Goal: Information Seeking & Learning: Compare options

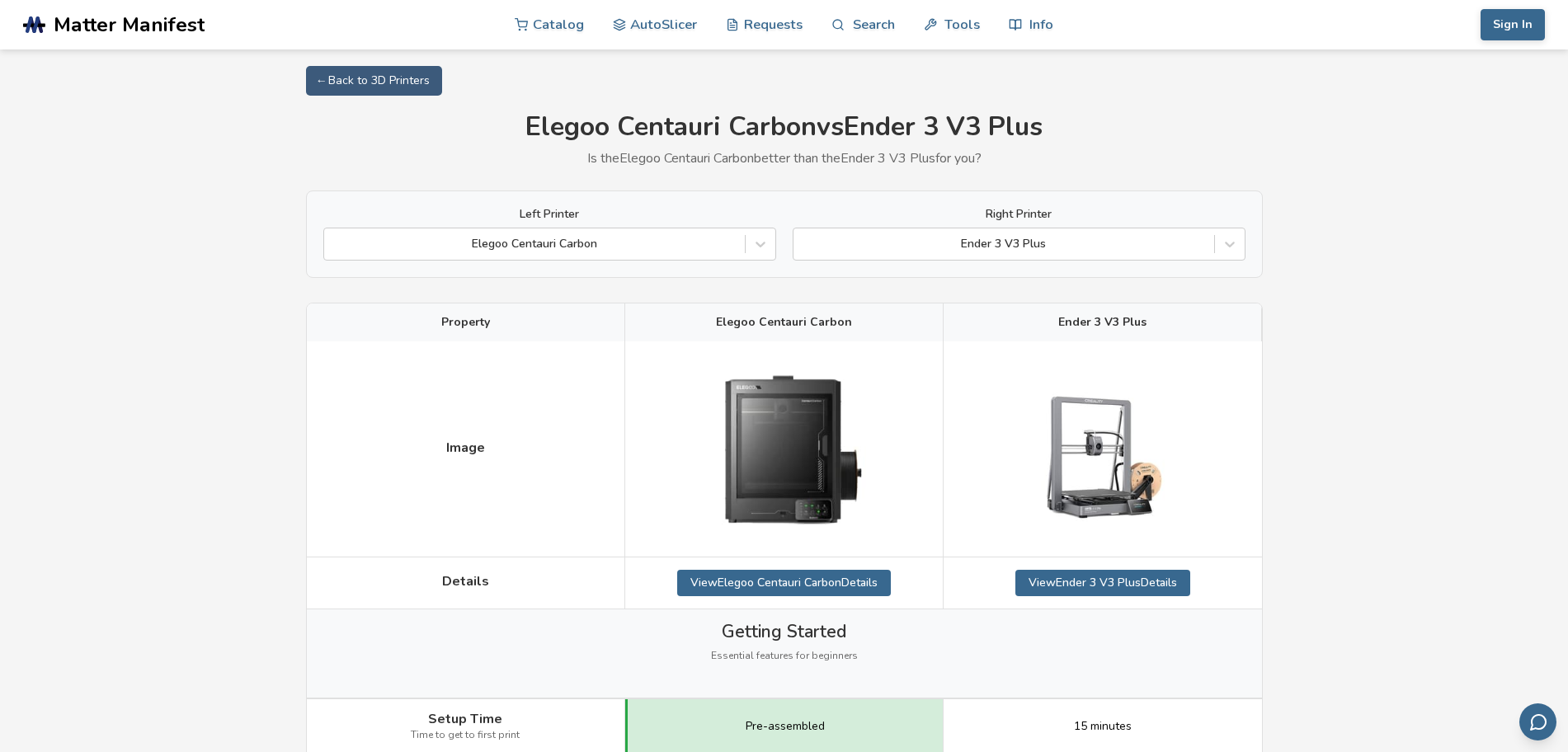
click at [766, 320] on span "Elegoo Centauri Carbon" at bounding box center [784, 322] width 136 height 13
drag, startPoint x: 766, startPoint y: 323, endPoint x: 727, endPoint y: 316, distance: 39.6
click at [727, 316] on span "Elegoo Centauri Carbon" at bounding box center [784, 322] width 136 height 13
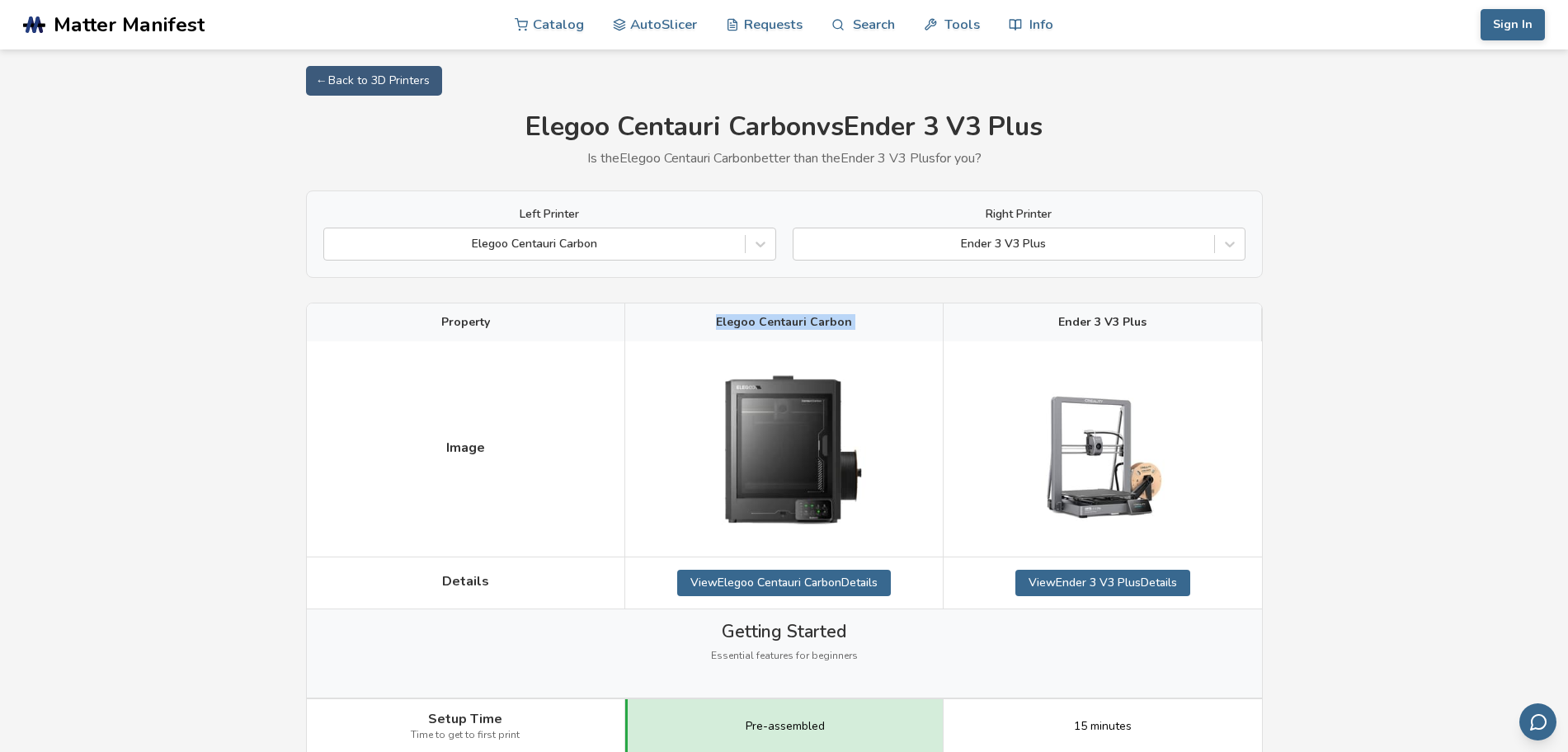
click at [727, 316] on span "Elegoo Centauri Carbon" at bounding box center [784, 322] width 136 height 13
copy span "Elegoo Centauri Carbon"
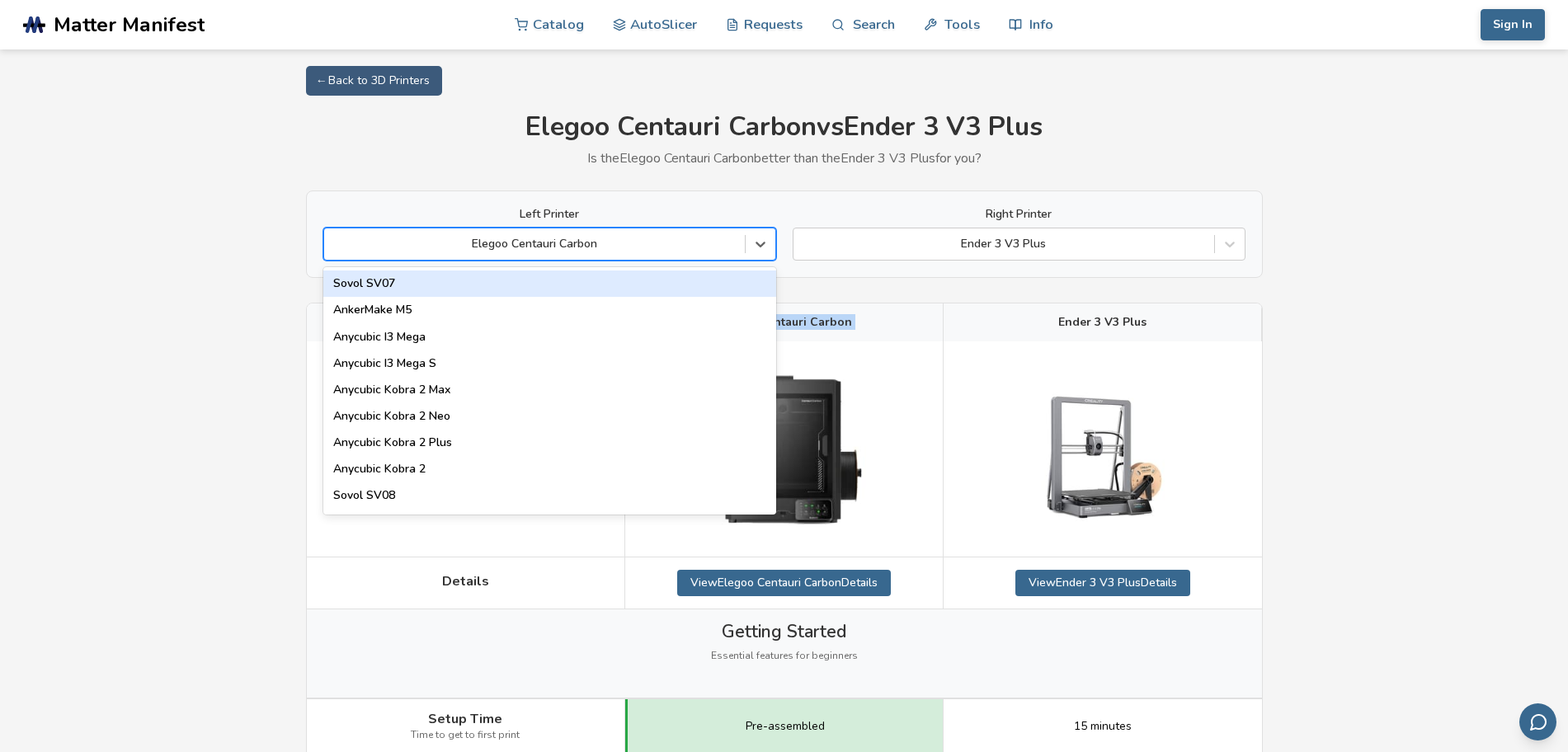
click at [679, 249] on div at bounding box center [534, 244] width 404 height 17
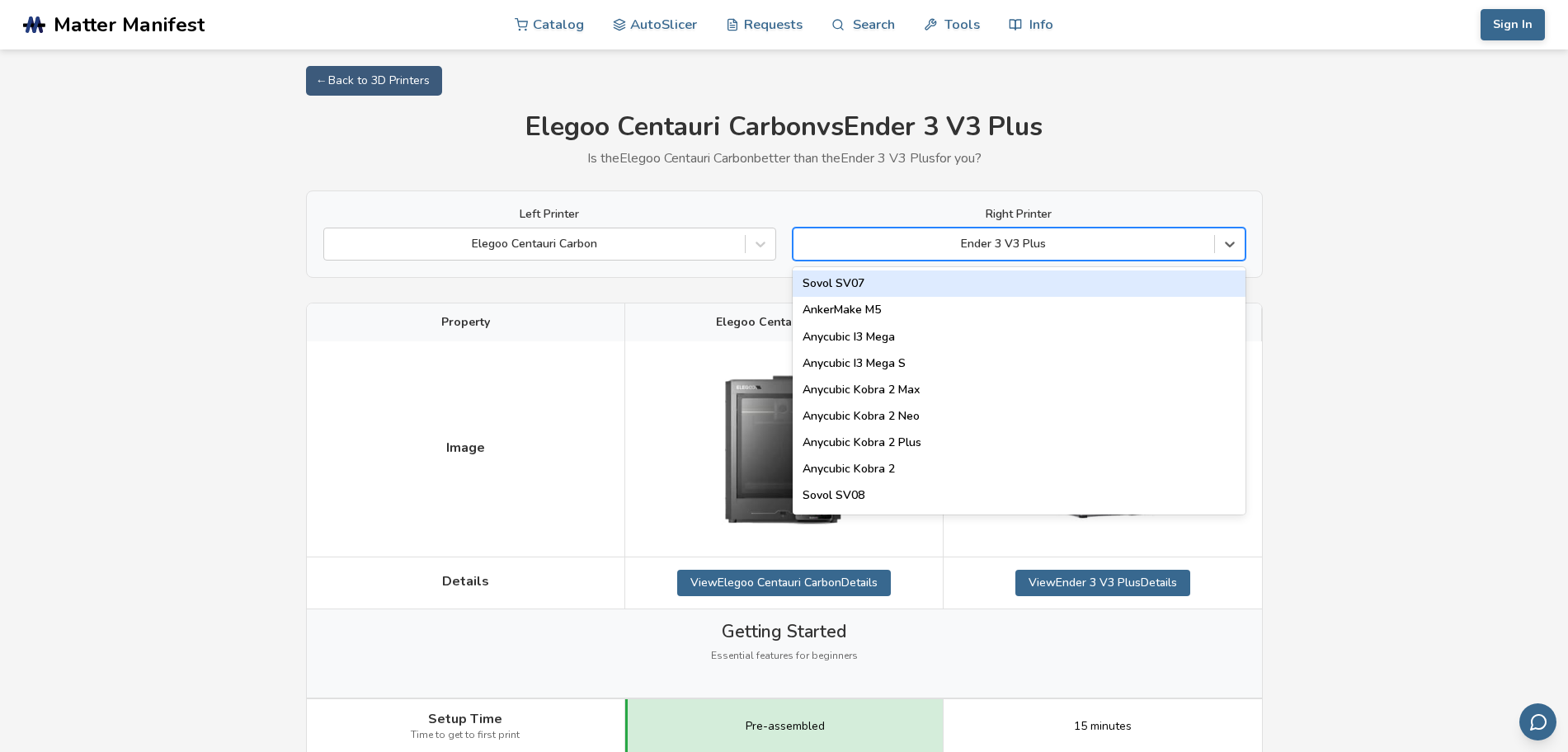
click at [994, 235] on div "Ender 3 V3 Plus" at bounding box center [1004, 244] width 421 height 23
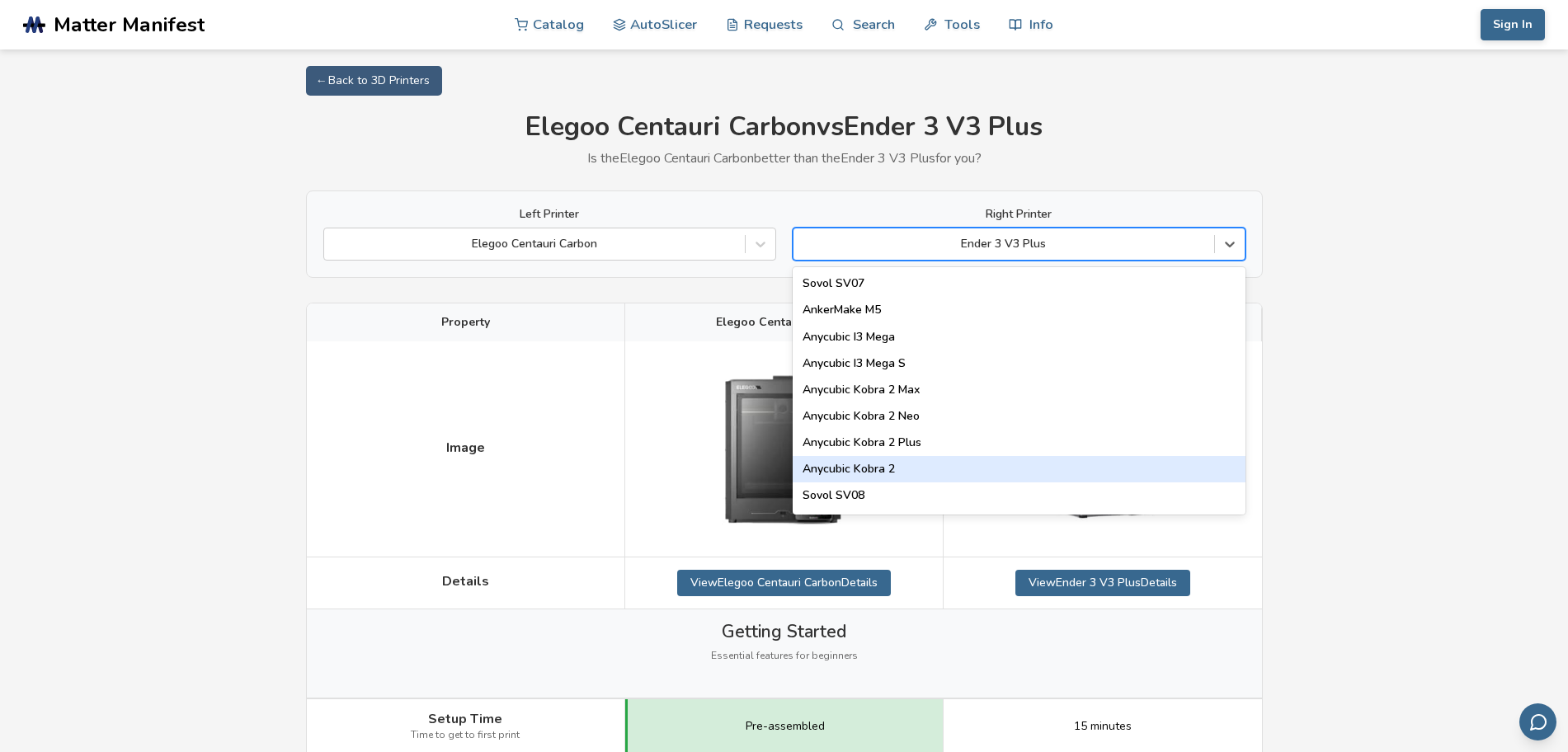
click at [921, 464] on div "Anycubic Kobra 2" at bounding box center [1019, 469] width 453 height 27
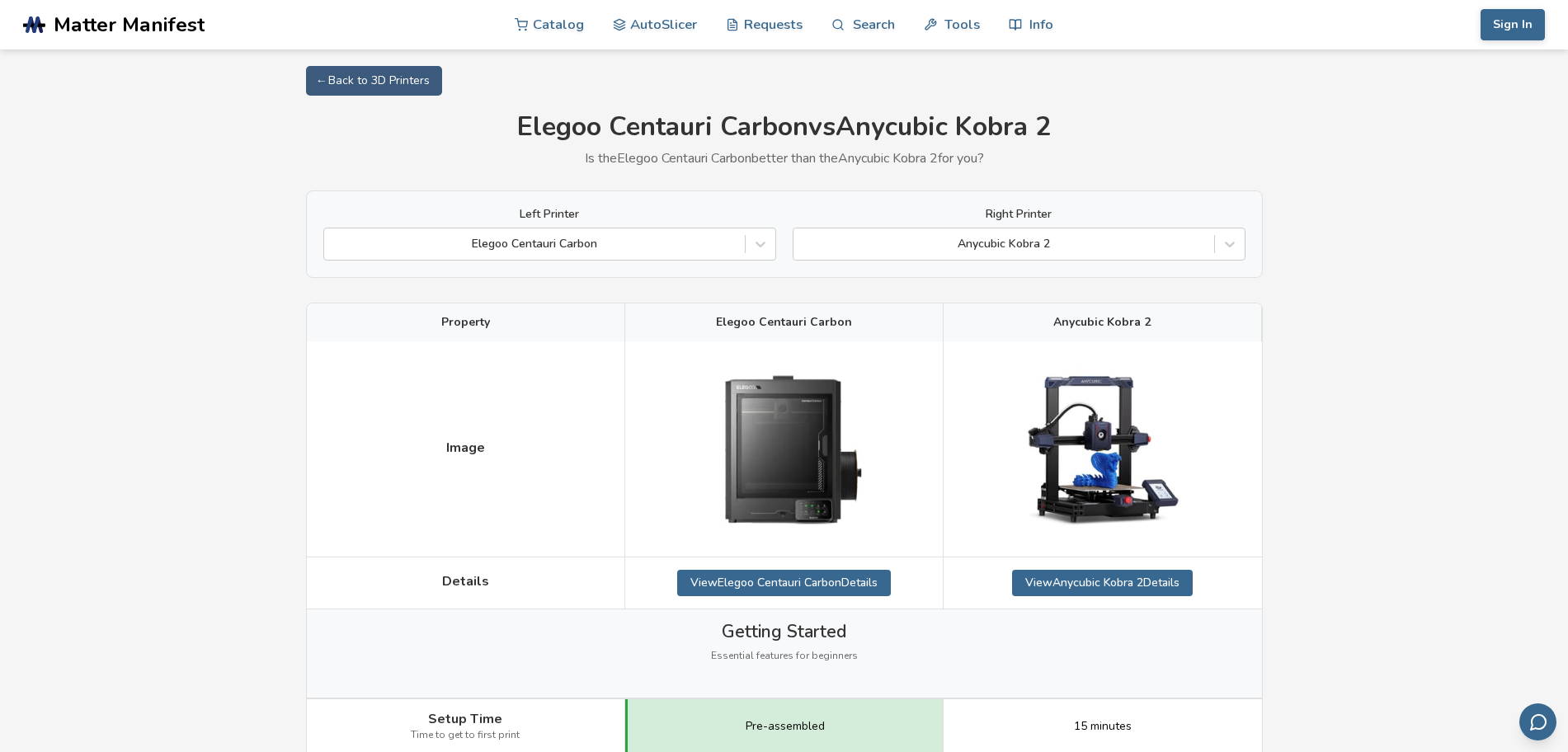
click at [1123, 256] on div "Anycubic Kobra 2" at bounding box center [1004, 244] width 421 height 23
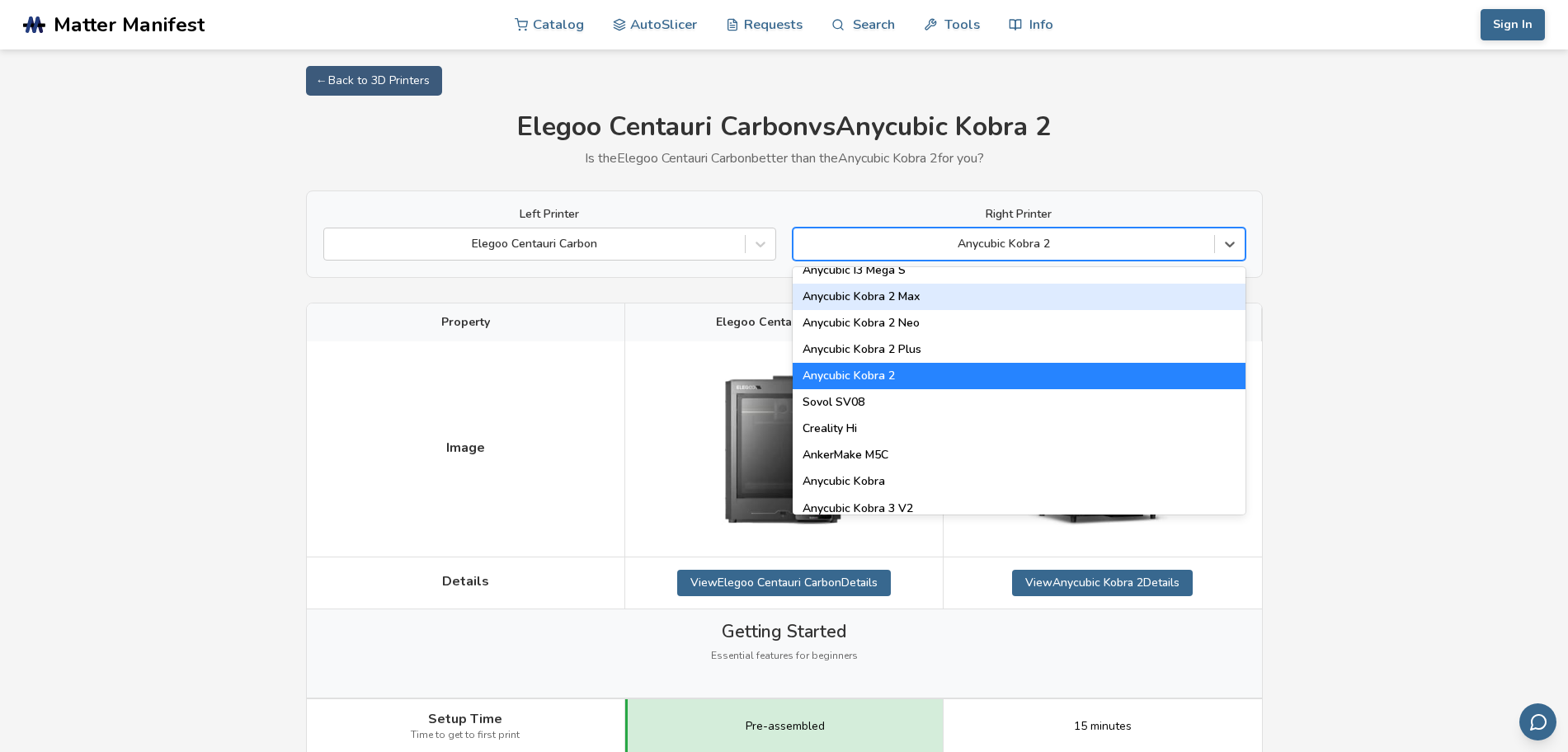
scroll to position [206, 0]
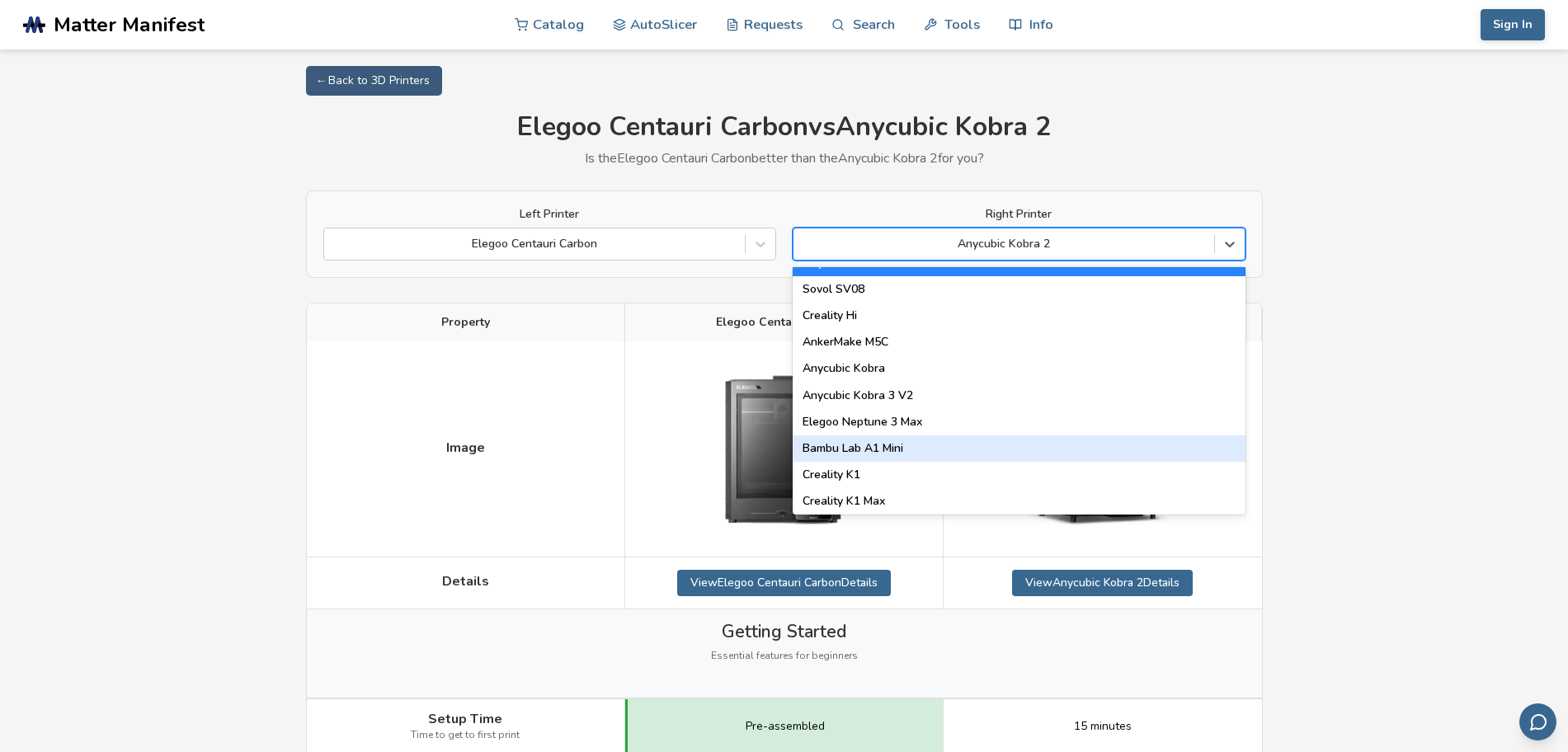
click at [930, 452] on div "Bambu Lab A1 Mini" at bounding box center [1019, 448] width 453 height 27
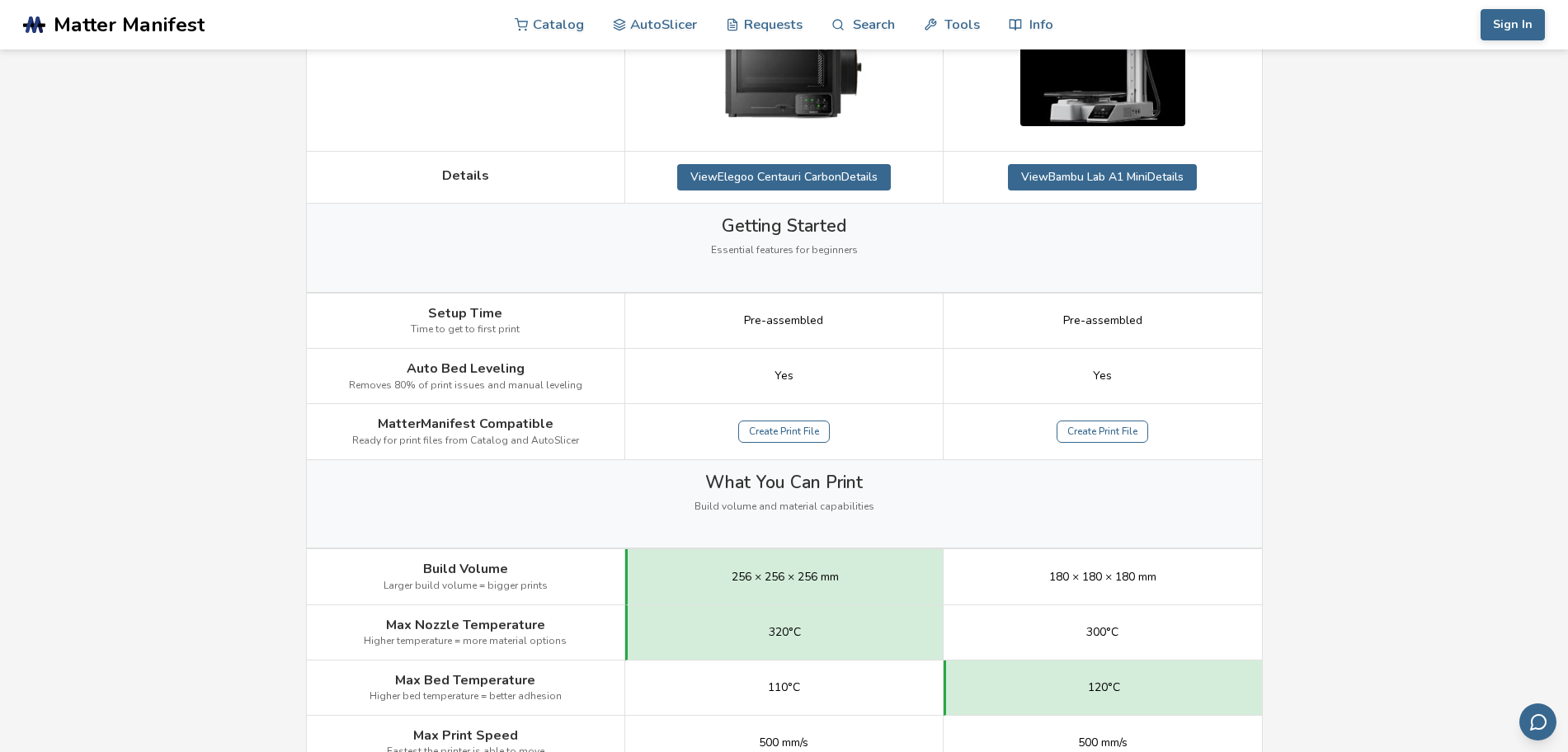
scroll to position [619, 0]
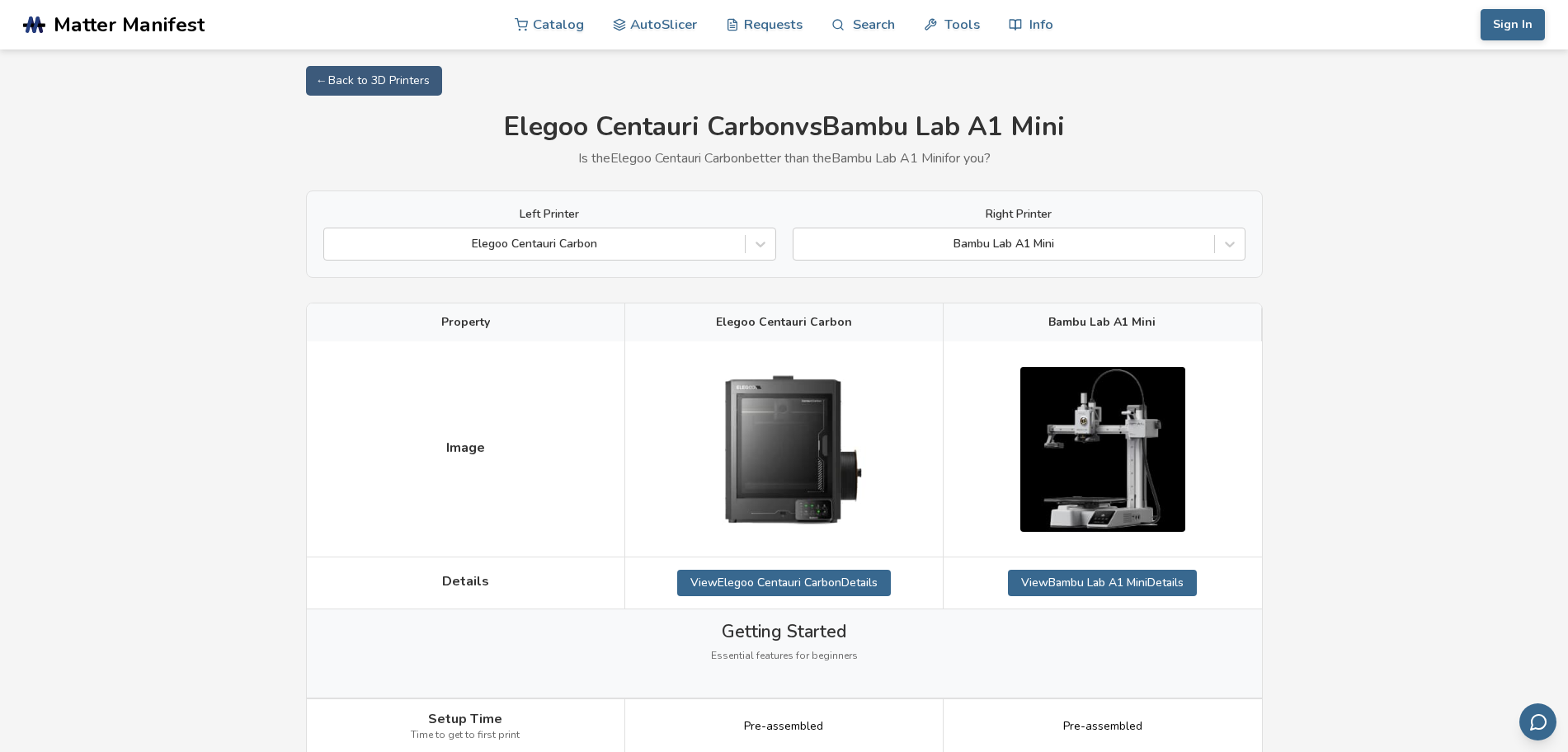
click at [1143, 240] on div at bounding box center [1004, 244] width 404 height 17
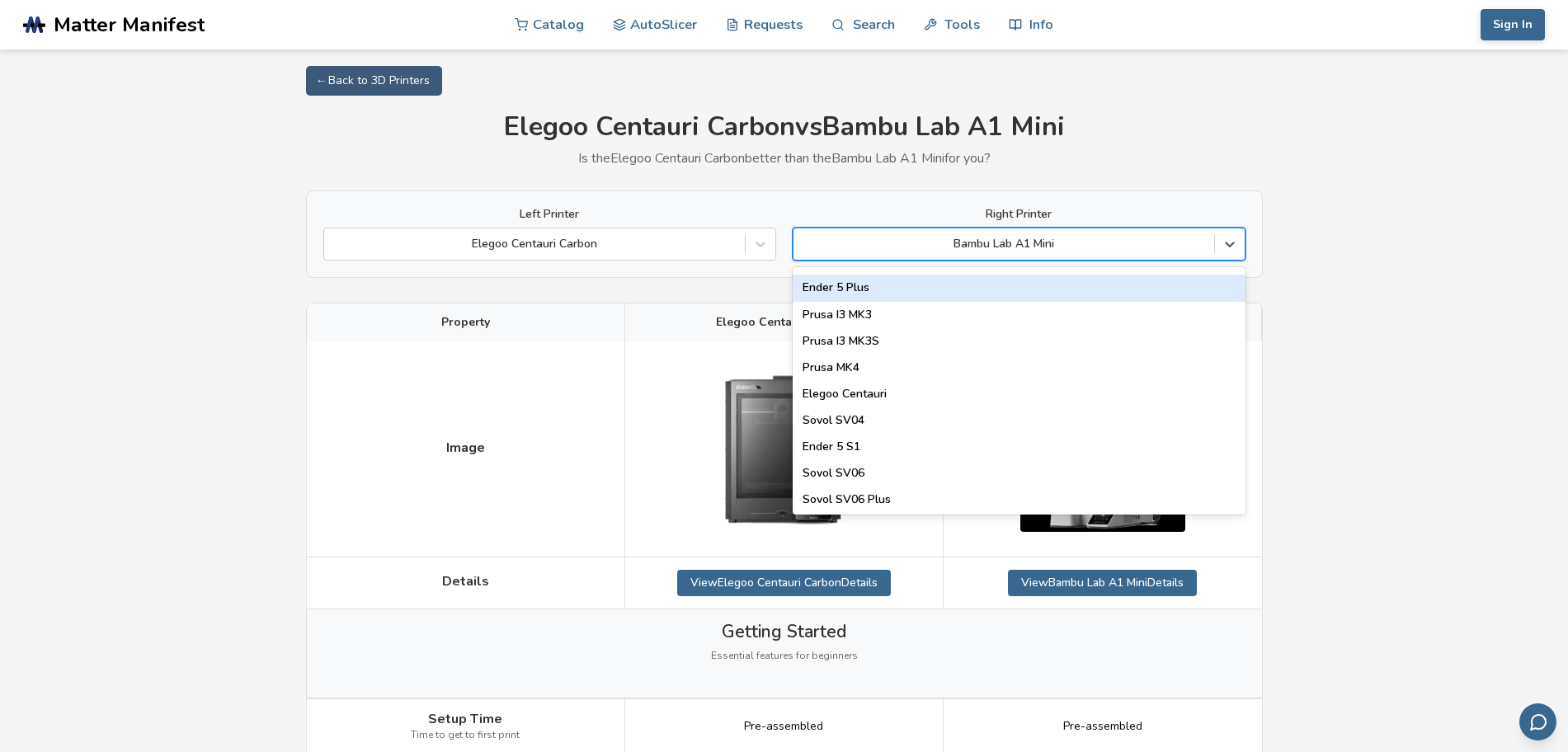
scroll to position [619, 0]
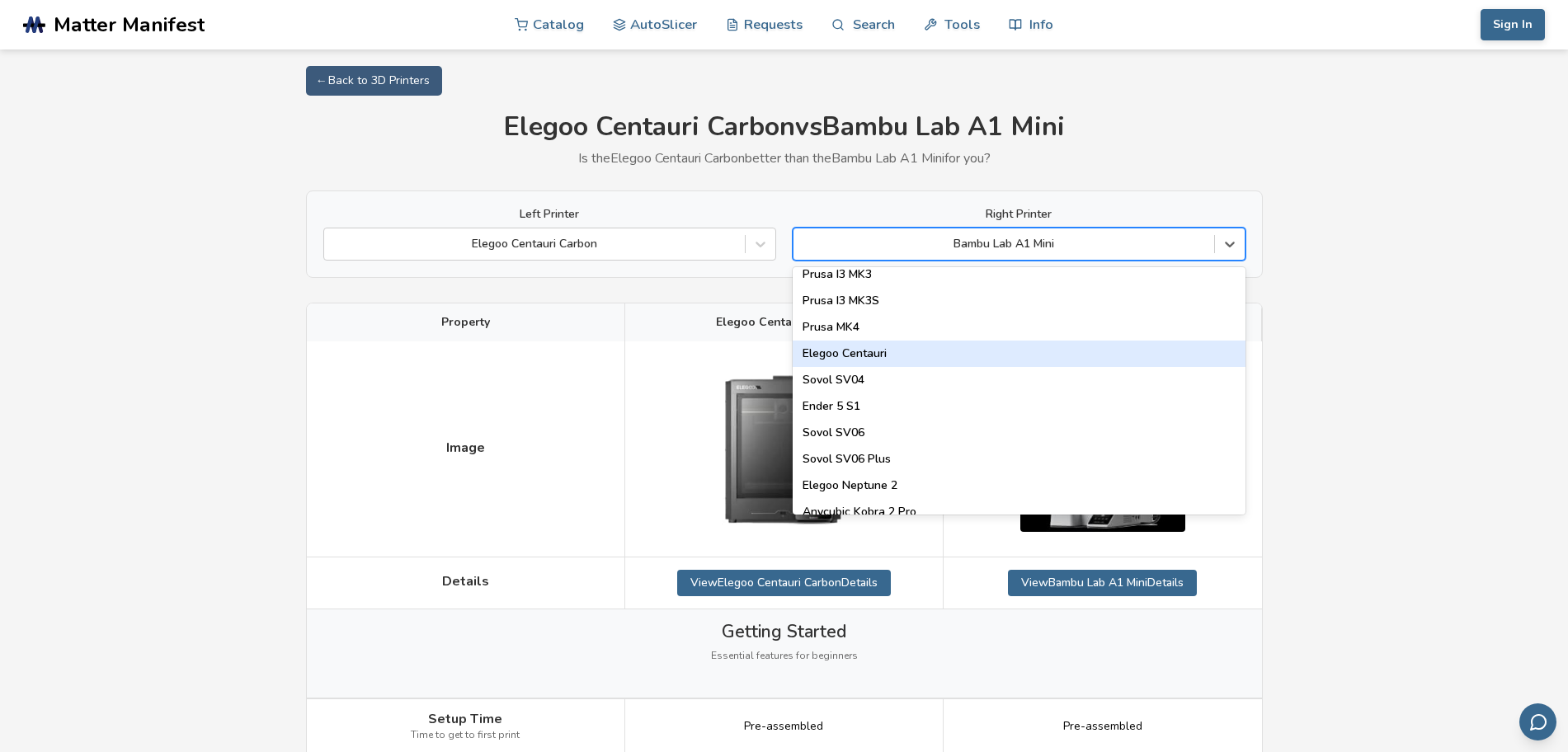
click at [931, 351] on div "Elegoo Centauri" at bounding box center [1019, 353] width 453 height 27
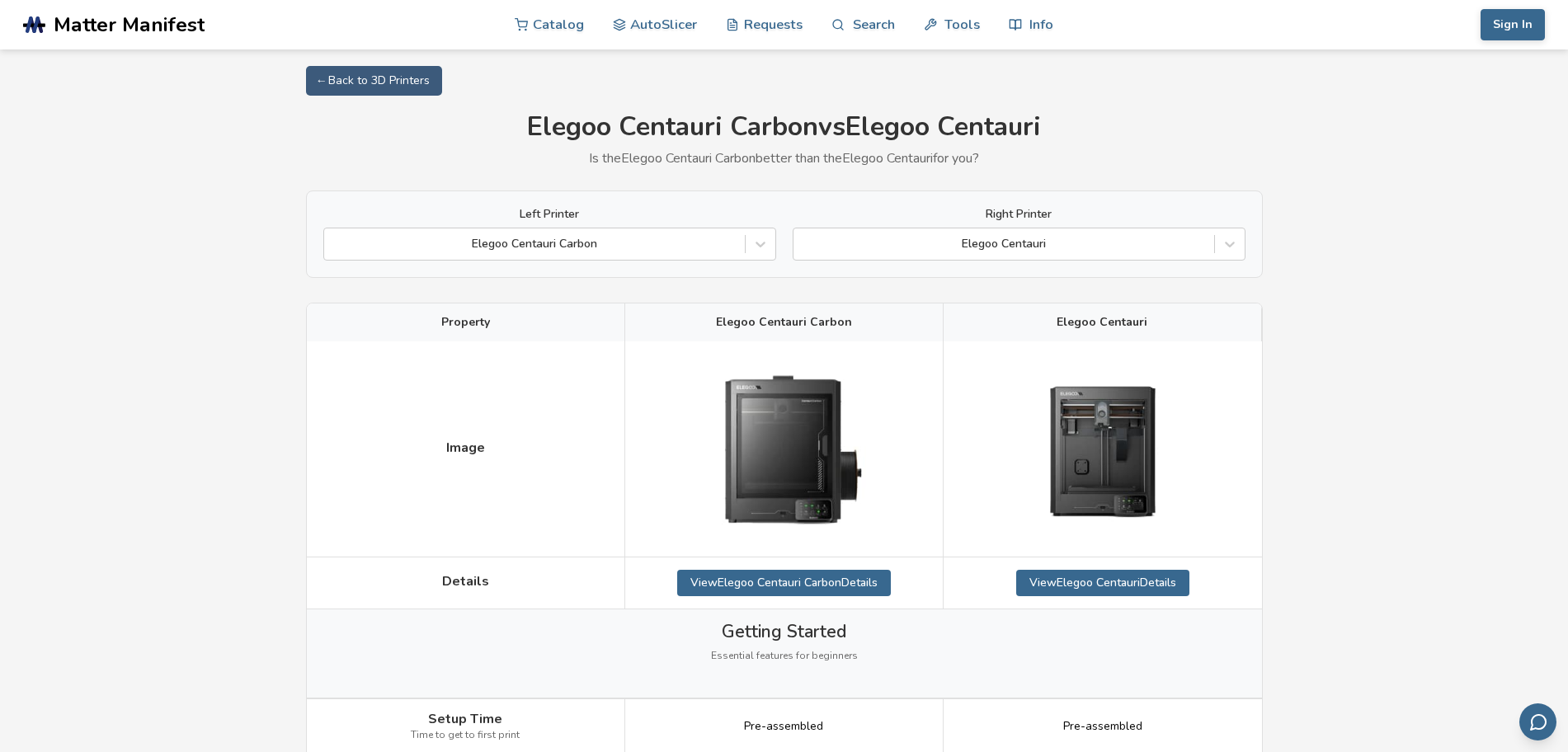
click at [1073, 252] on div at bounding box center [1004, 244] width 404 height 17
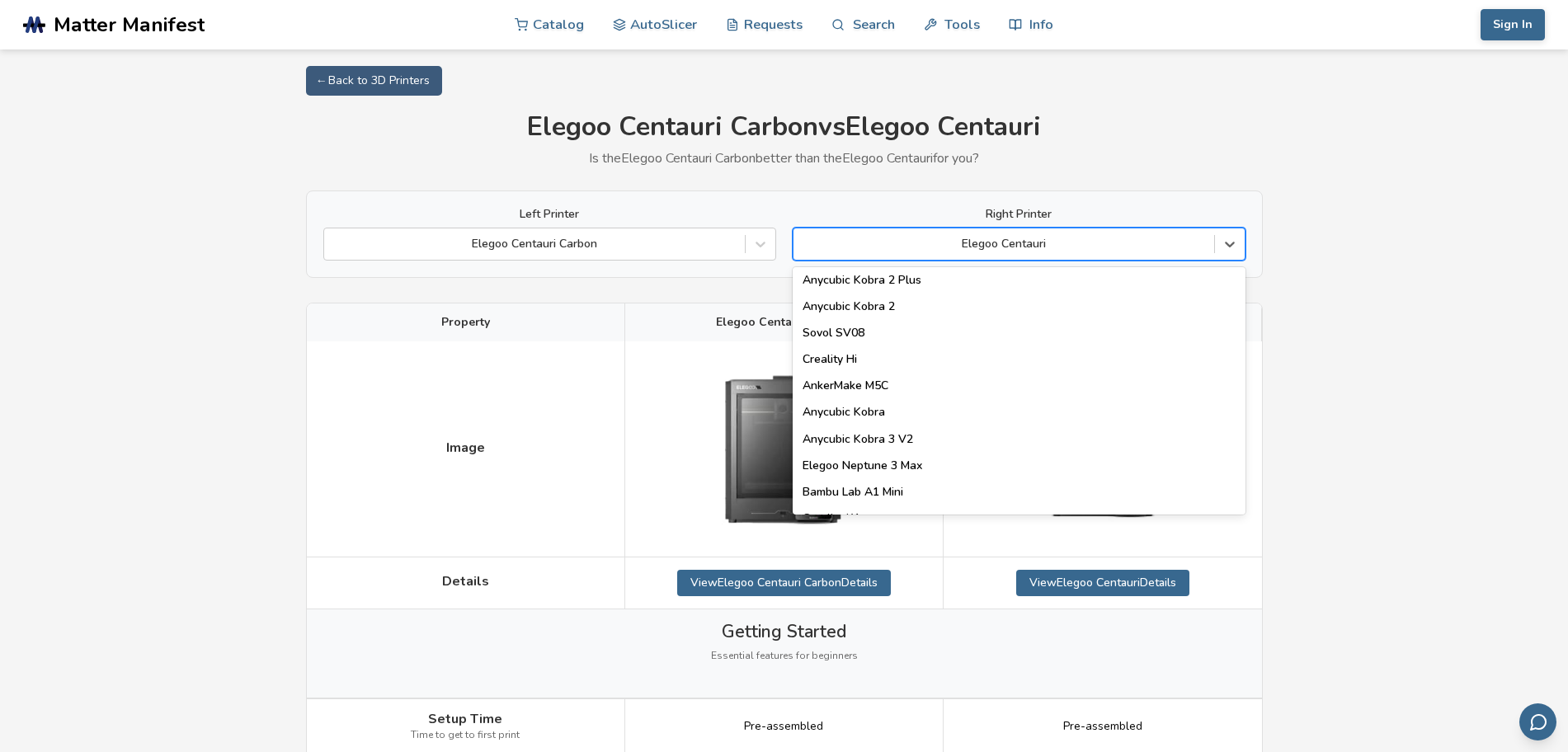
scroll to position [309, 0]
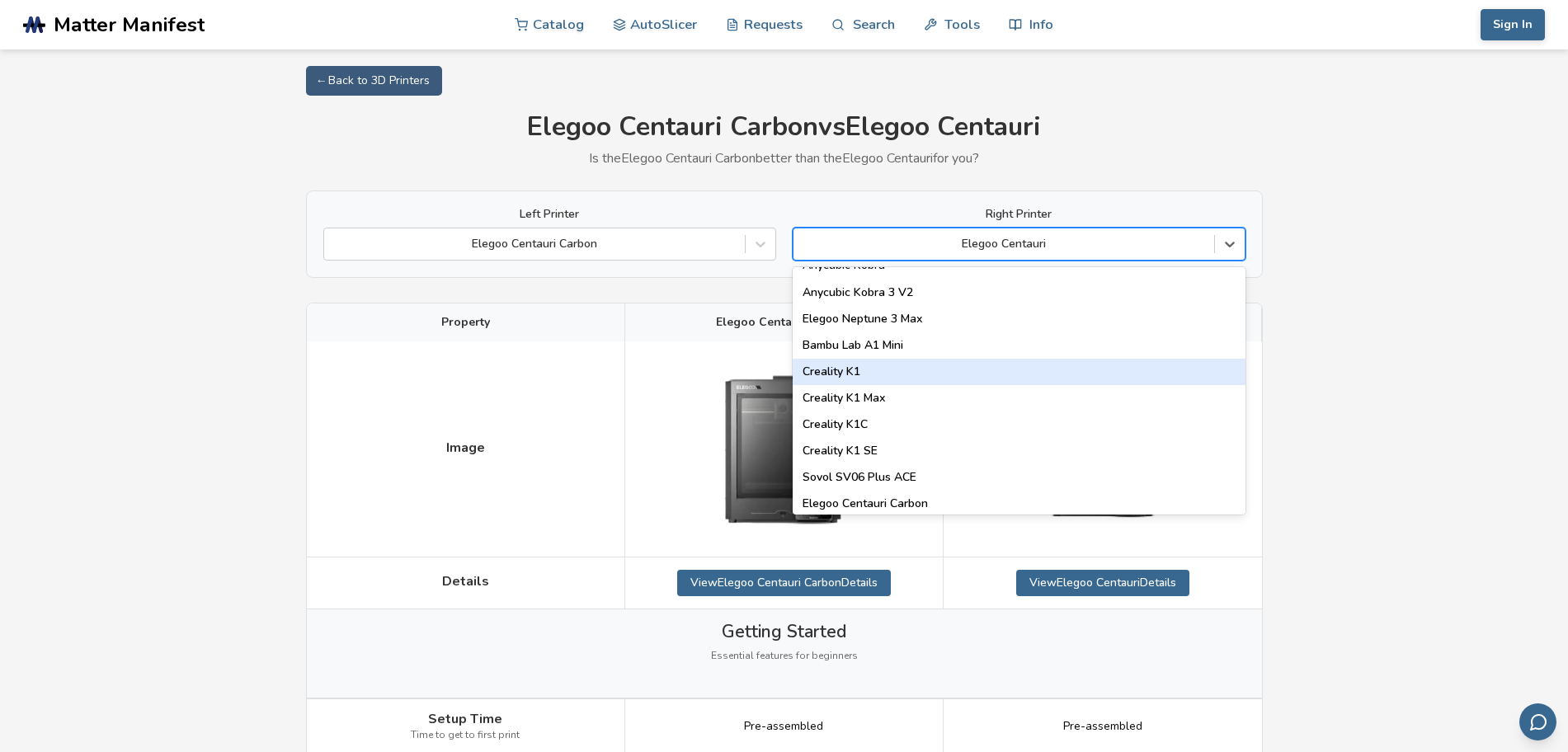
click at [943, 369] on div "Creality K1" at bounding box center [1019, 372] width 453 height 27
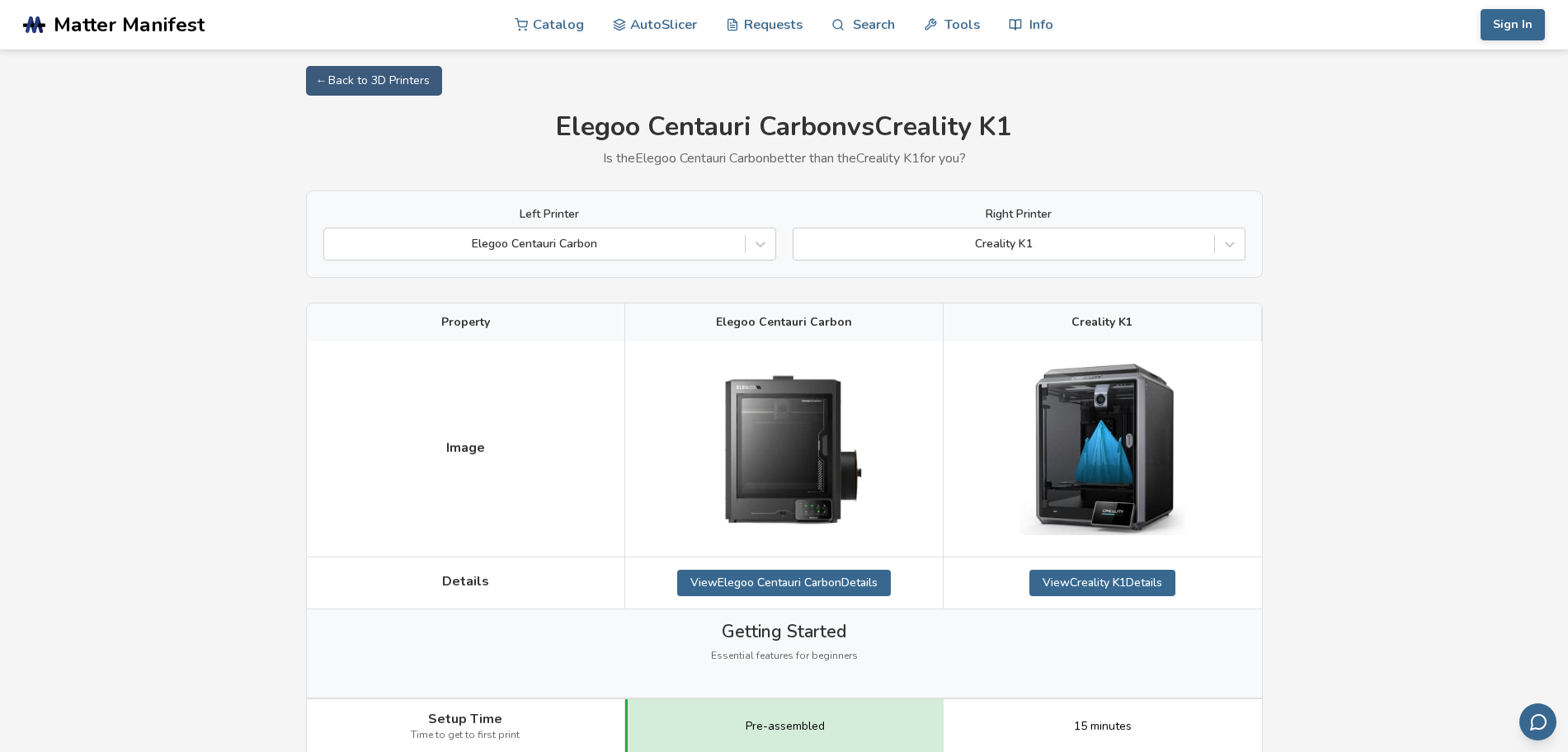
click at [1191, 234] on div "Creality K1" at bounding box center [1004, 244] width 421 height 23
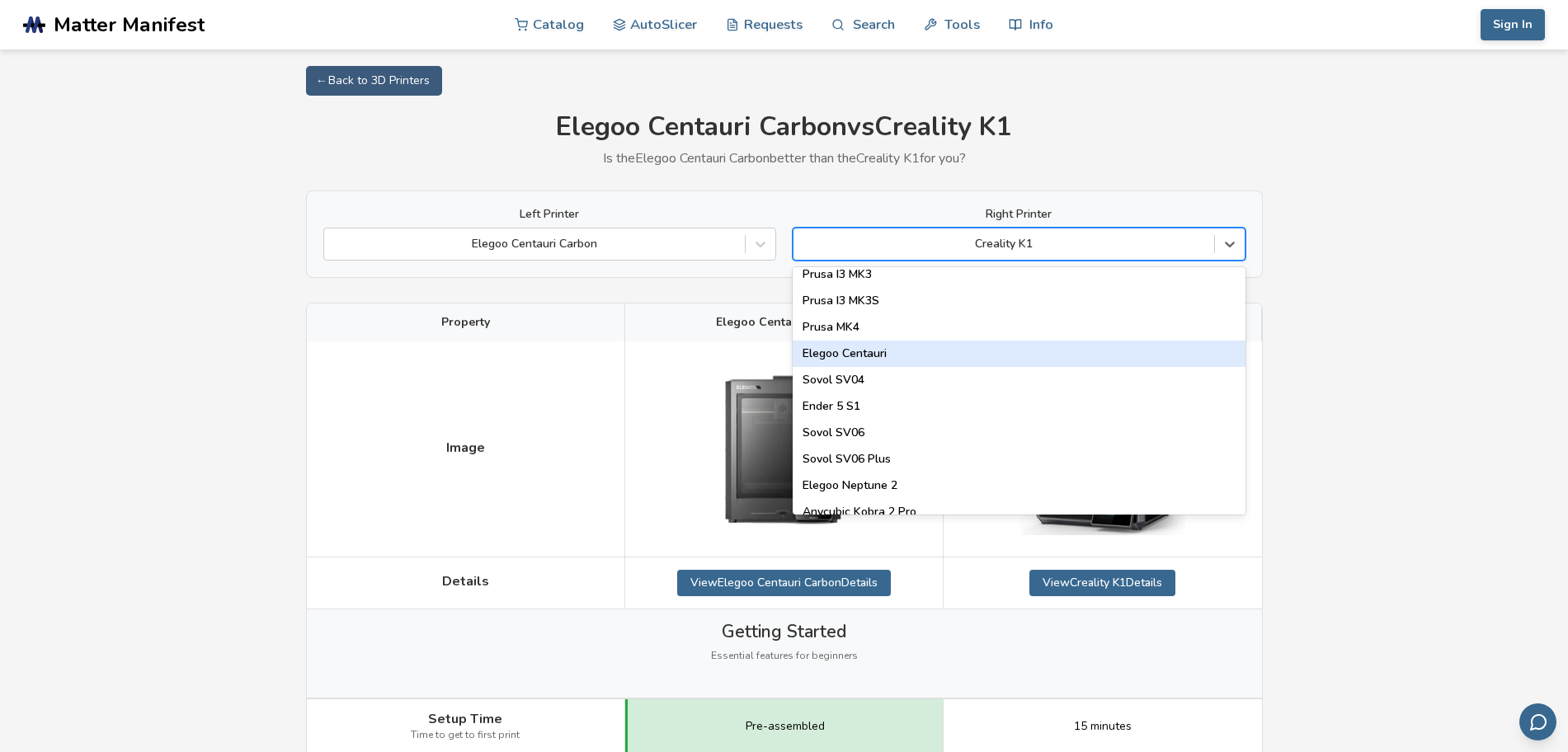
scroll to position [722, 0]
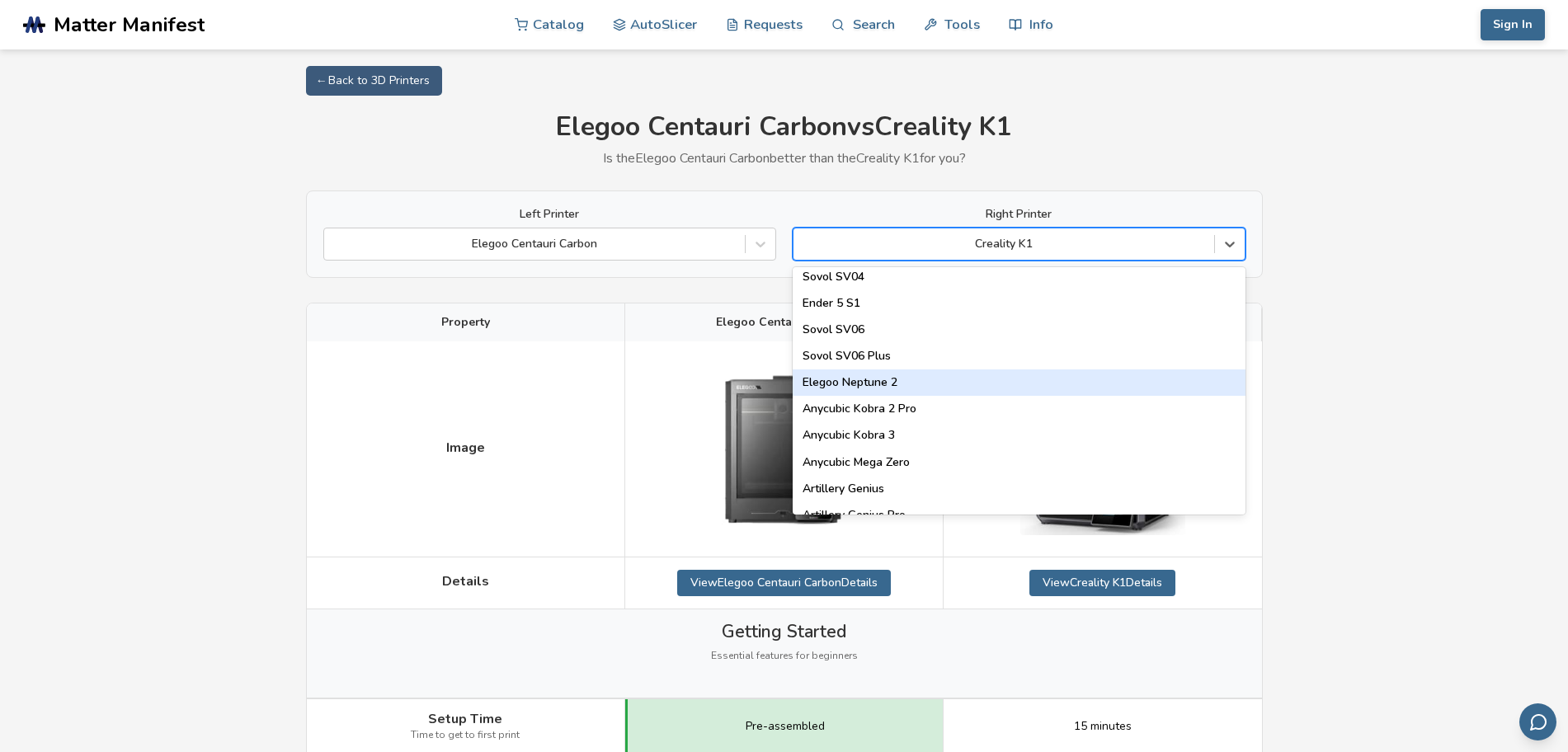
click at [1068, 382] on div "Elegoo Neptune 2" at bounding box center [1019, 382] width 453 height 27
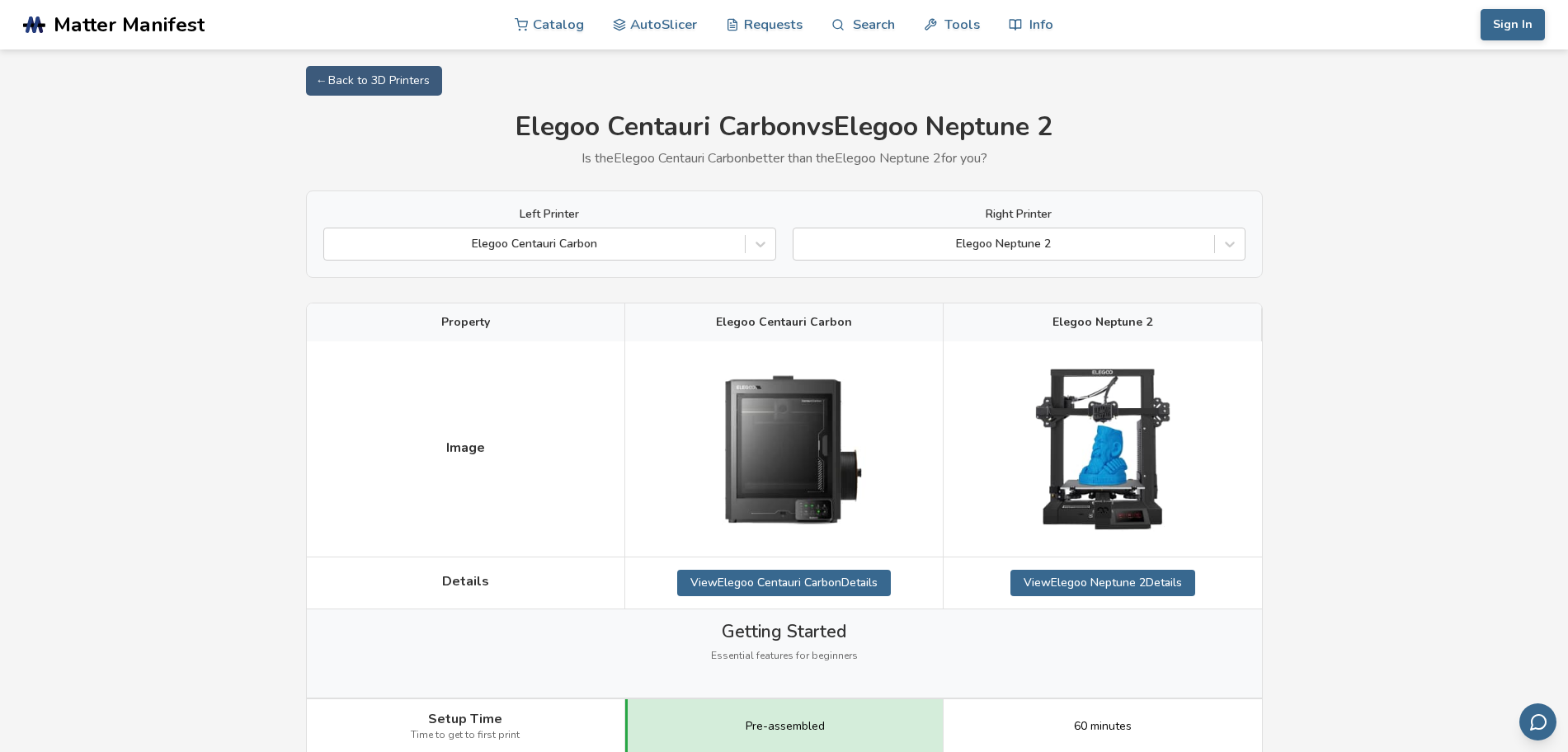
click at [1106, 251] on div at bounding box center [1004, 244] width 404 height 17
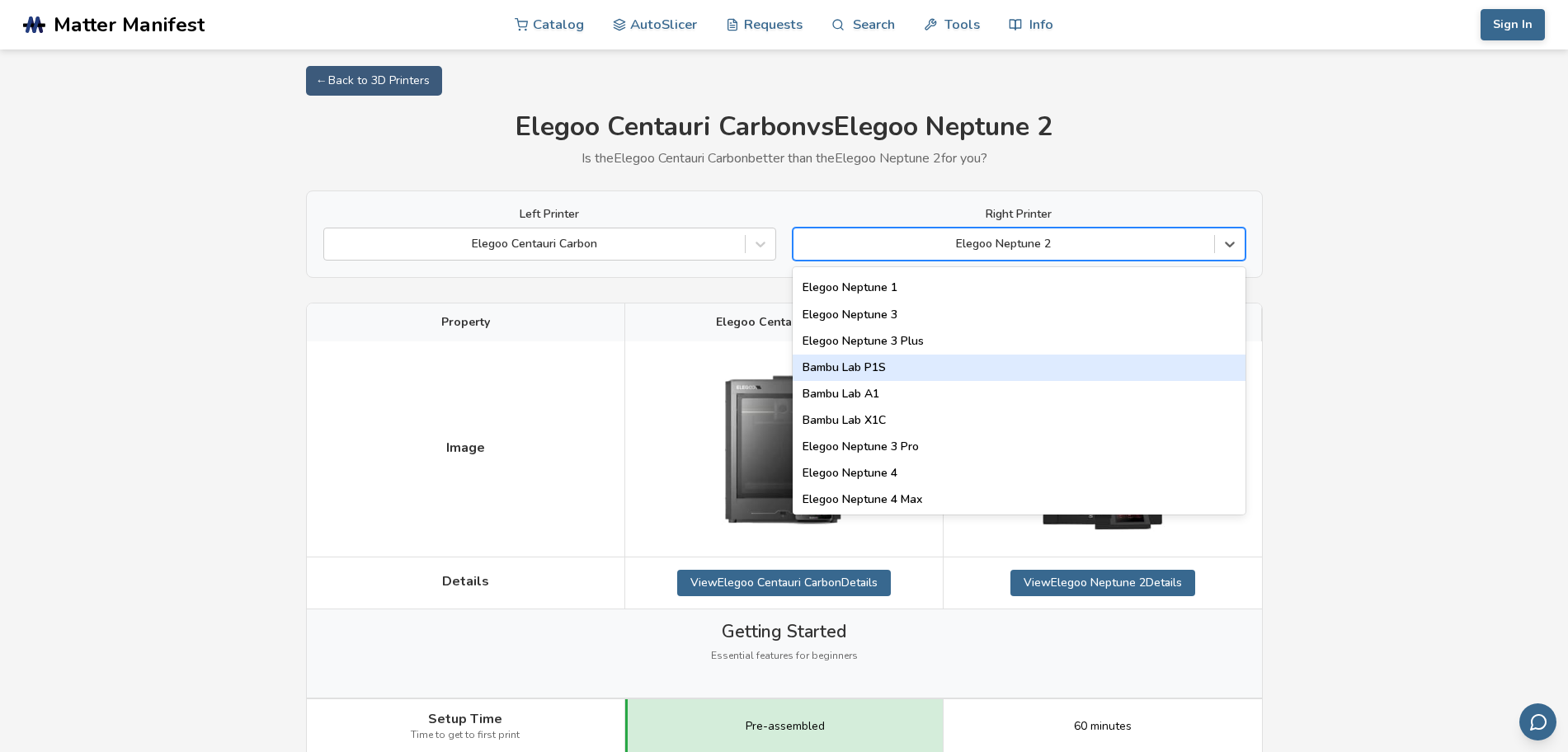
scroll to position [1237, 0]
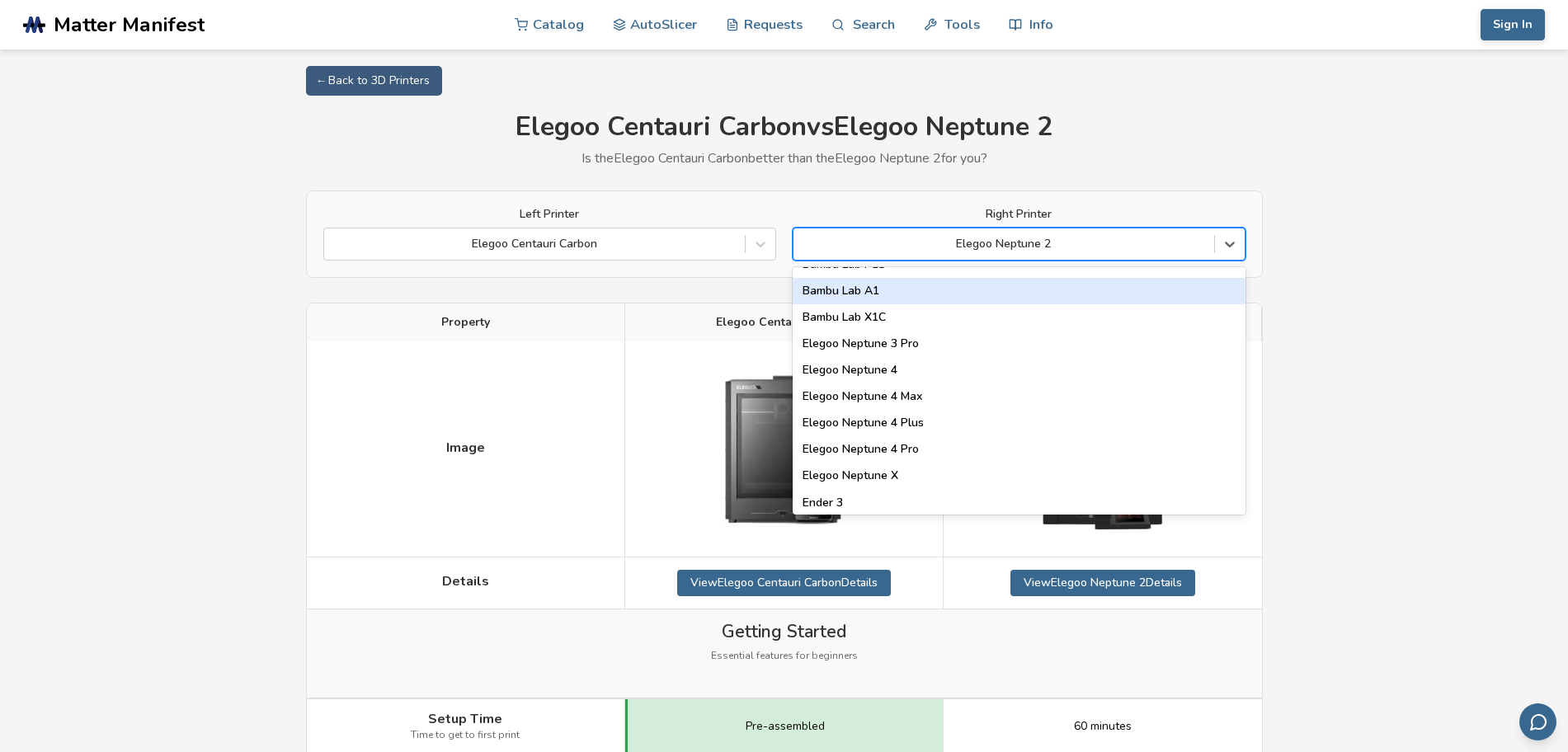
click at [1115, 290] on div "Bambu Lab A1" at bounding box center [1019, 291] width 453 height 27
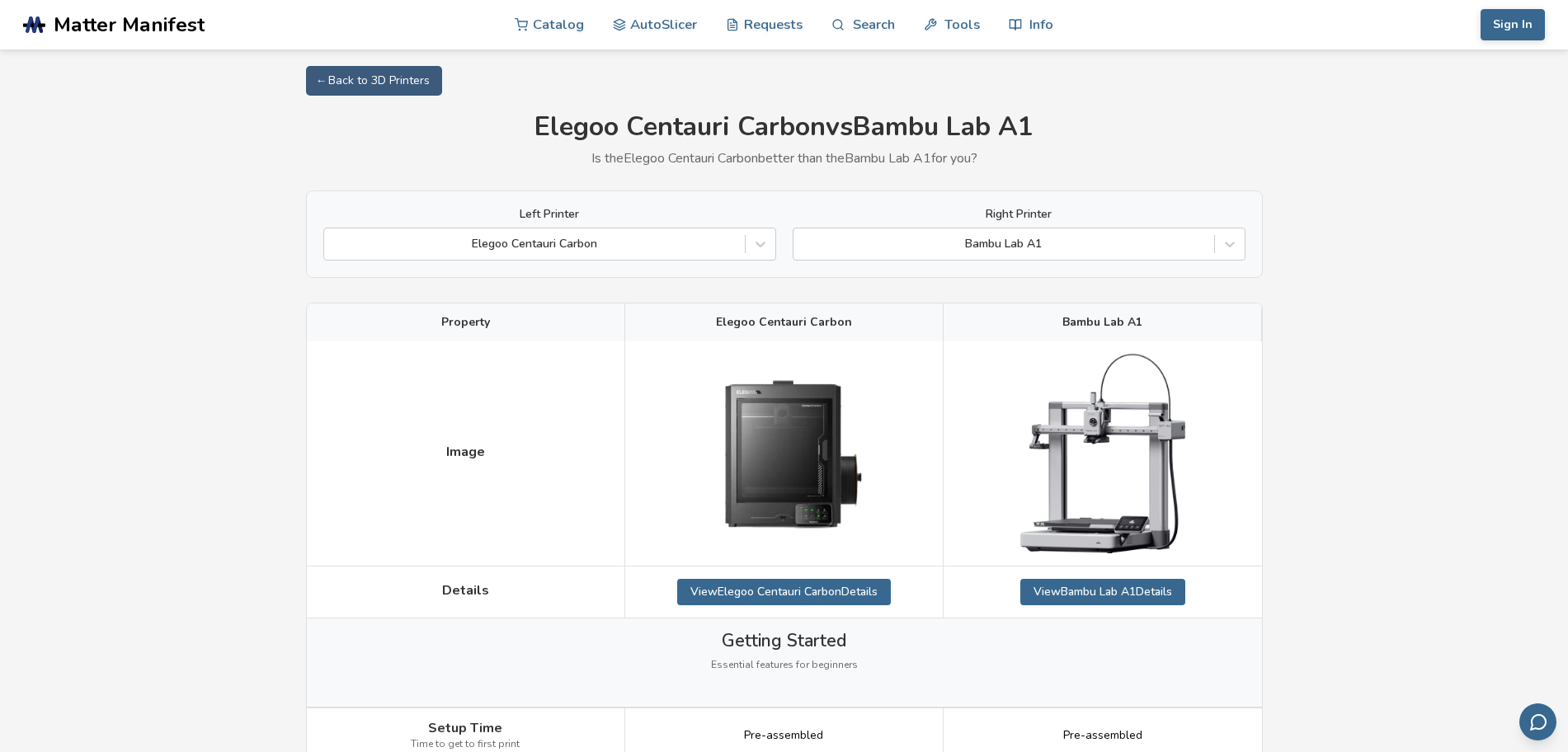
click at [1186, 241] on div at bounding box center [1004, 244] width 404 height 17
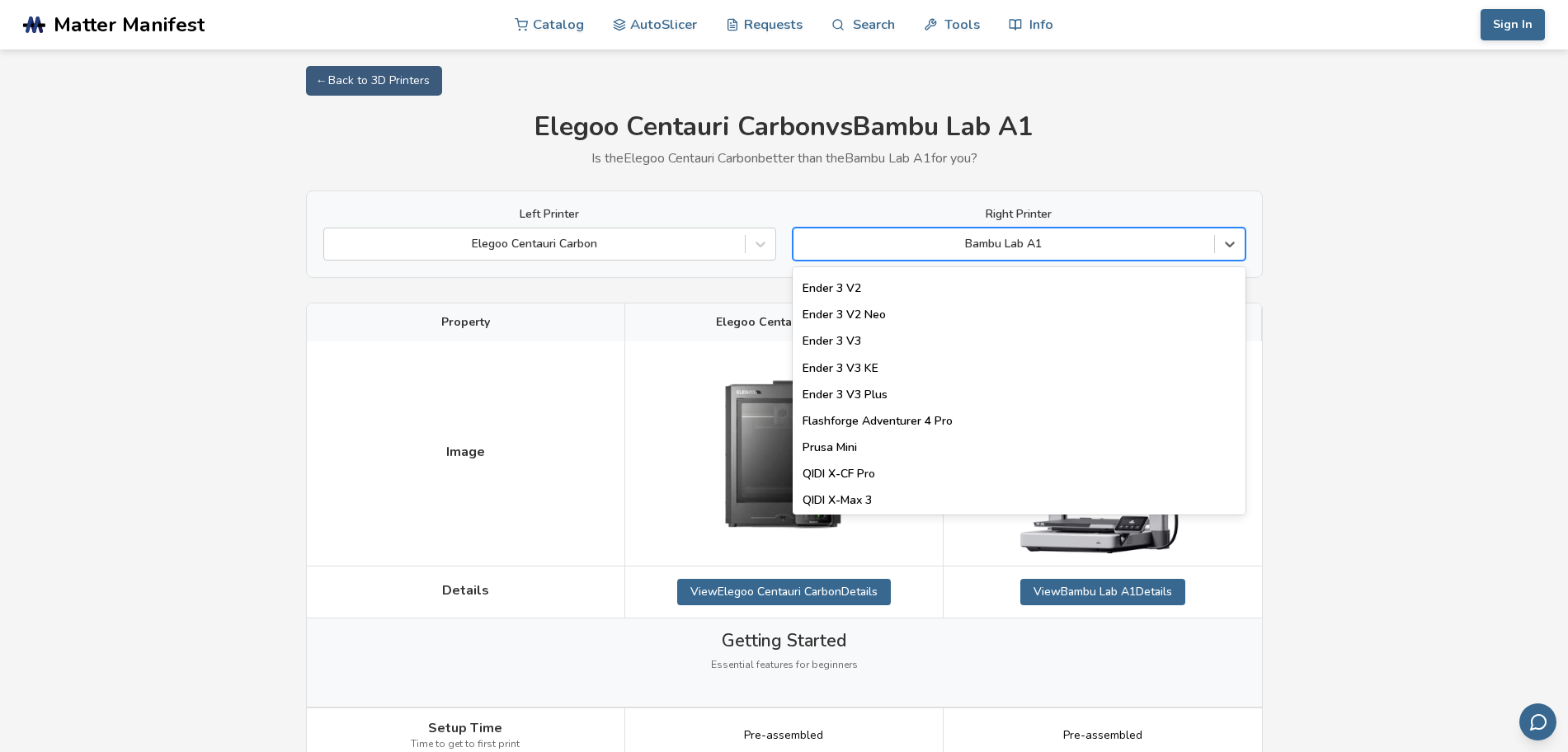
scroll to position [1649, 0]
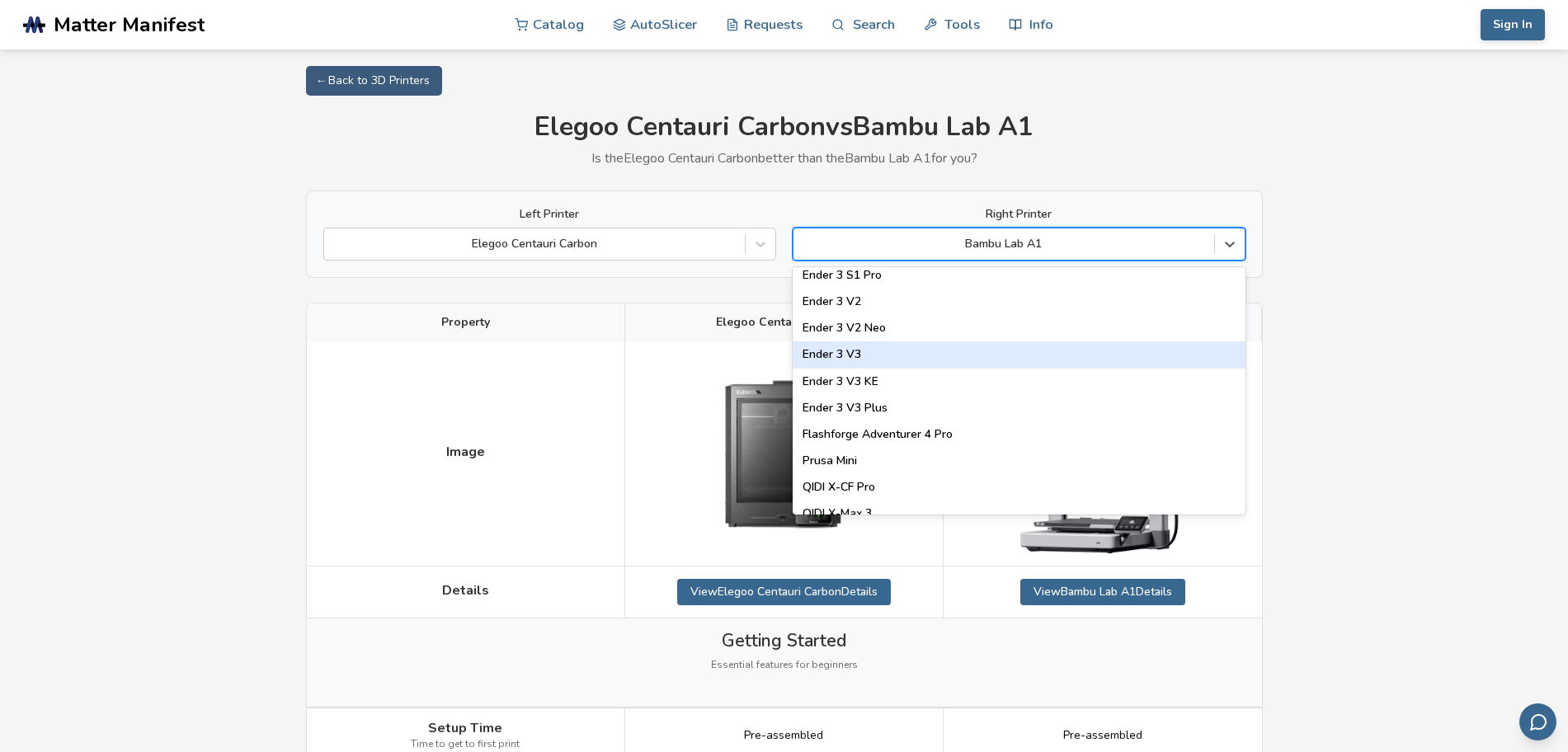
click at [936, 354] on div "Ender 3 V3" at bounding box center [1019, 354] width 453 height 27
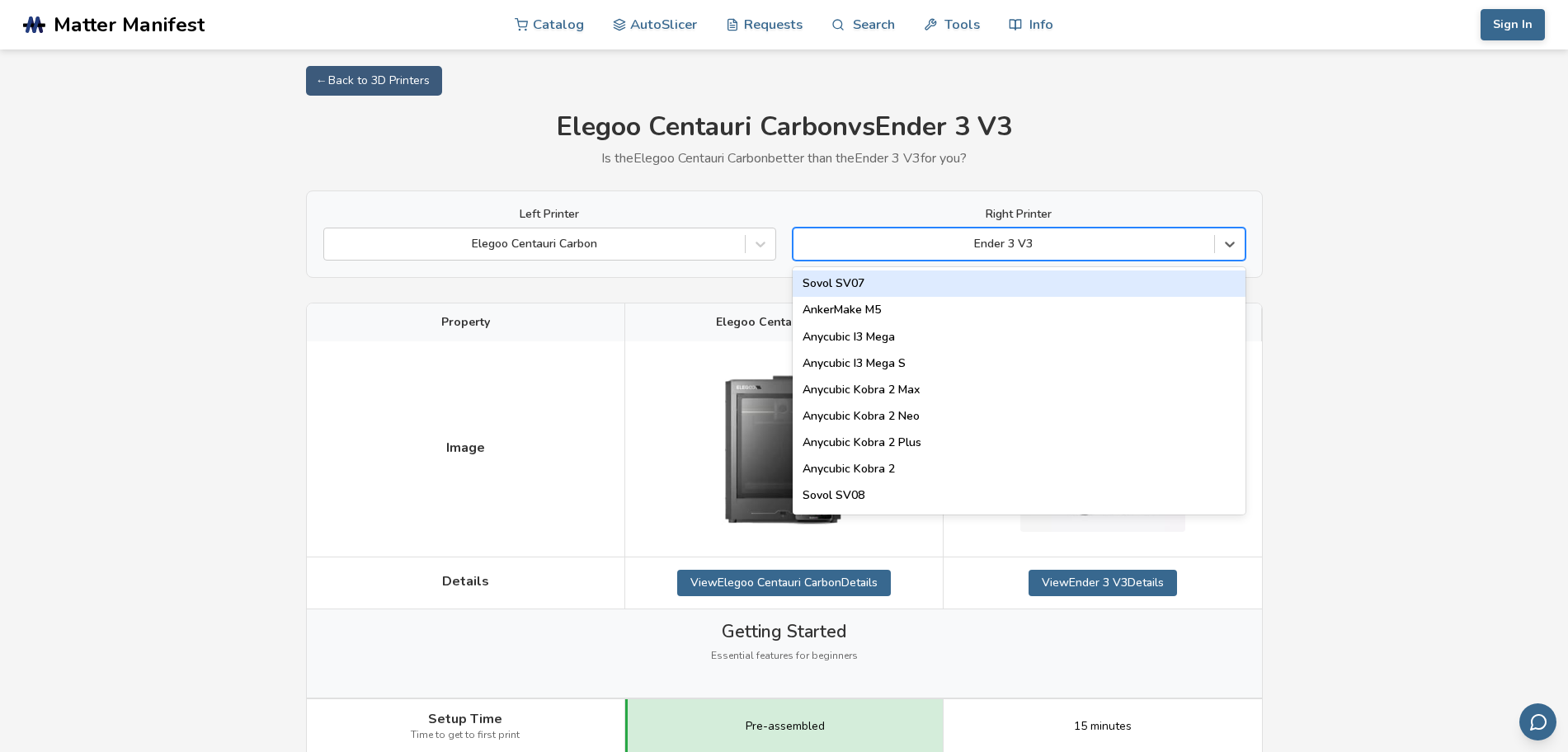
click at [1169, 250] on div at bounding box center [1004, 244] width 404 height 17
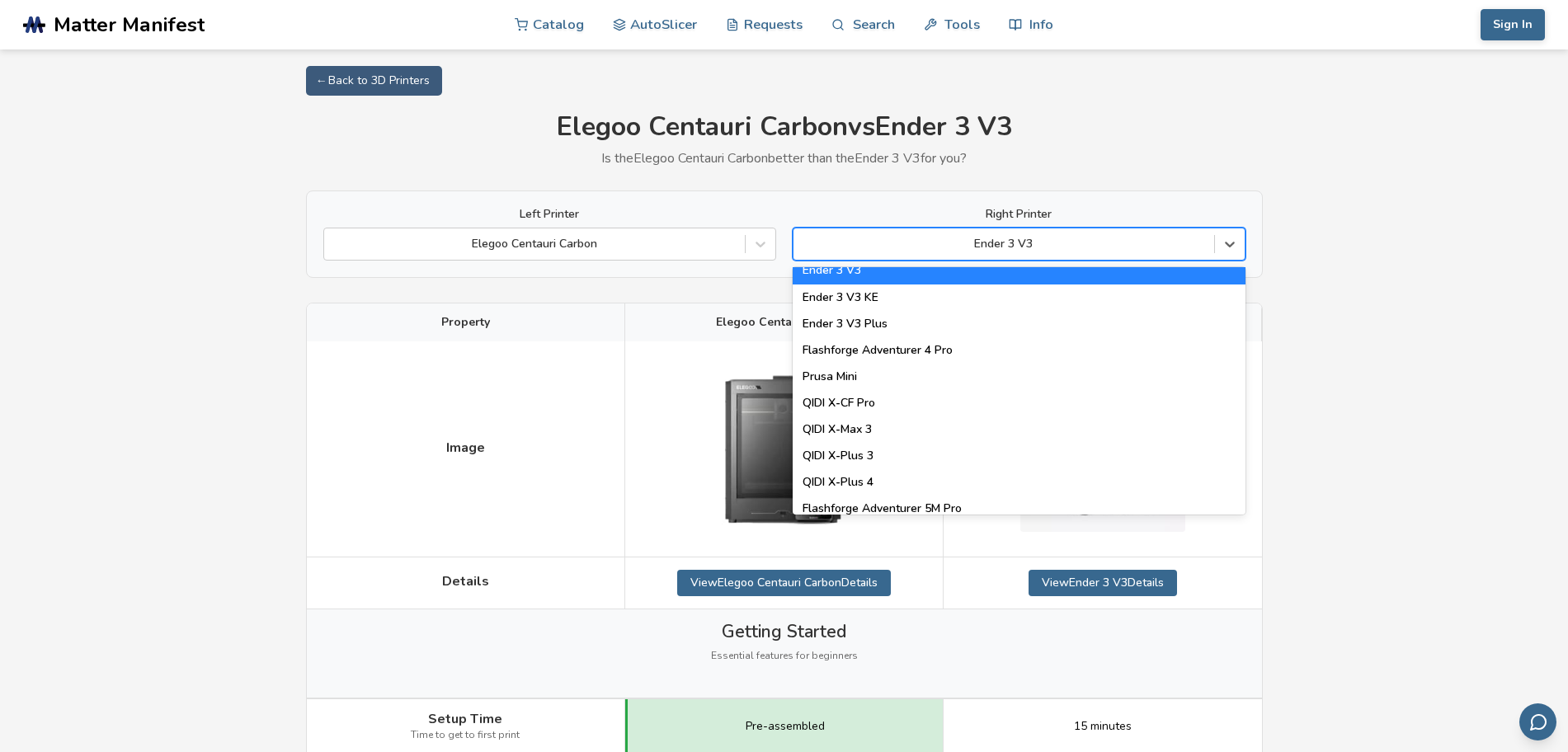
scroll to position [1753, 0]
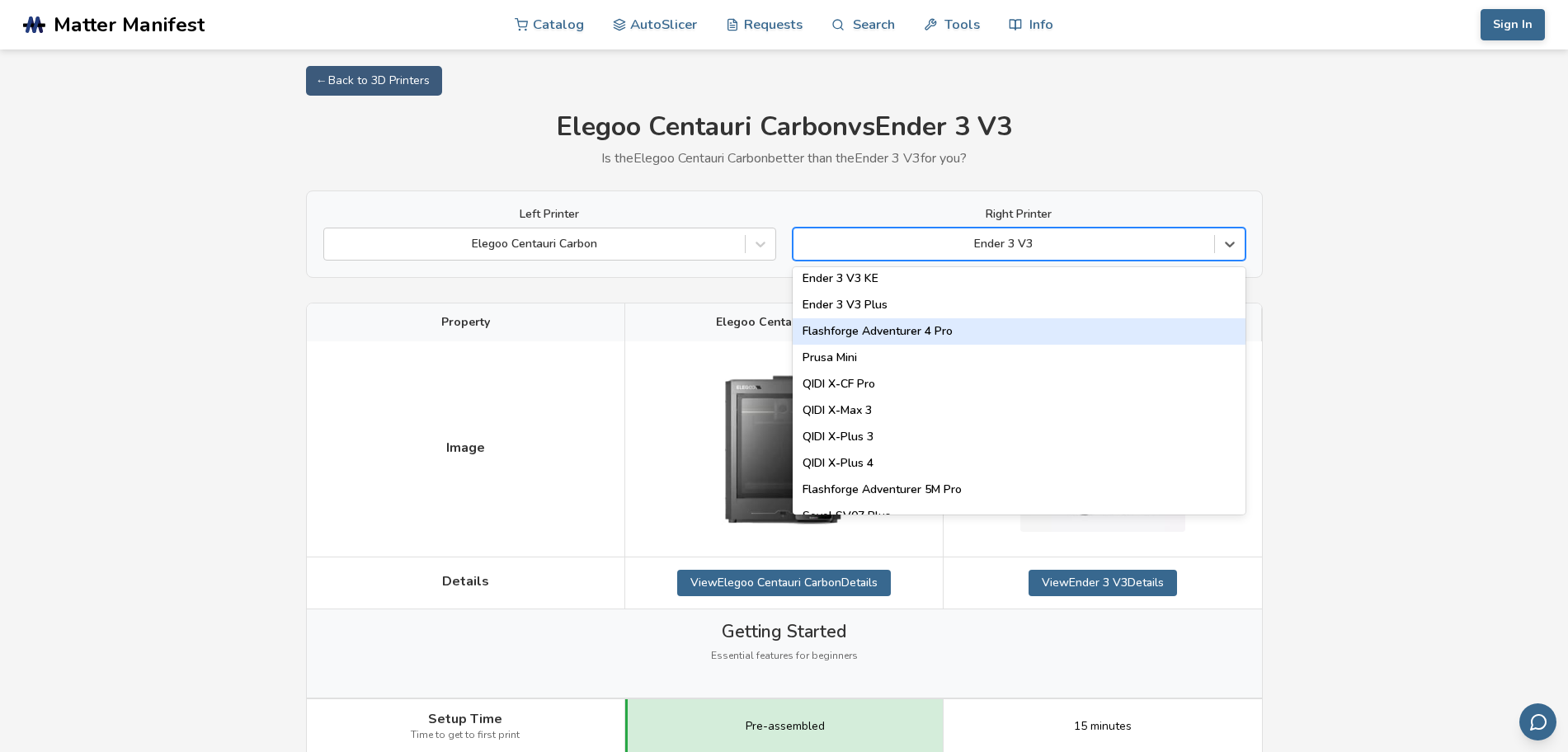
click at [1154, 328] on div "Flashforge Adventurer 4 Pro" at bounding box center [1019, 331] width 453 height 27
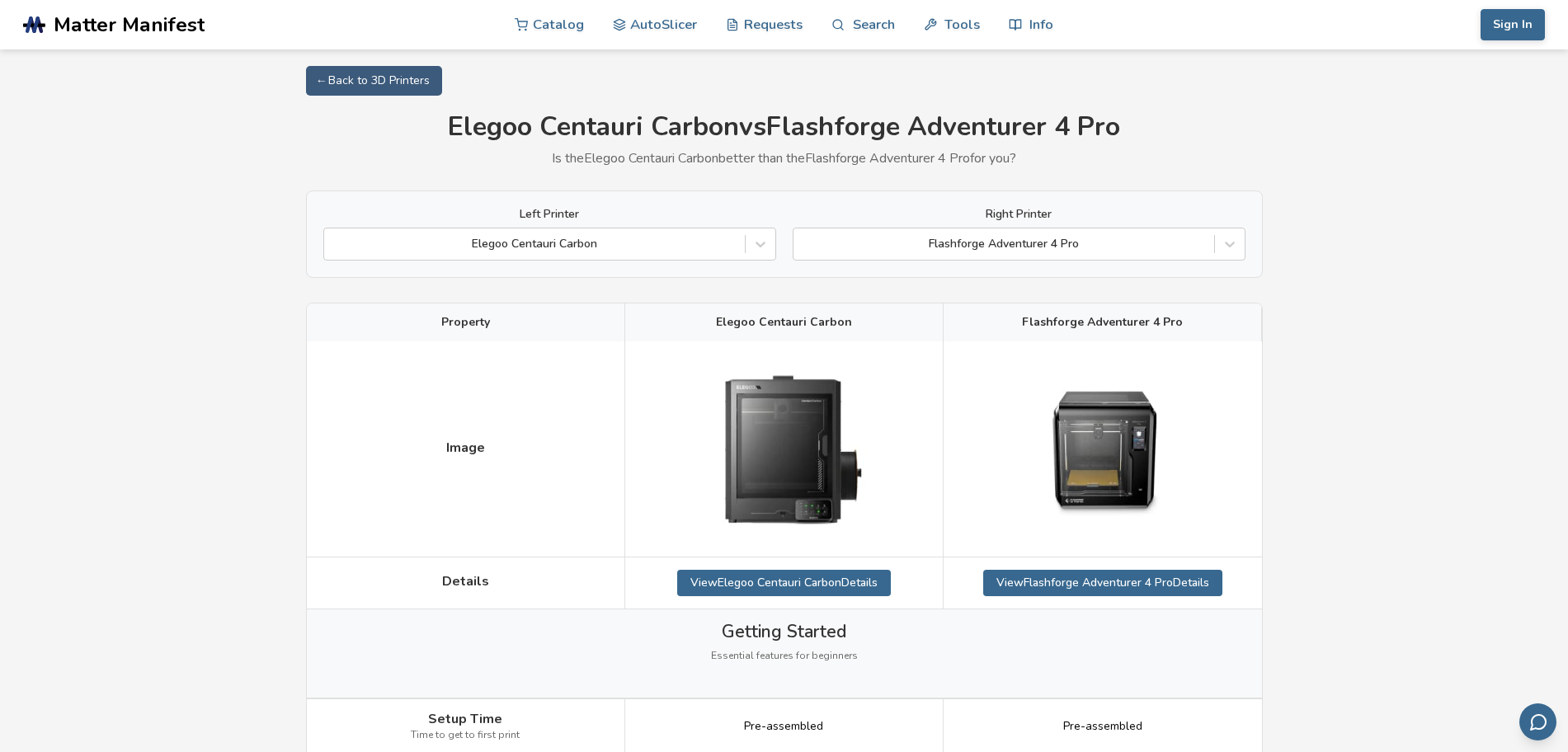
click at [1249, 256] on div "Left Printer Elegoo Centauri Carbon Right Printer Flashforge Adventurer 4 Pro" at bounding box center [784, 234] width 957 height 87
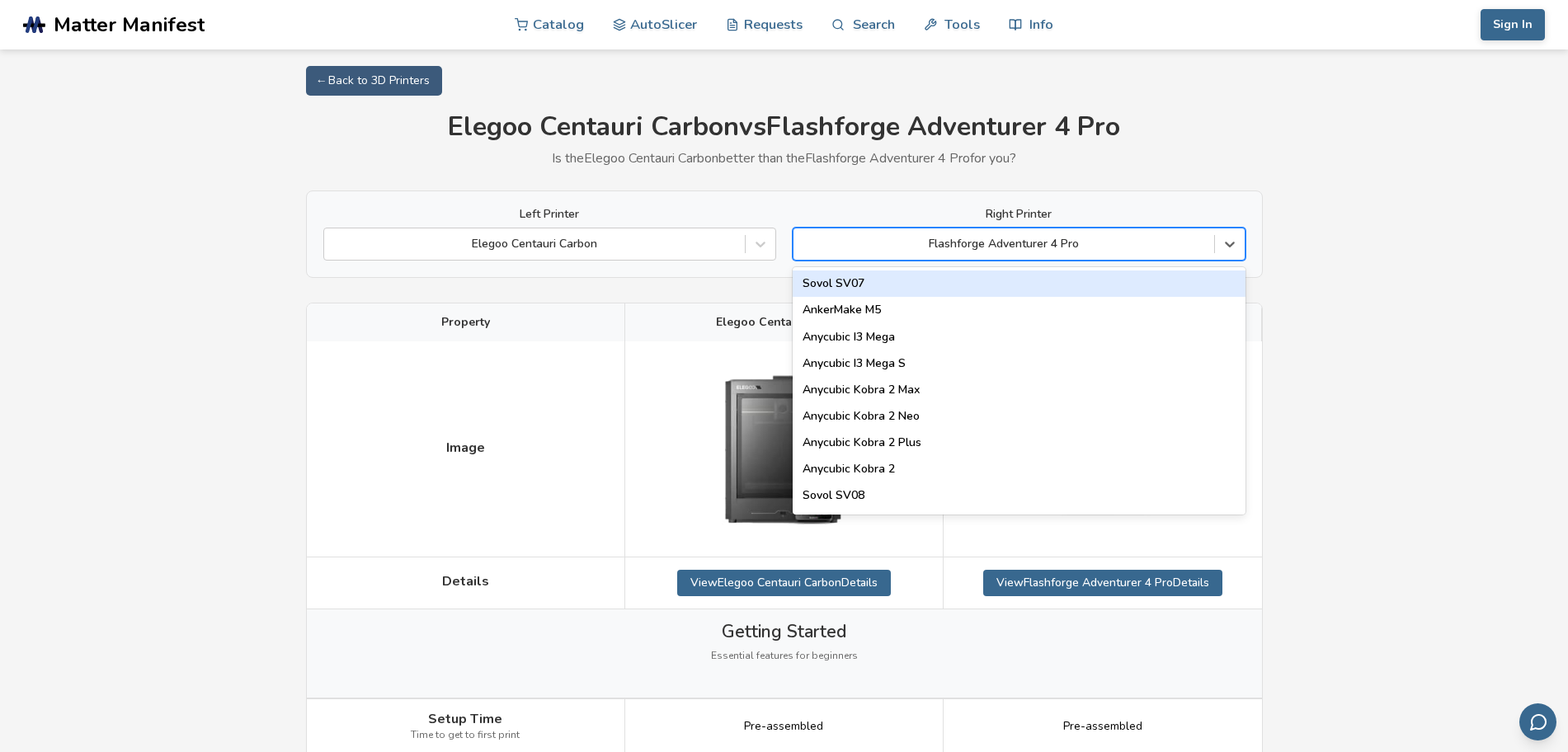
click at [1218, 251] on div at bounding box center [1230, 244] width 29 height 29
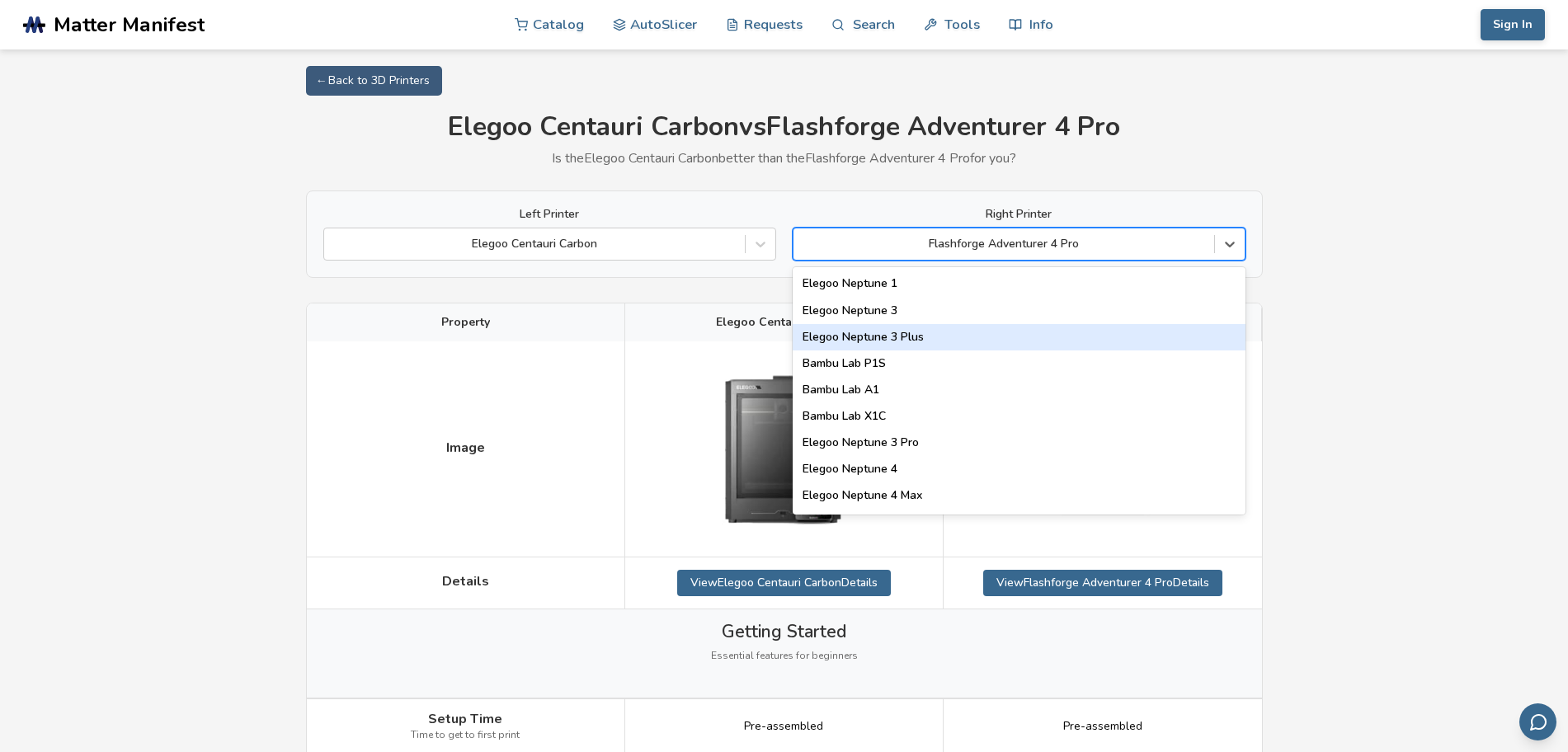
scroll to position [1134, 0]
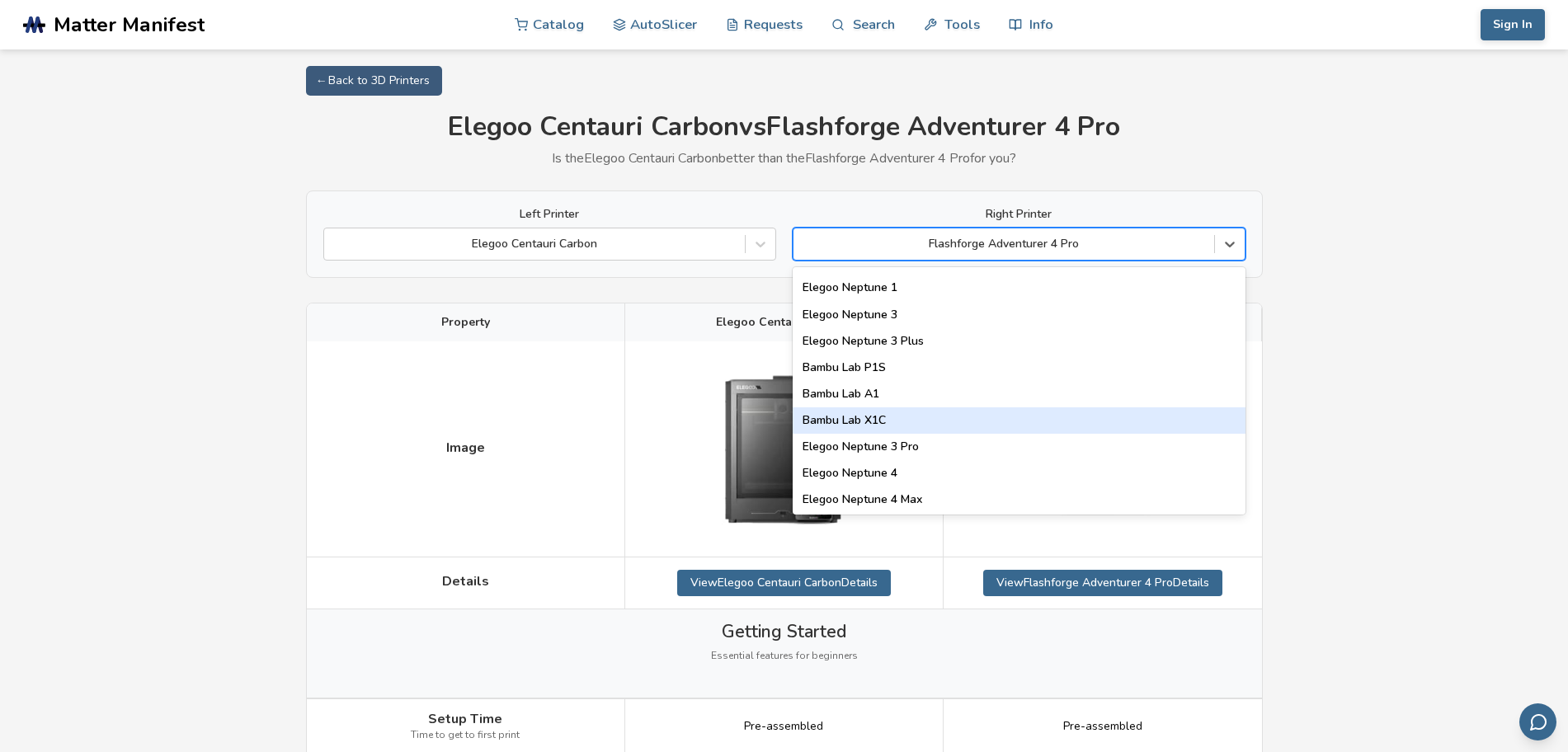
click at [985, 432] on div "Bambu Lab X1C" at bounding box center [1019, 421] width 453 height 27
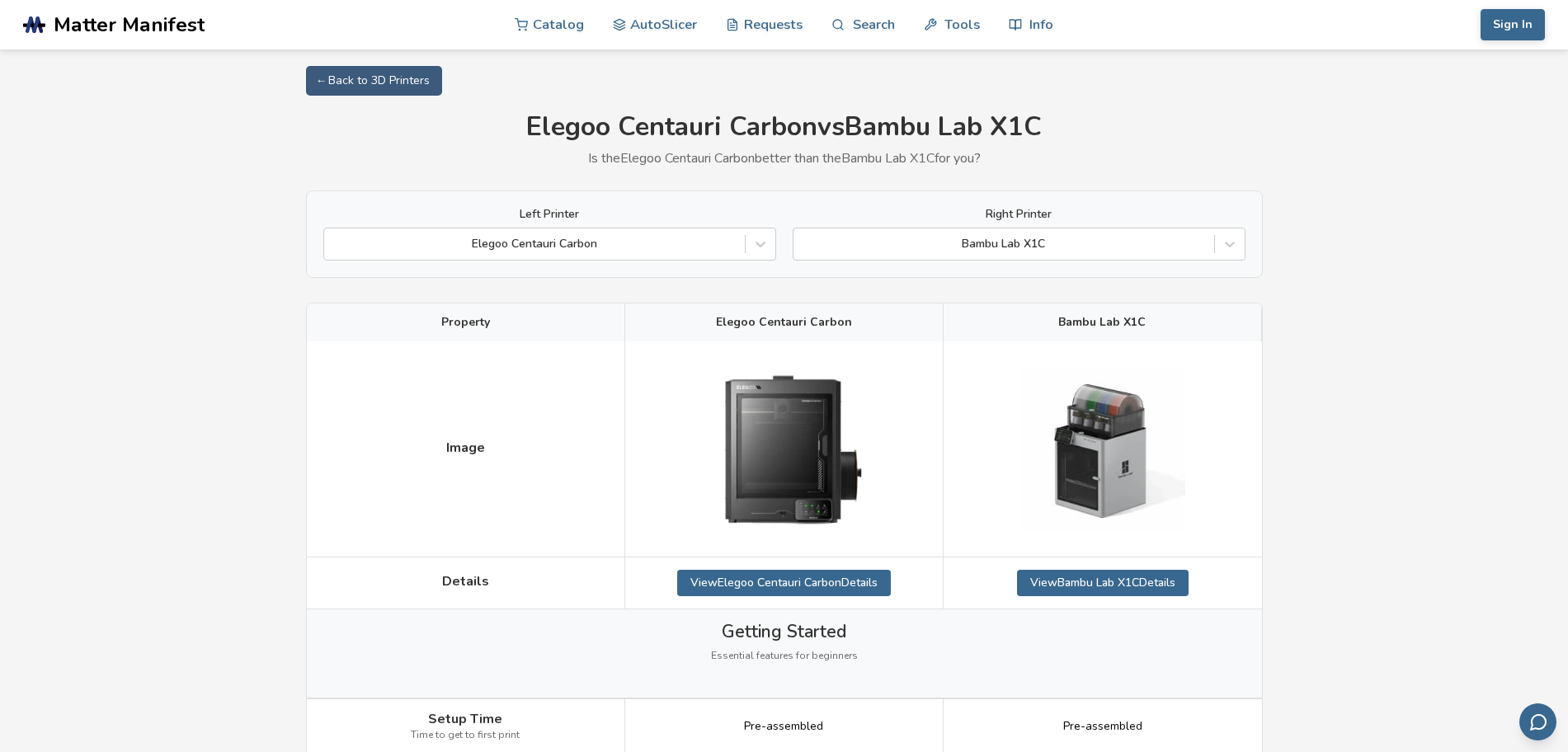
click at [1179, 264] on div "Left Printer Elegoo Centauri Carbon Right Printer Bambu Lab X1C" at bounding box center [784, 234] width 957 height 87
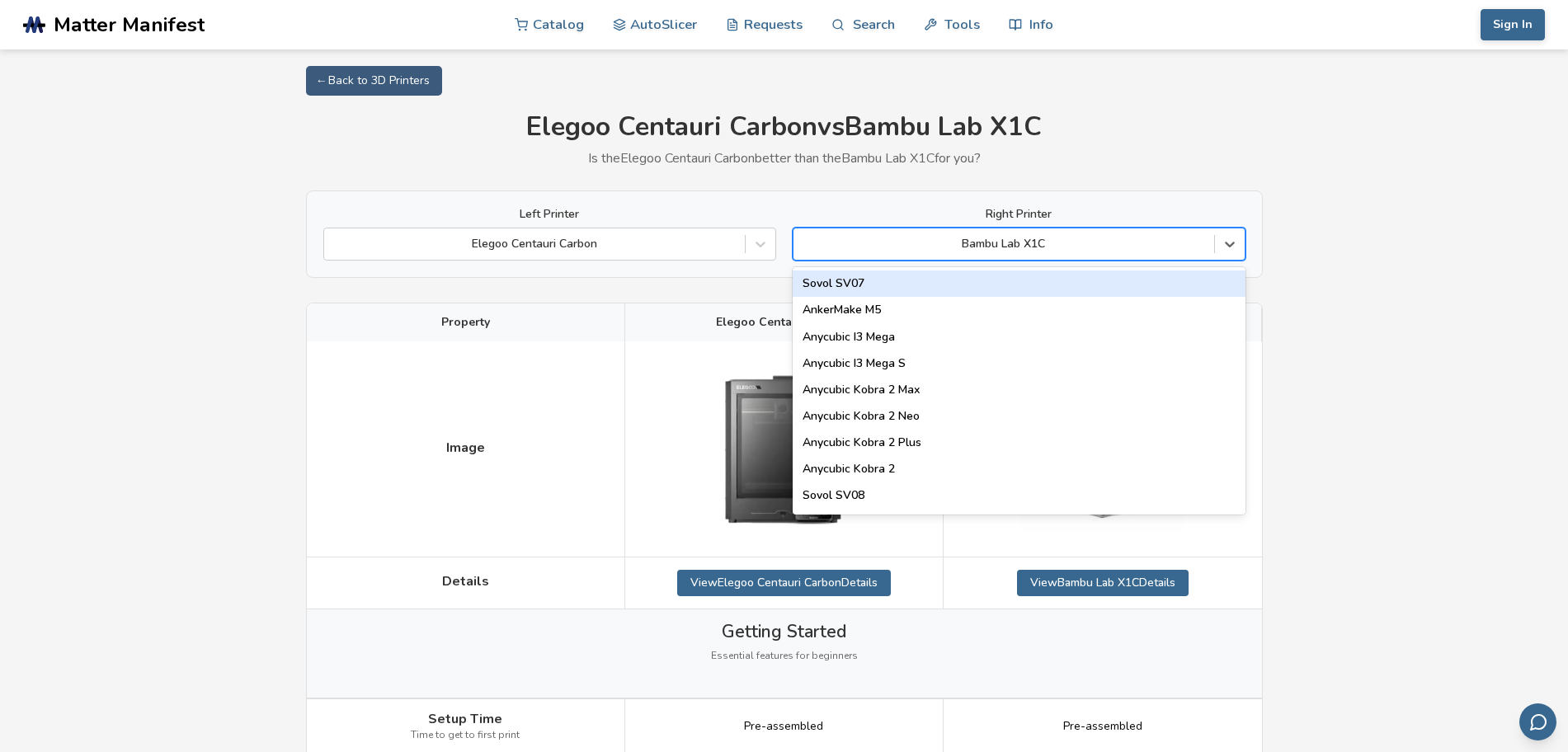
click at [1183, 237] on div at bounding box center [1004, 244] width 404 height 17
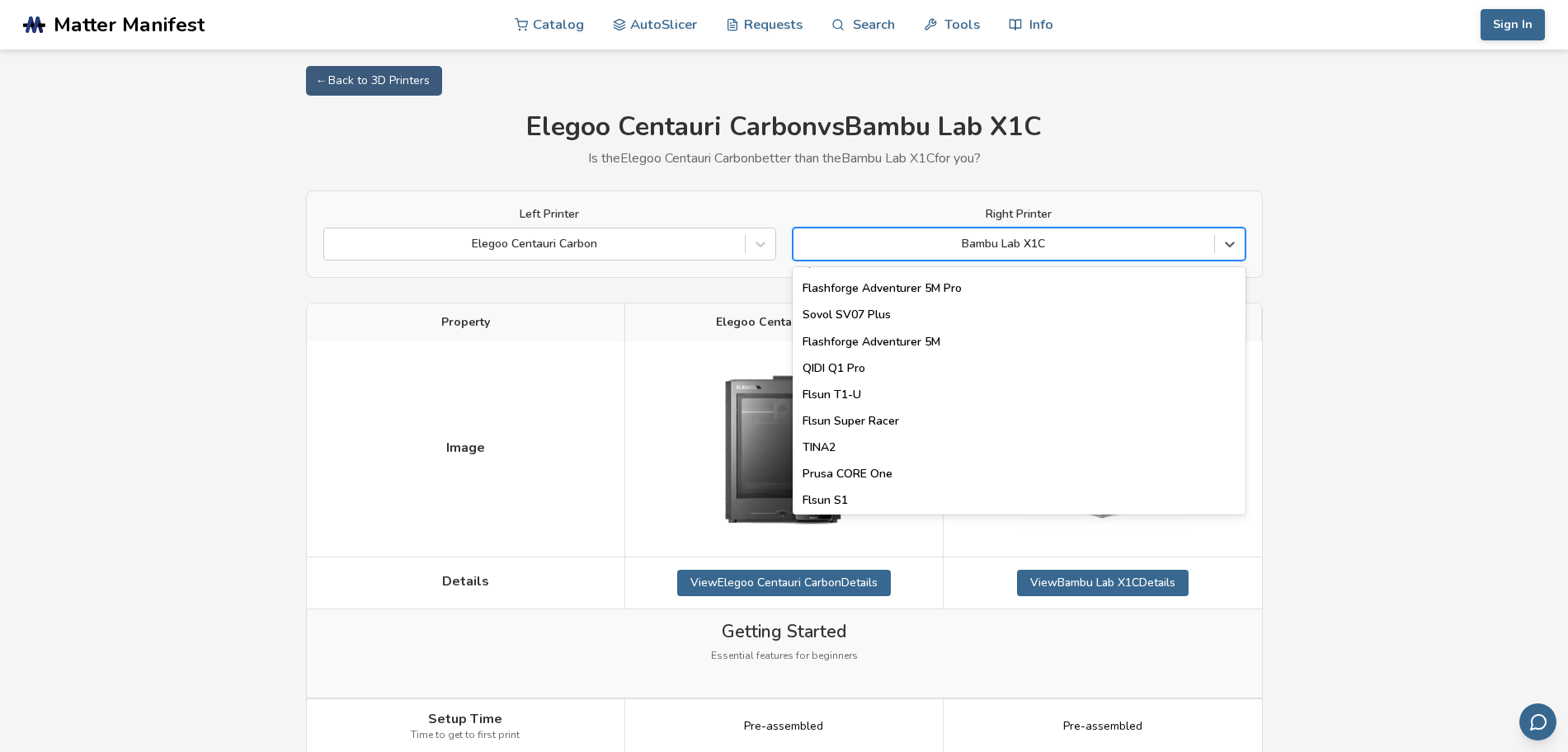
scroll to position [1959, 0]
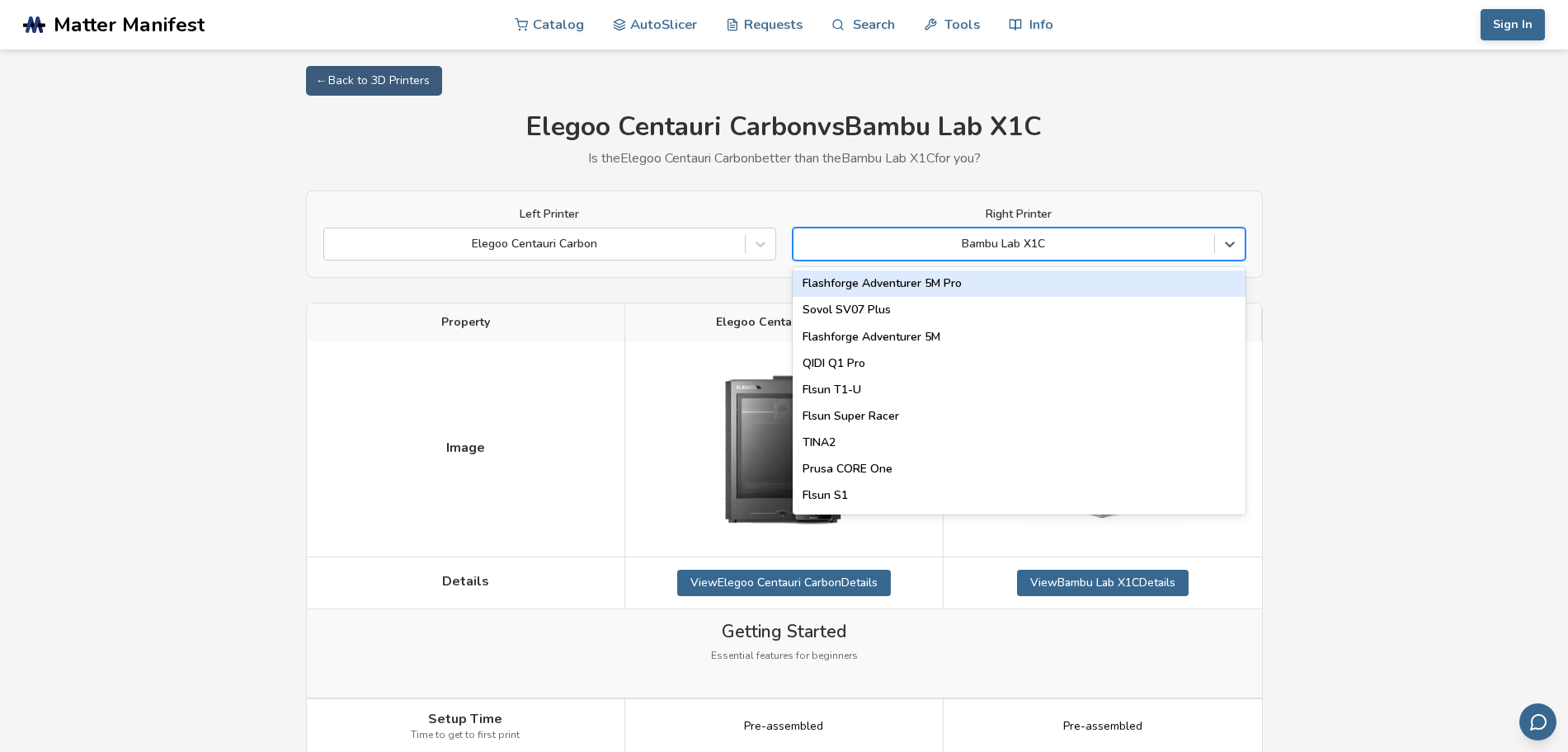
click at [1156, 287] on div "Flashforge Adventurer 5M Pro" at bounding box center [1019, 283] width 453 height 27
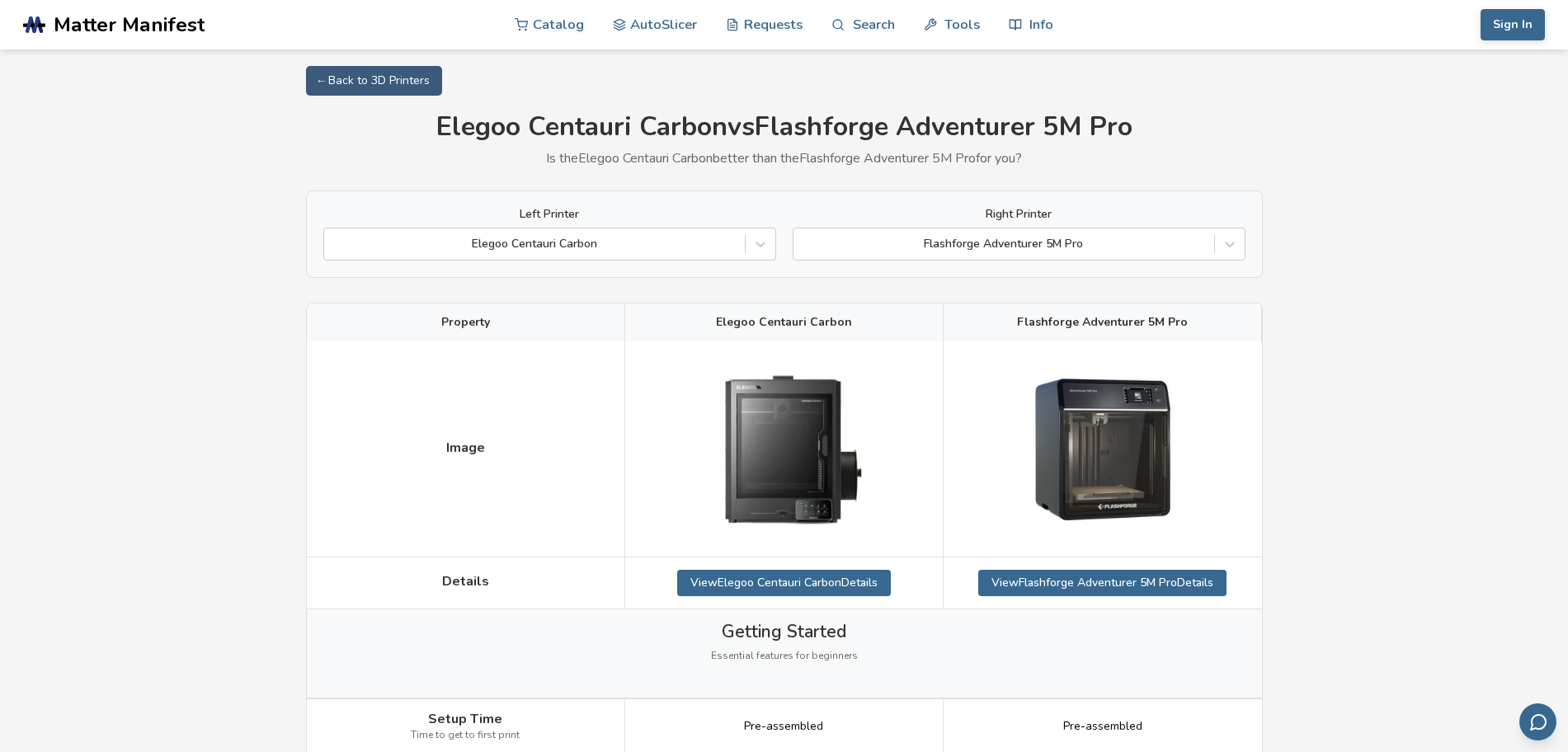
click at [1241, 265] on div "Left Printer Elegoo Centauri Carbon Right Printer Flashforge Adventurer 5M Pro" at bounding box center [784, 234] width 957 height 87
click at [1238, 262] on div "Left Printer Elegoo Centauri Carbon Right Printer Flashforge Adventurer 5M Pro" at bounding box center [784, 234] width 957 height 87
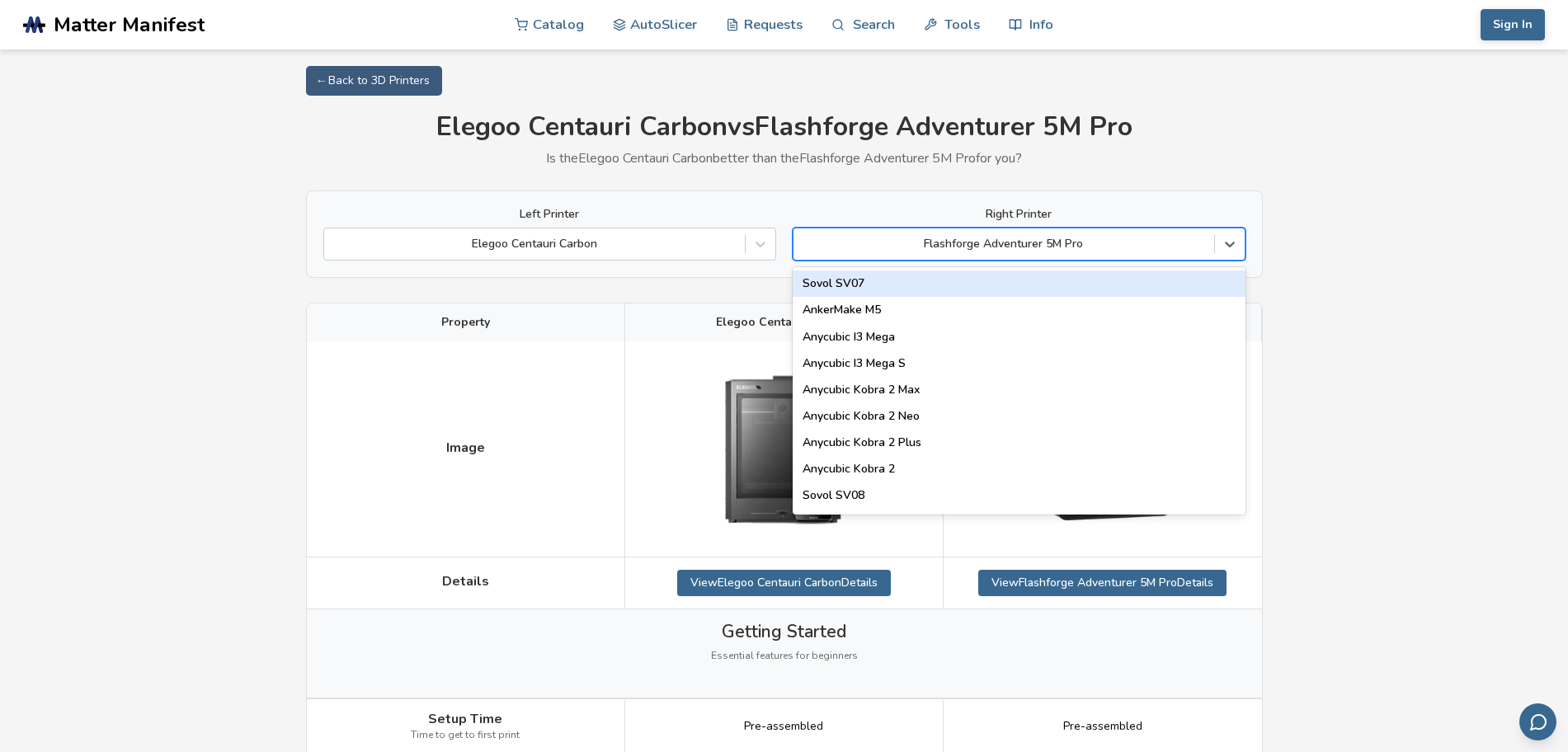
click at [1230, 257] on div at bounding box center [1230, 244] width 29 height 29
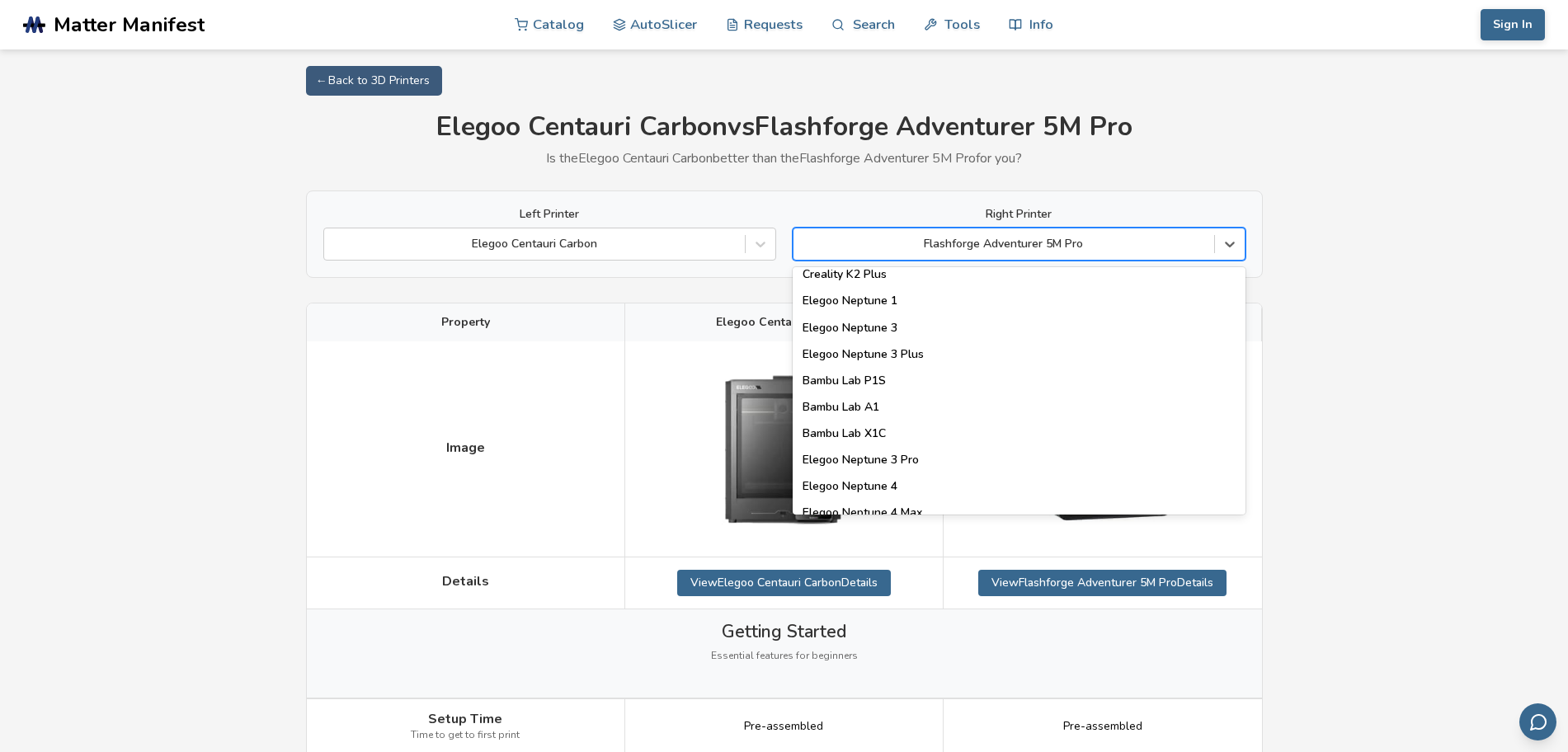
scroll to position [1083, 0]
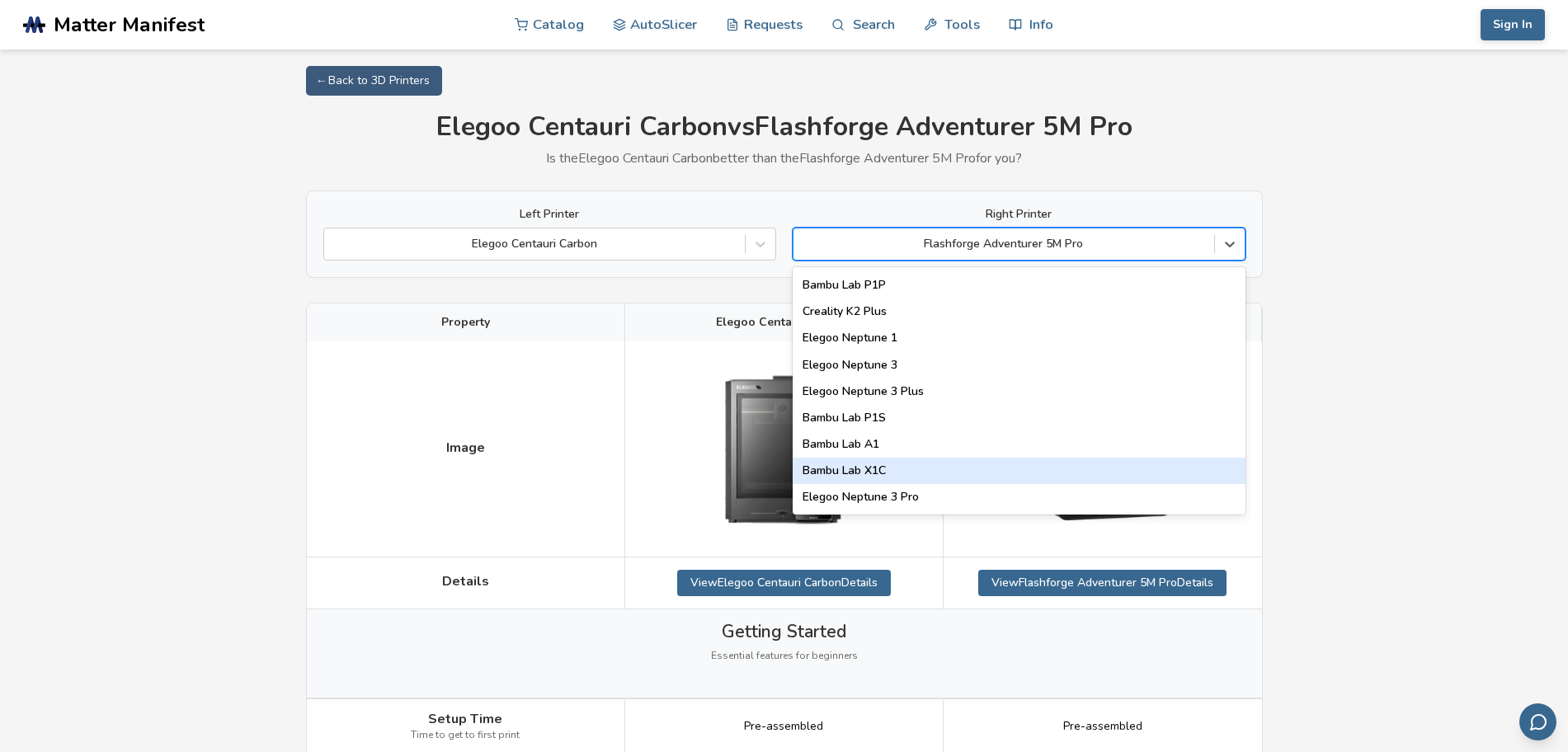
click at [1034, 475] on div "Bambu Lab X1C" at bounding box center [1019, 470] width 453 height 27
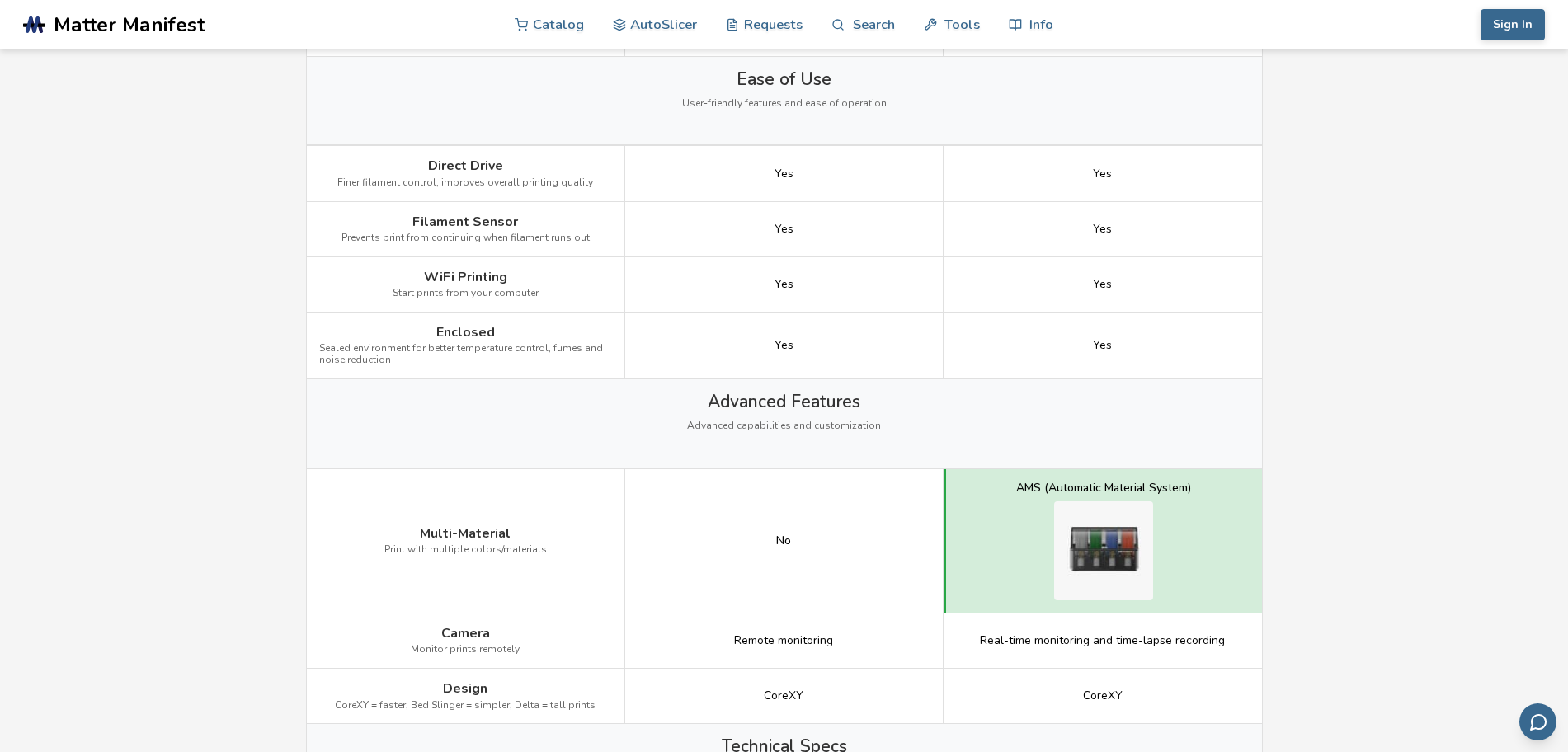
scroll to position [1031, 0]
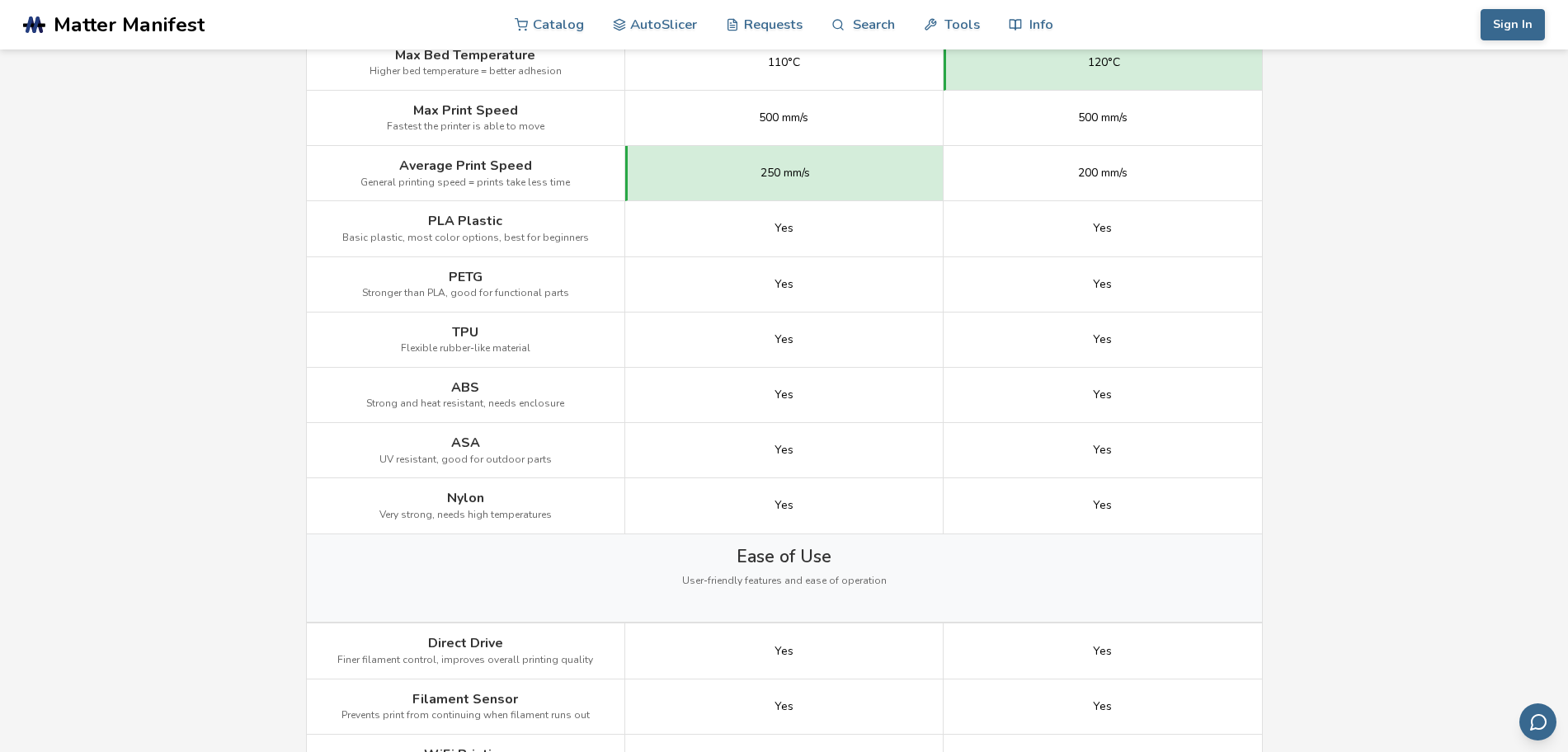
drag, startPoint x: 1226, startPoint y: 455, endPoint x: 1367, endPoint y: 627, distance: 222.4
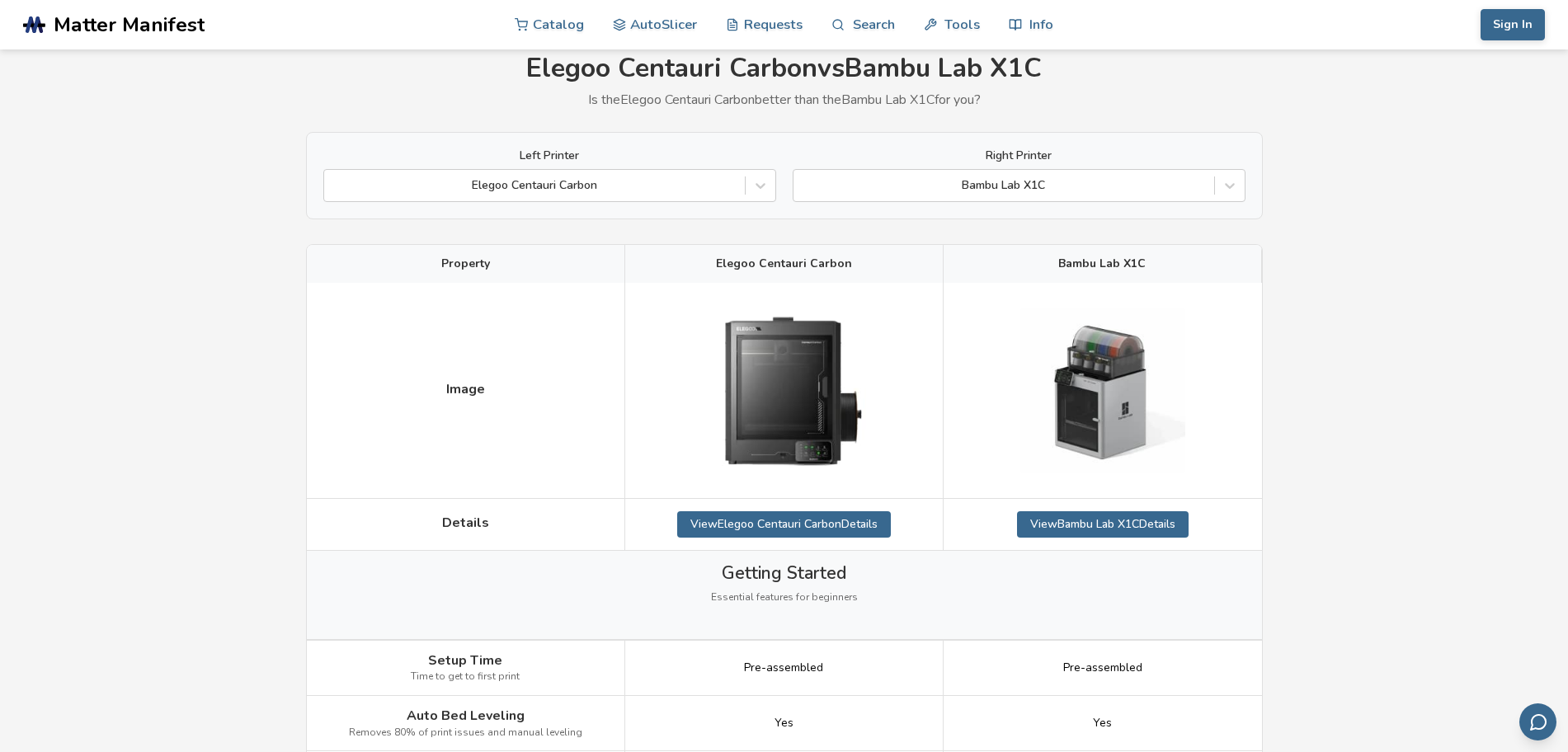
scroll to position [0, 0]
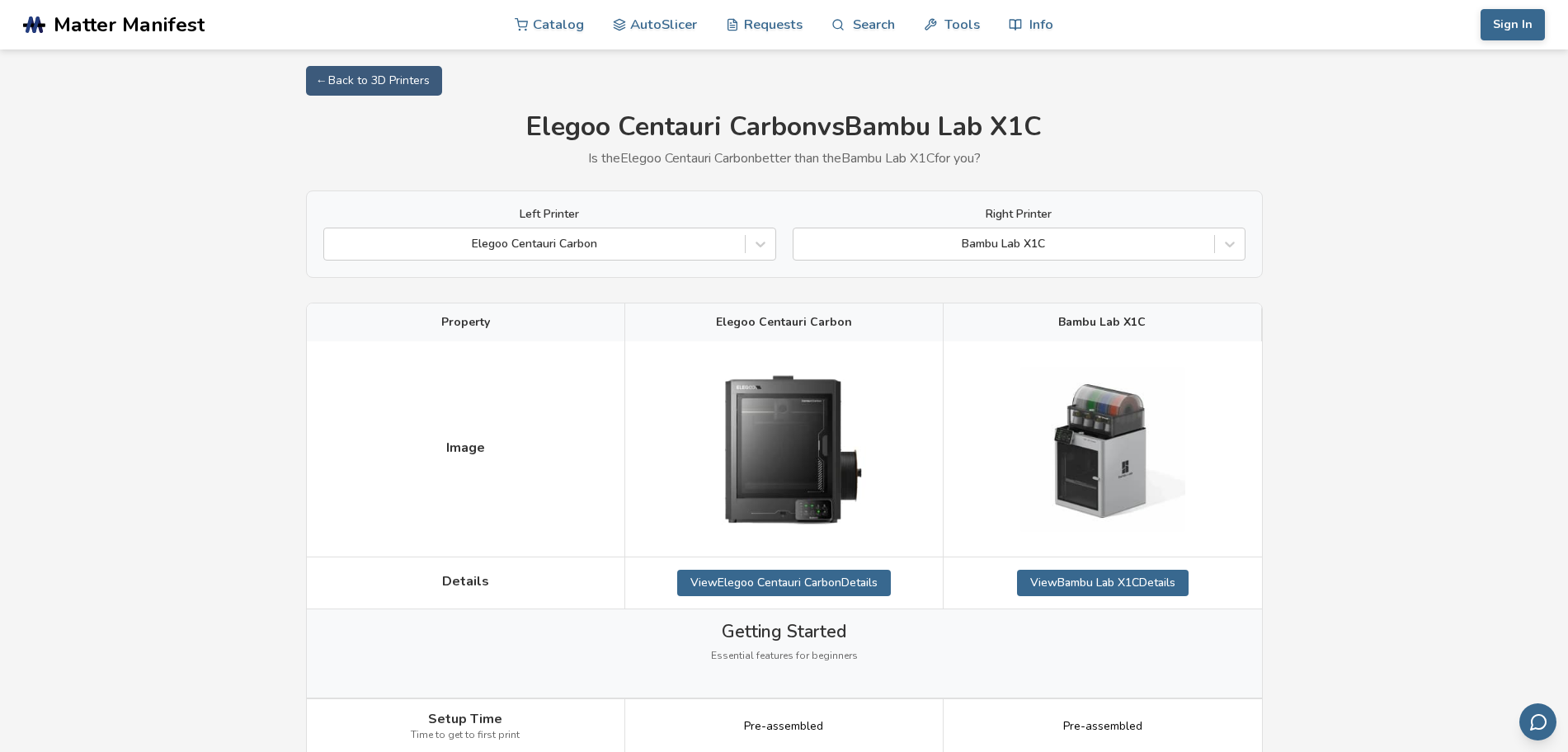
click at [552, 21] on link "Catalog" at bounding box center [549, 25] width 69 height 50
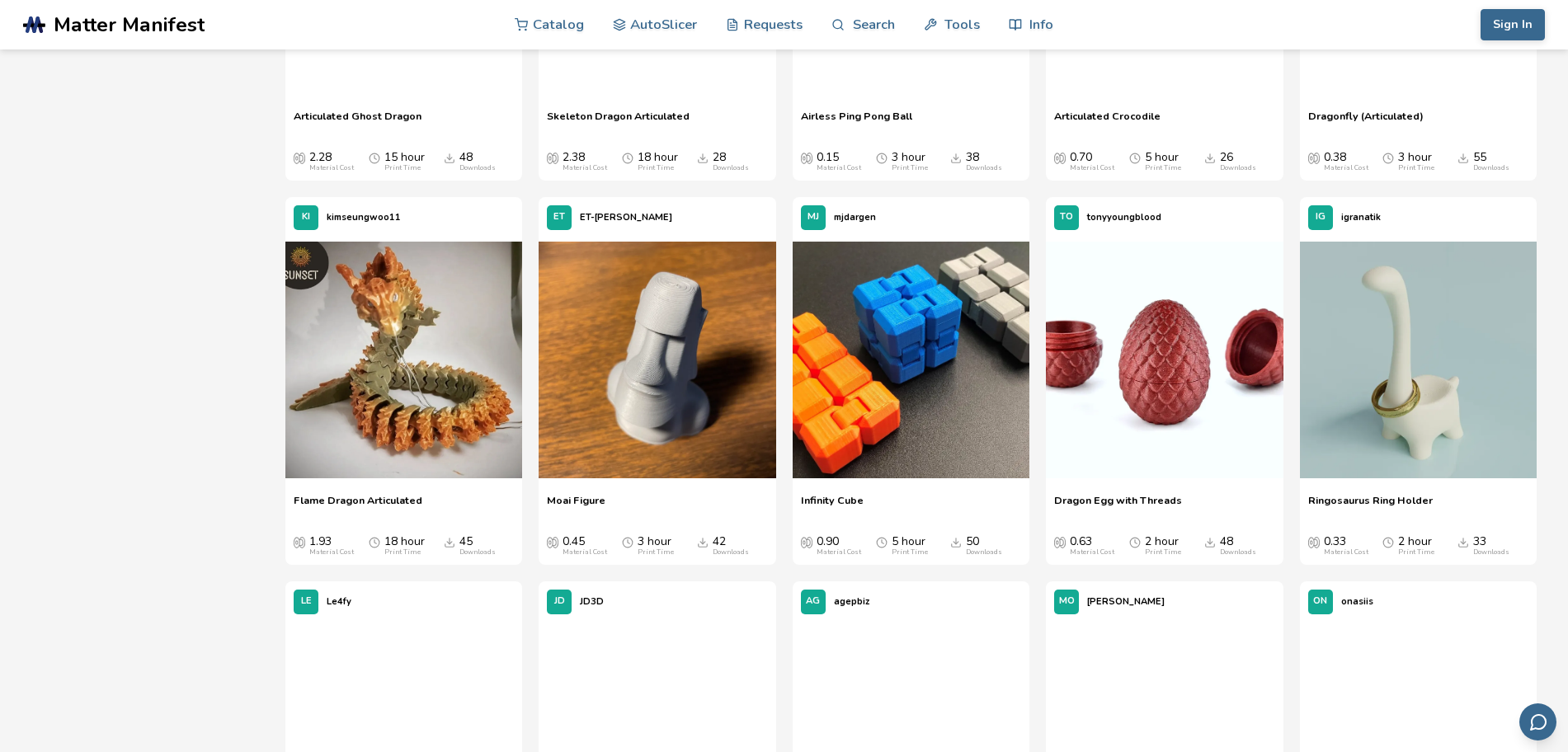
scroll to position [1031, 0]
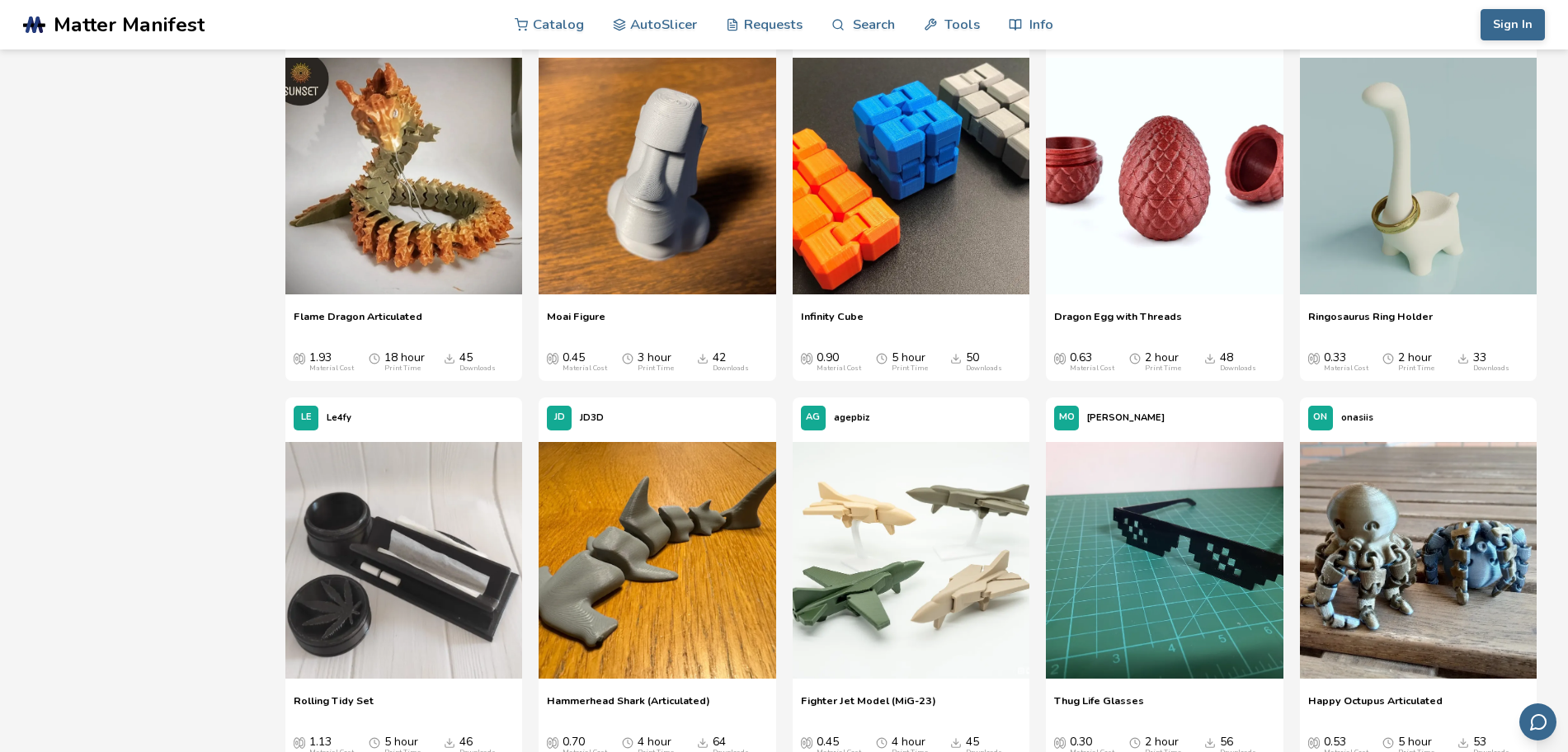
click at [846, 317] on span "Infinity Cube" at bounding box center [832, 322] width 63 height 25
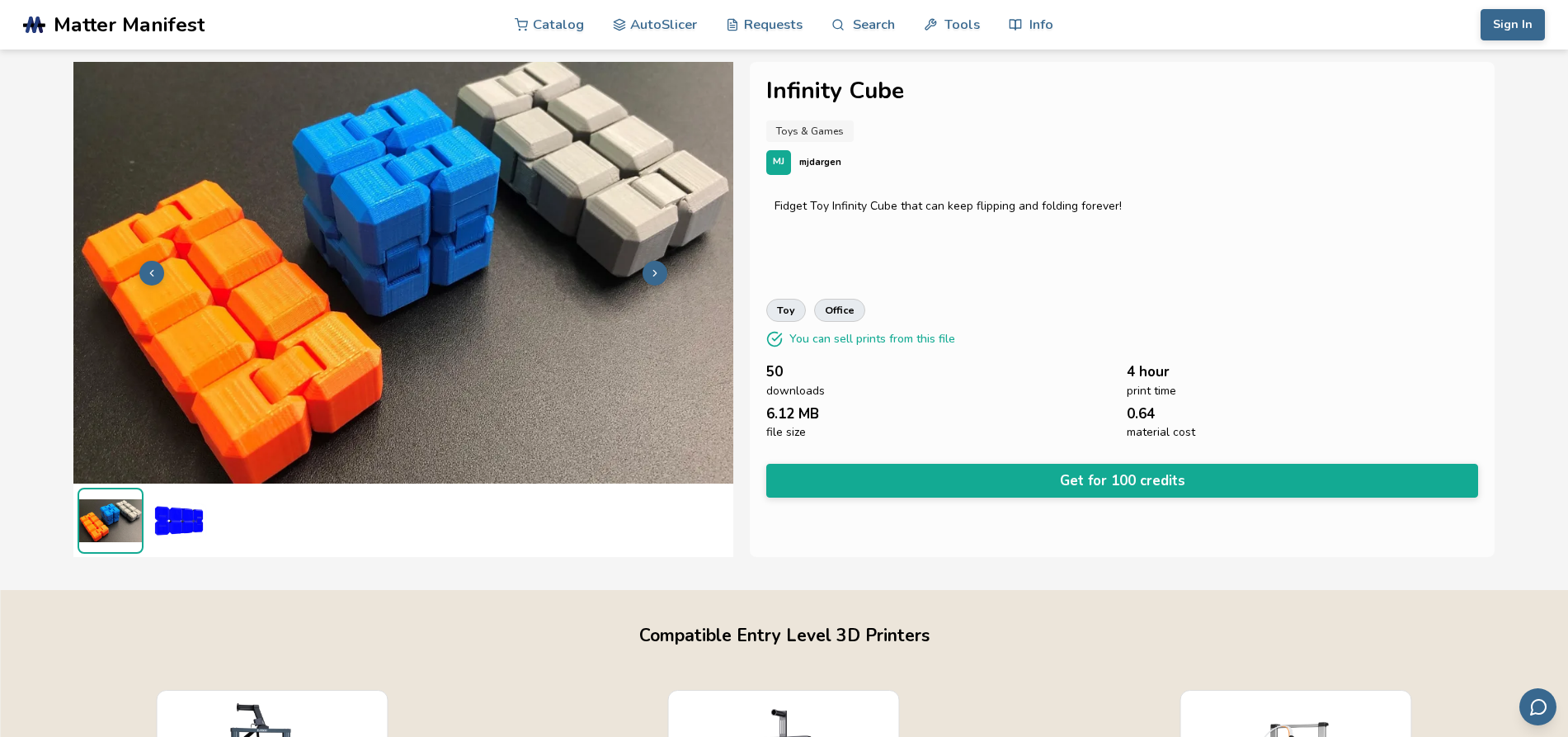
click at [548, 17] on link "Catalog" at bounding box center [549, 25] width 69 height 50
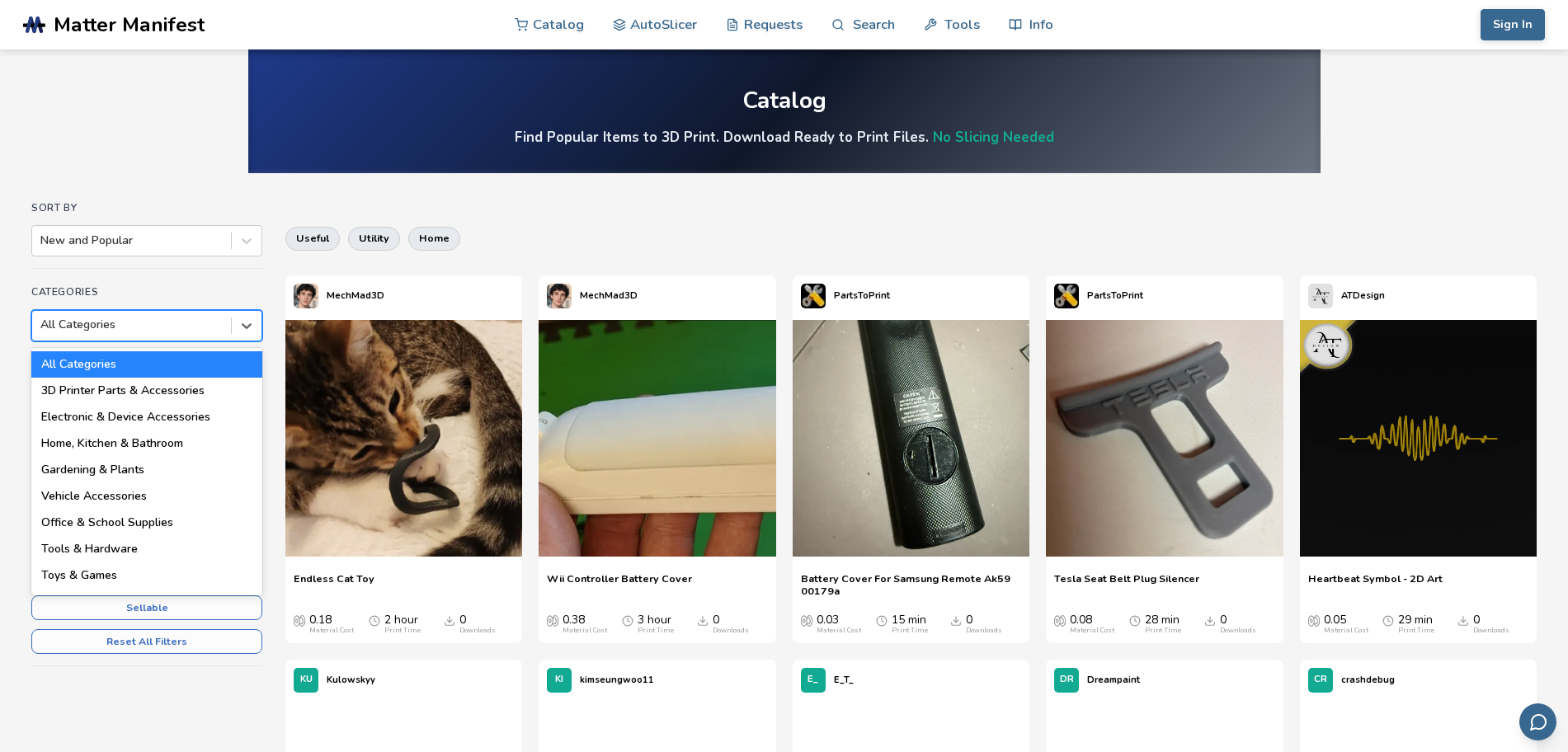
click at [218, 318] on div "All Categories" at bounding box center [132, 325] width 199 height 23
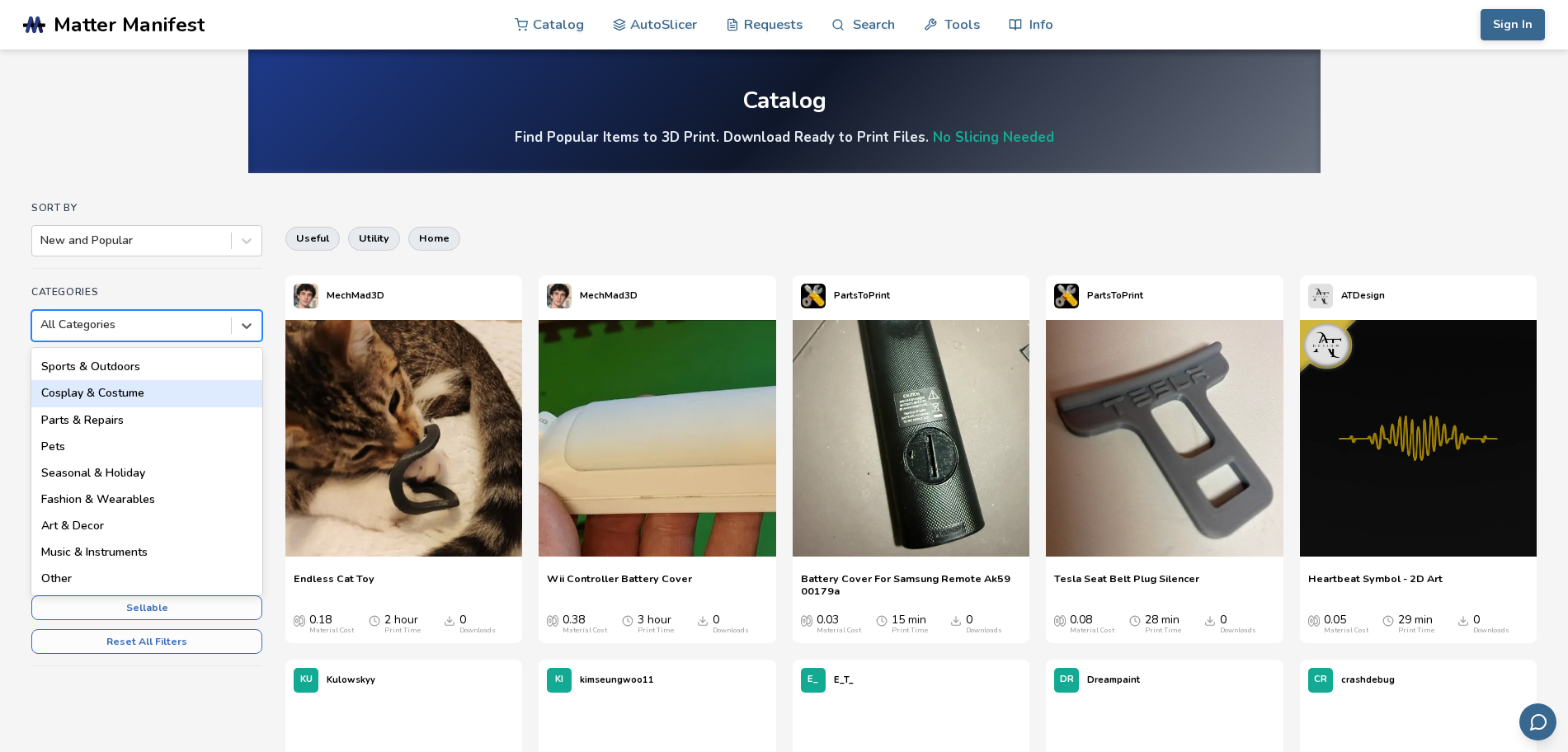
scroll to position [235, 0]
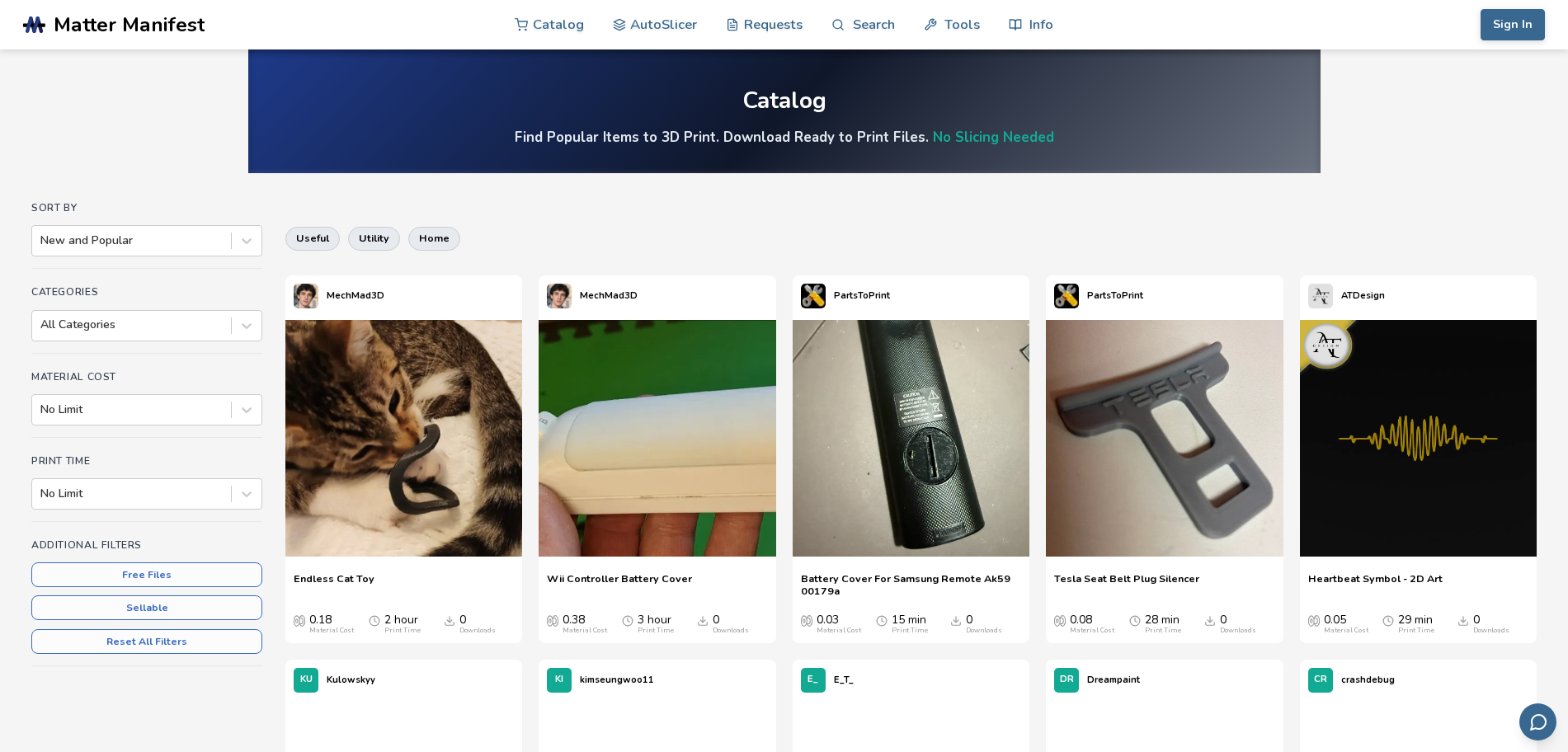
click at [121, 698] on div "Sort By New and Popular Categories All Categories Material Cost No Limit Print …" at bounding box center [146, 460] width 231 height 516
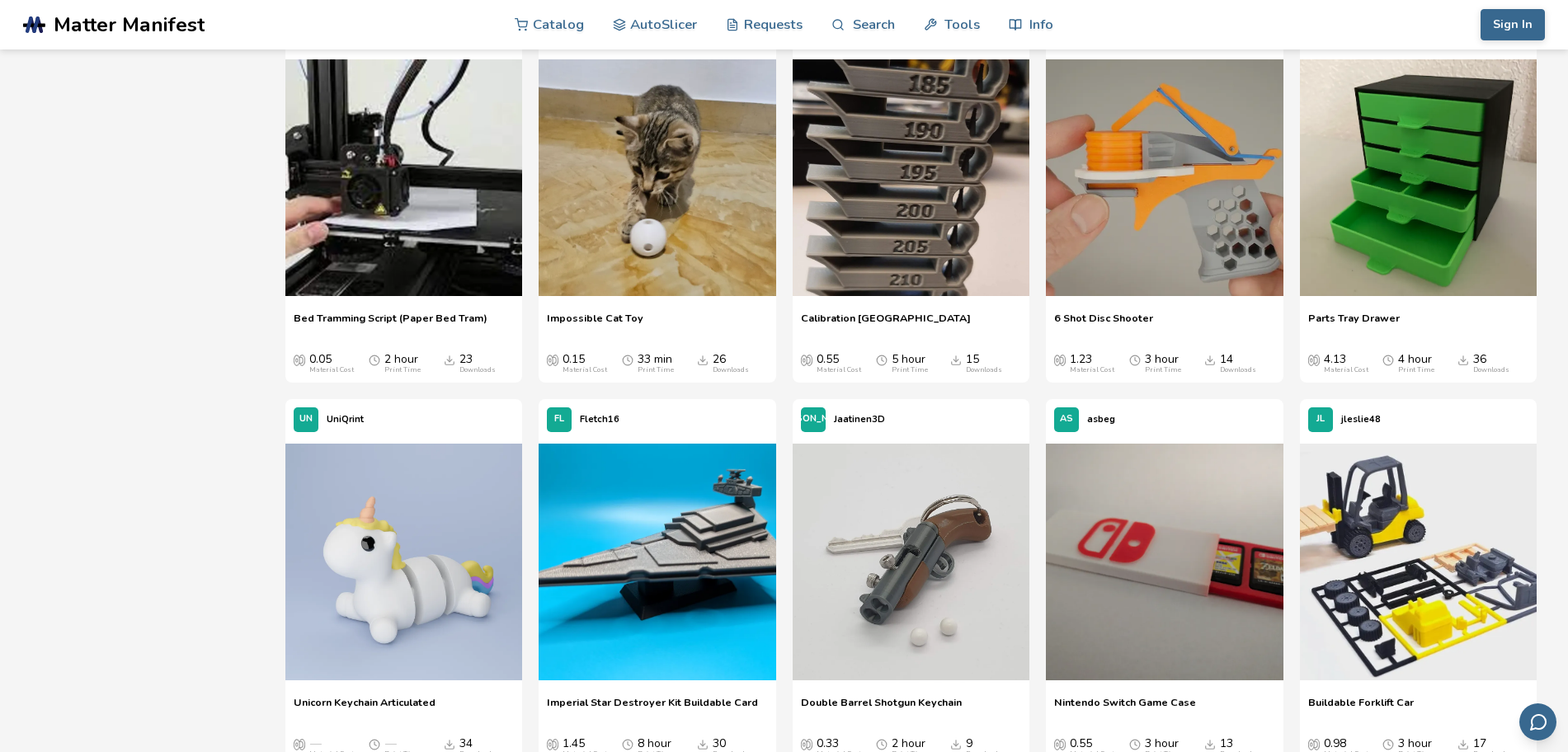
scroll to position [3299, 0]
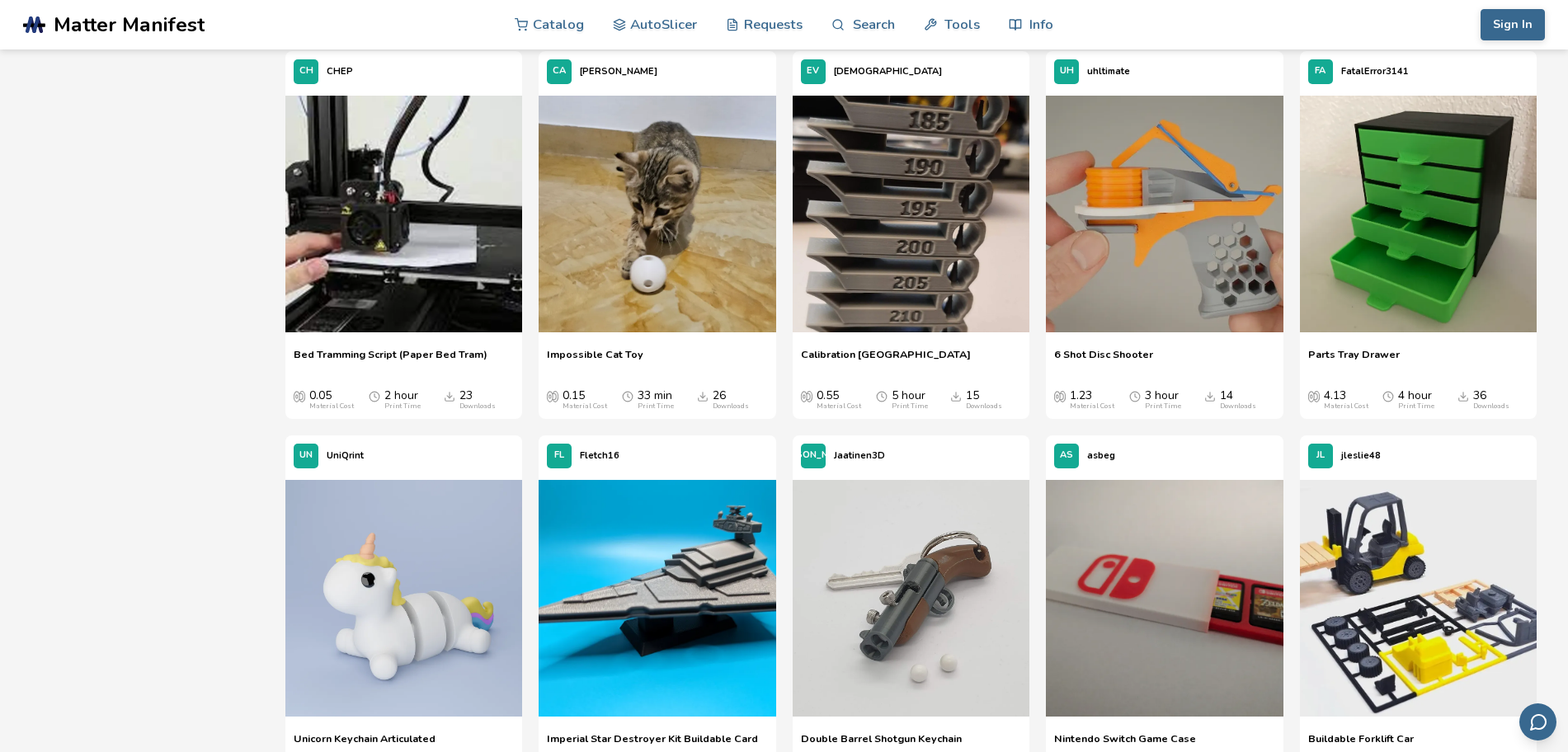
click at [1369, 360] on span "Parts Tray Drawer" at bounding box center [1353, 360] width 91 height 25
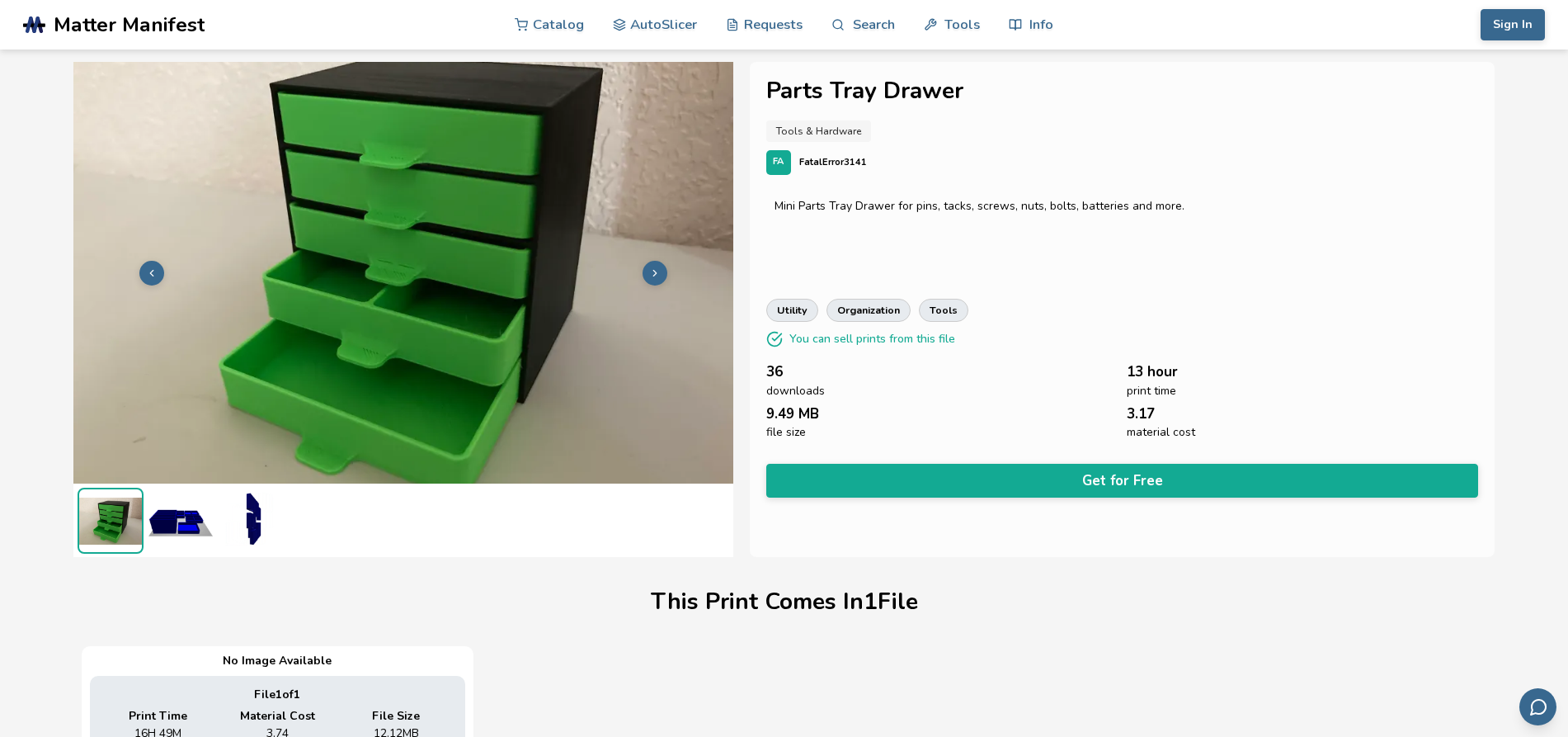
click at [658, 277] on icon at bounding box center [655, 273] width 12 height 12
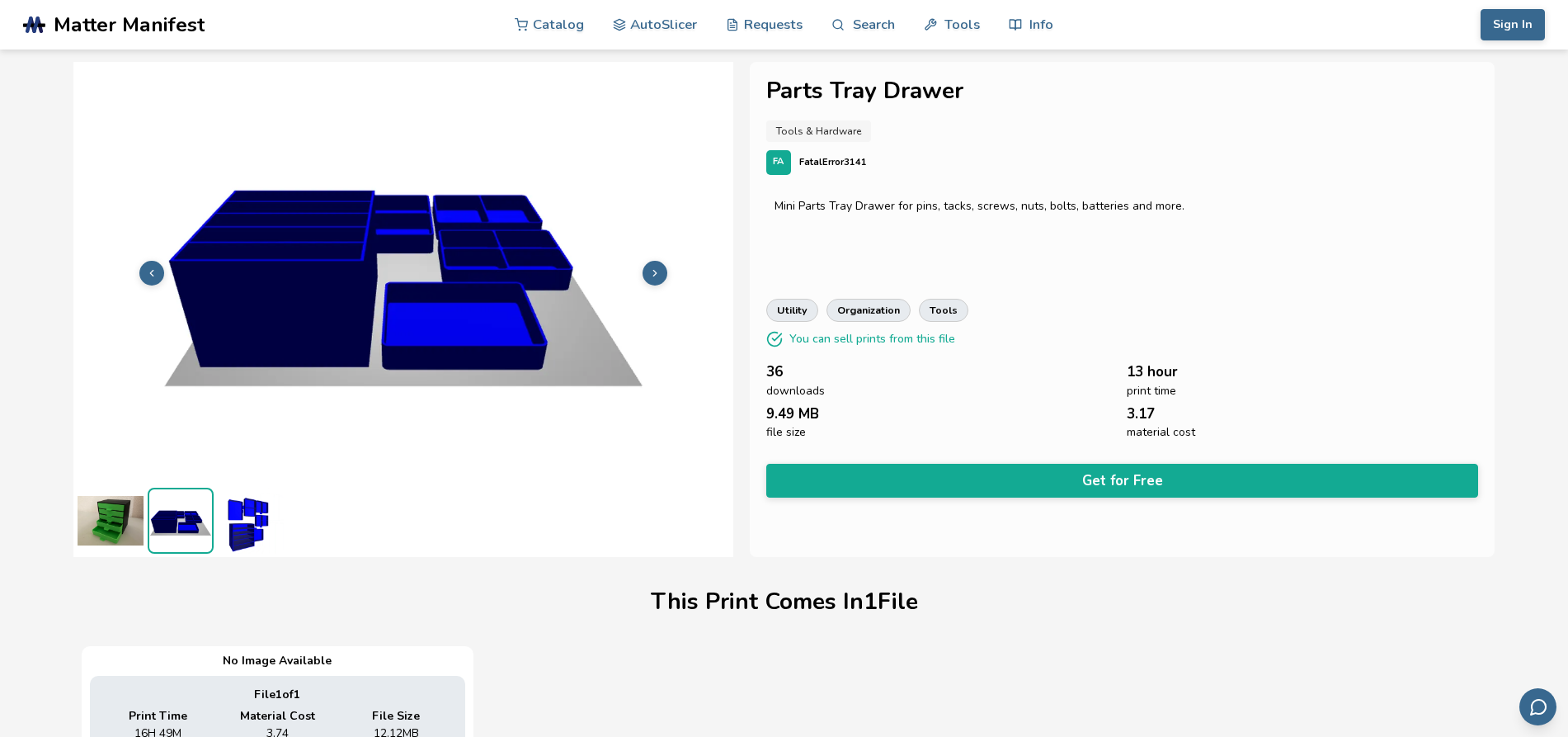
click at [658, 277] on icon at bounding box center [655, 273] width 12 height 12
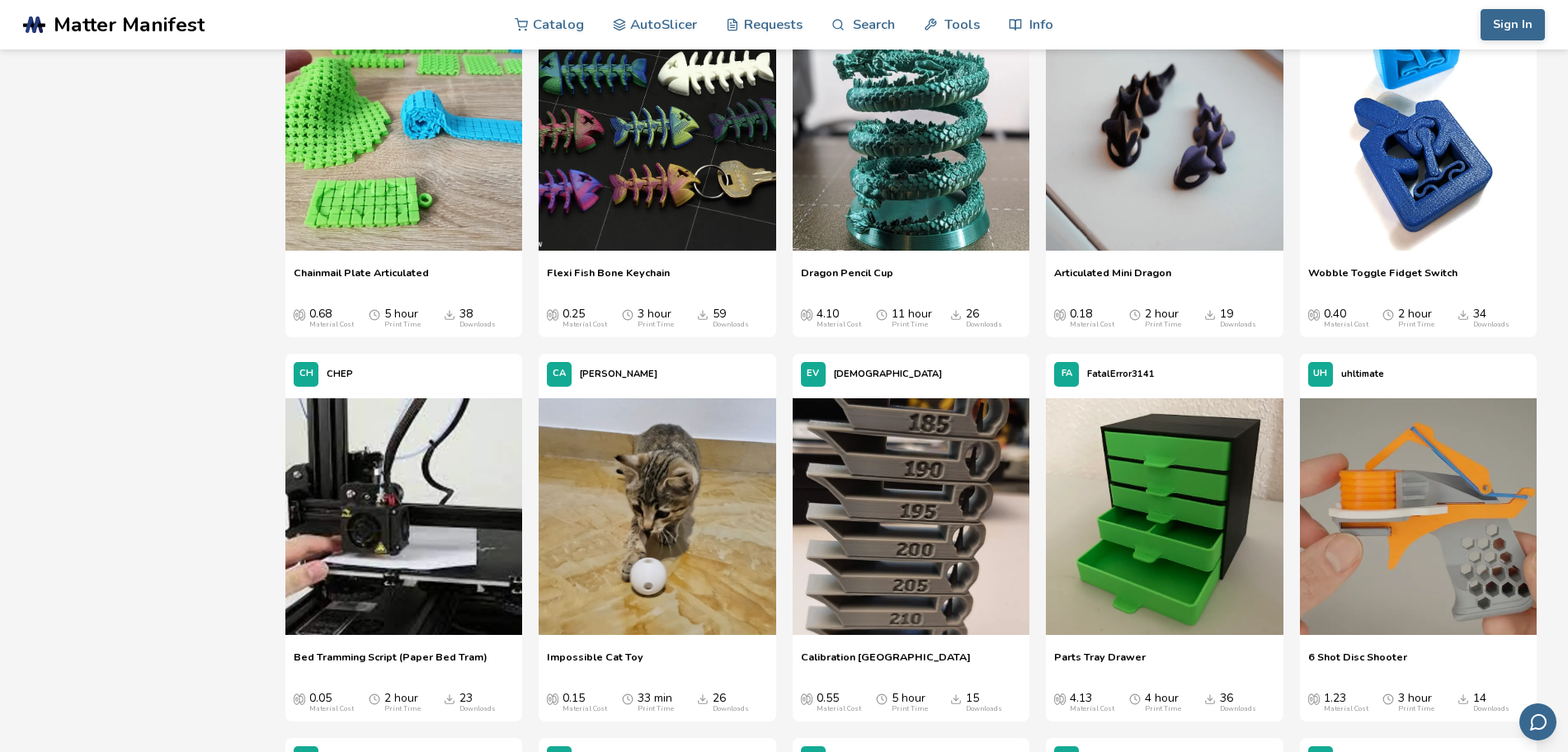
scroll to position [2983, 0]
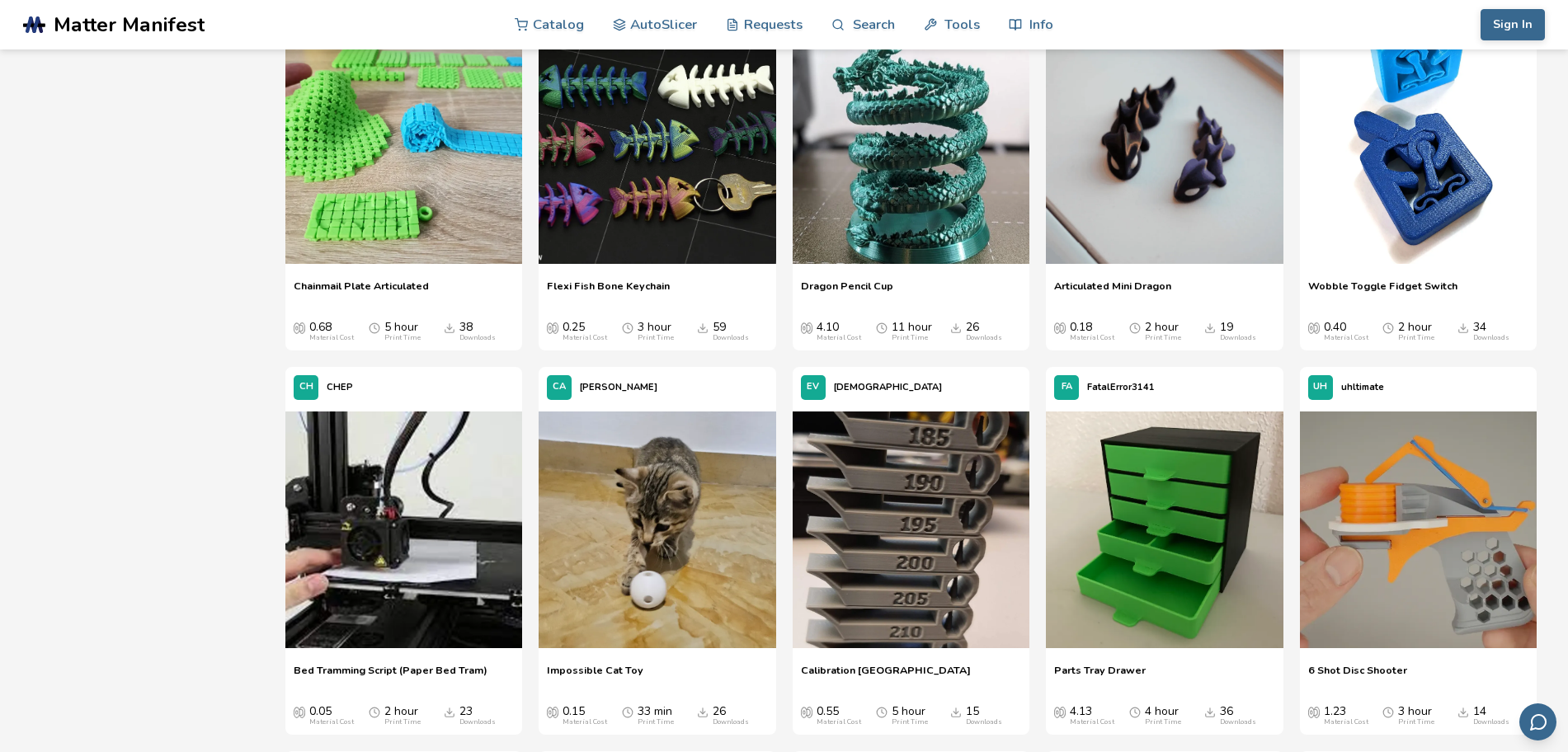
click at [730, 19] on icon at bounding box center [733, 25] width 9 height 12
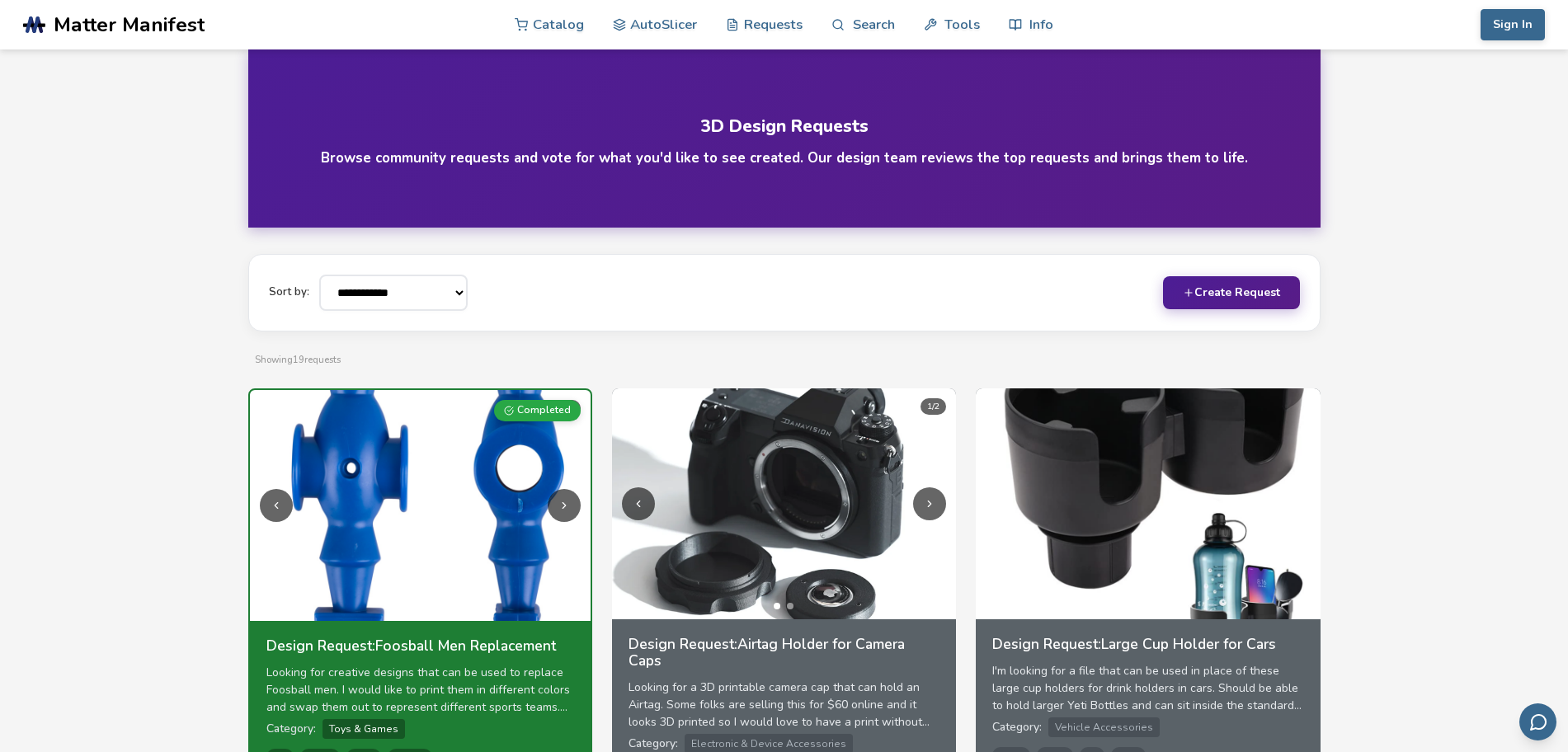
drag, startPoint x: 147, startPoint y: 125, endPoint x: 145, endPoint y: 134, distance: 9.2
click at [663, 19] on link "AutoSlicer" at bounding box center [656, 25] width 85 height 50
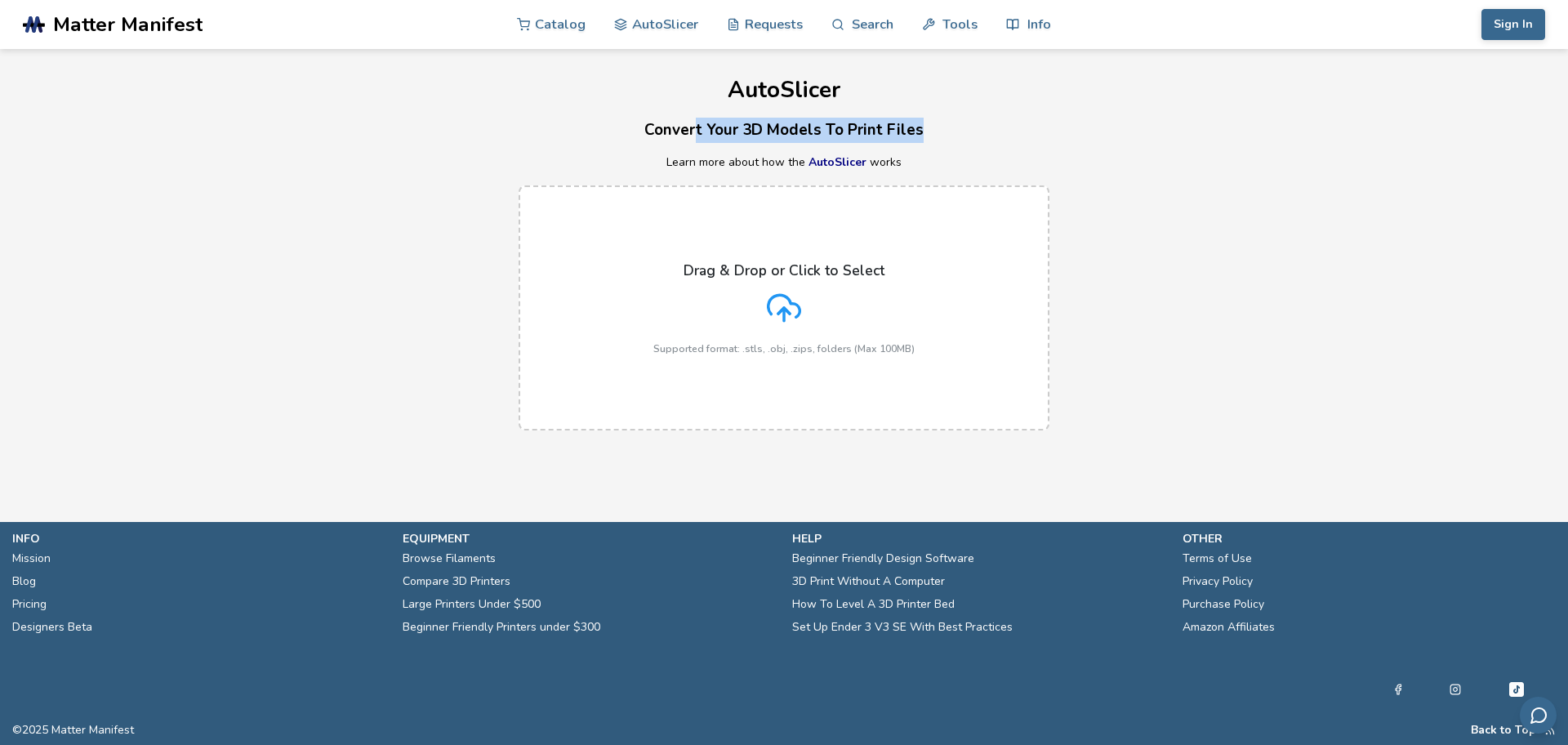
drag, startPoint x: 700, startPoint y: 122, endPoint x: 934, endPoint y: 123, distance: 234.0
click at [934, 123] on h3 "Convert Your 3D Models To Print Files" at bounding box center [784, 130] width 1568 height 26
click at [953, 20] on link "Tools" at bounding box center [950, 25] width 56 height 49
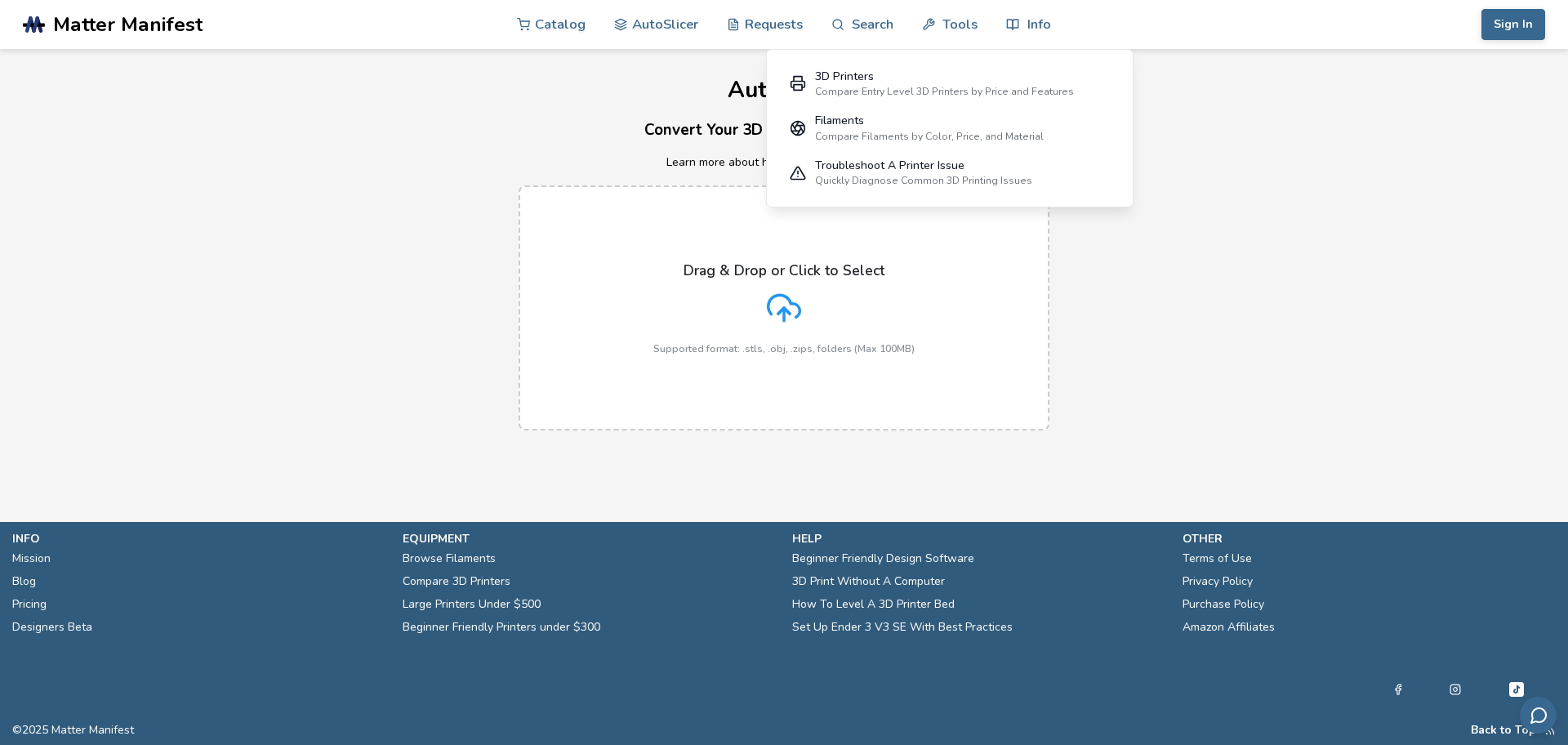
click at [859, 81] on div "3D Printers" at bounding box center [944, 77] width 259 height 13
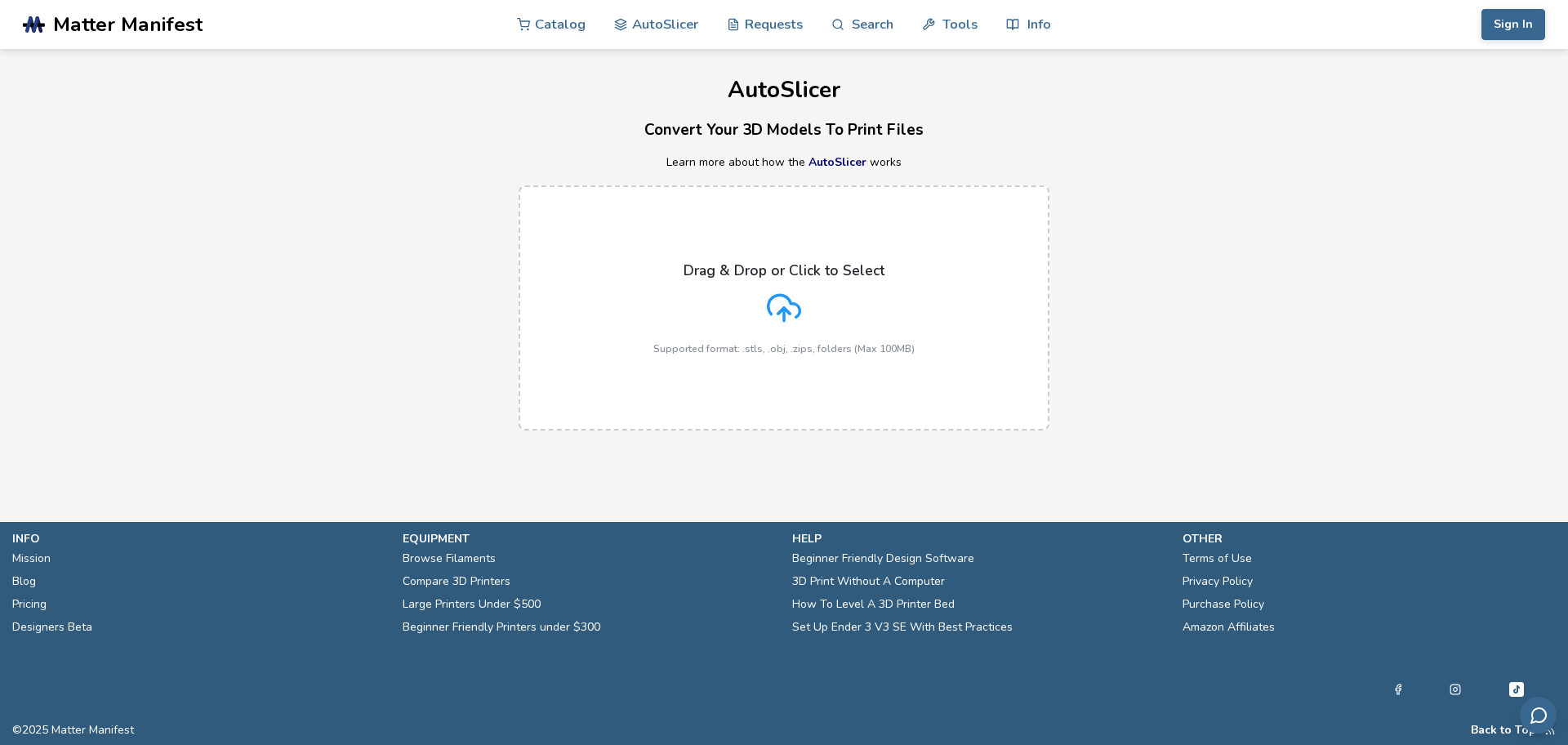
select select "**********"
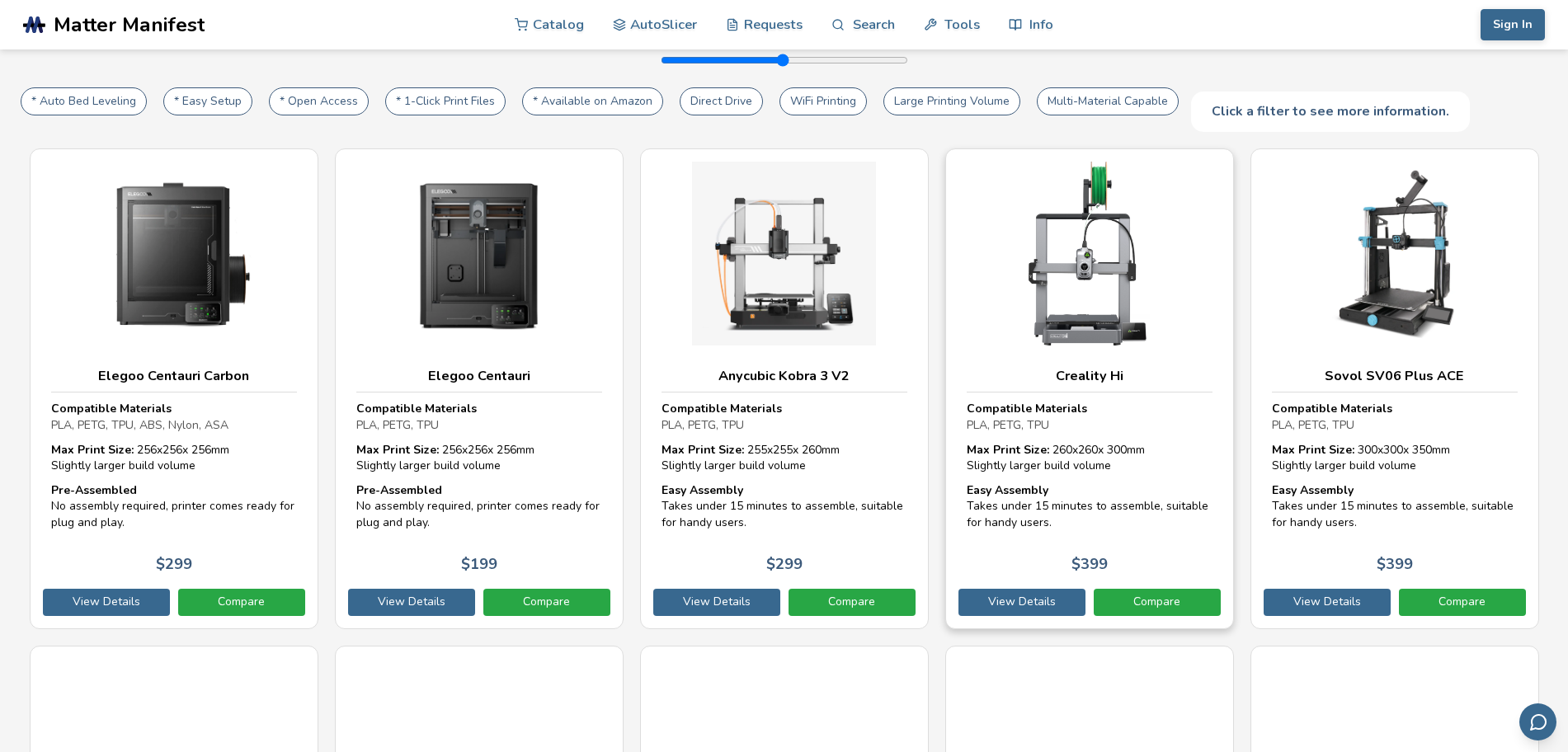
scroll to position [309, 0]
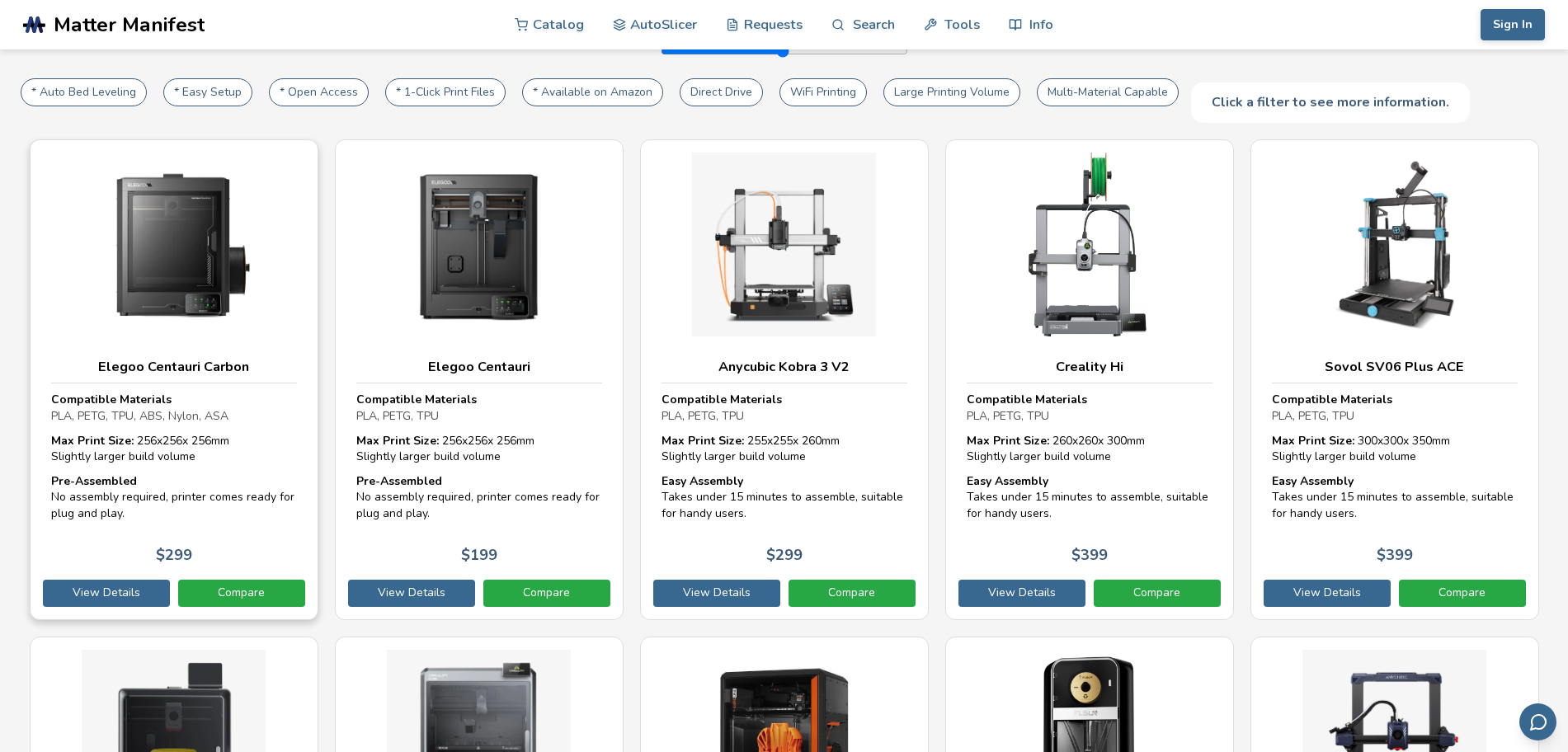
click at [167, 361] on h3 "Elegoo Centauri Carbon" at bounding box center [174, 367] width 246 height 17
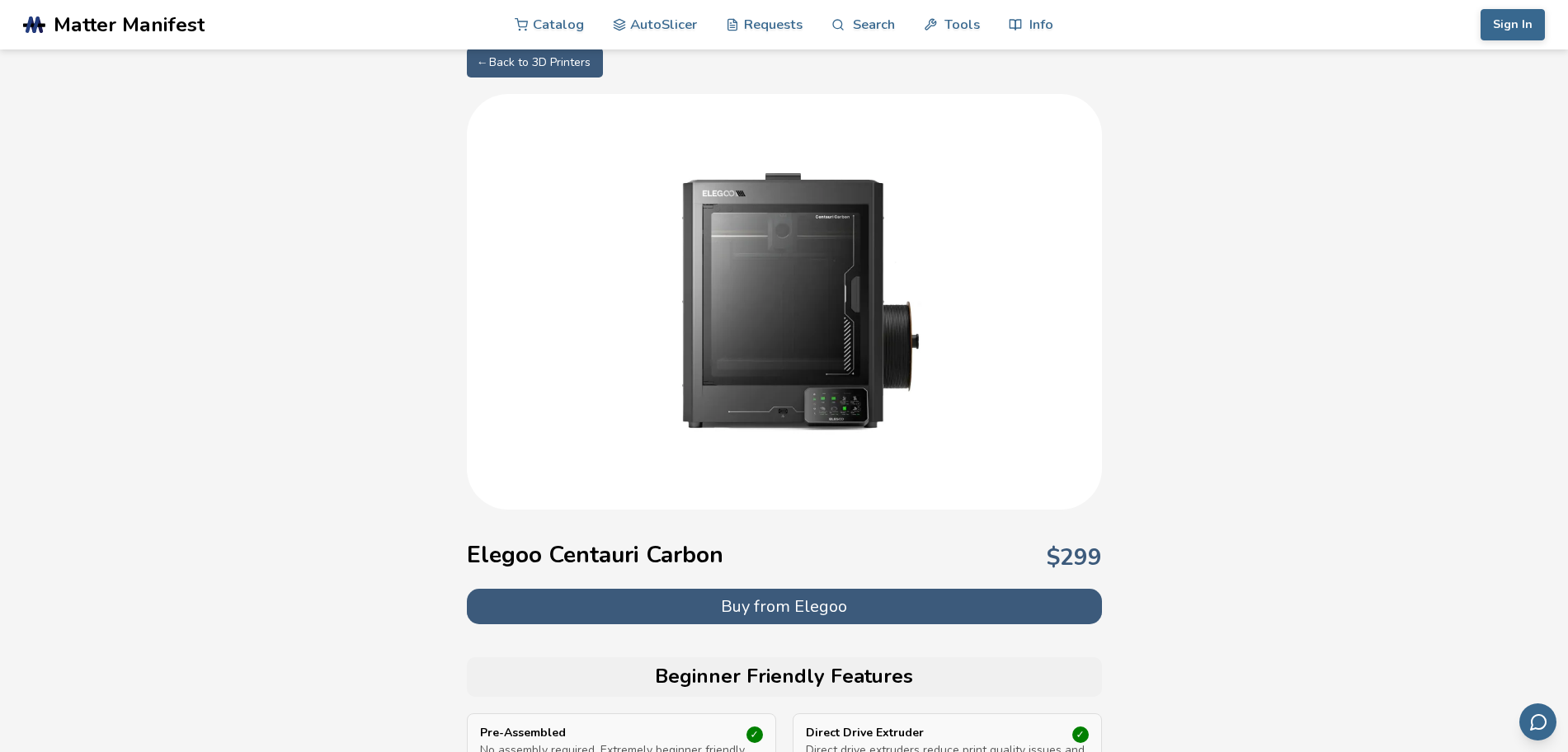
scroll to position [309, 0]
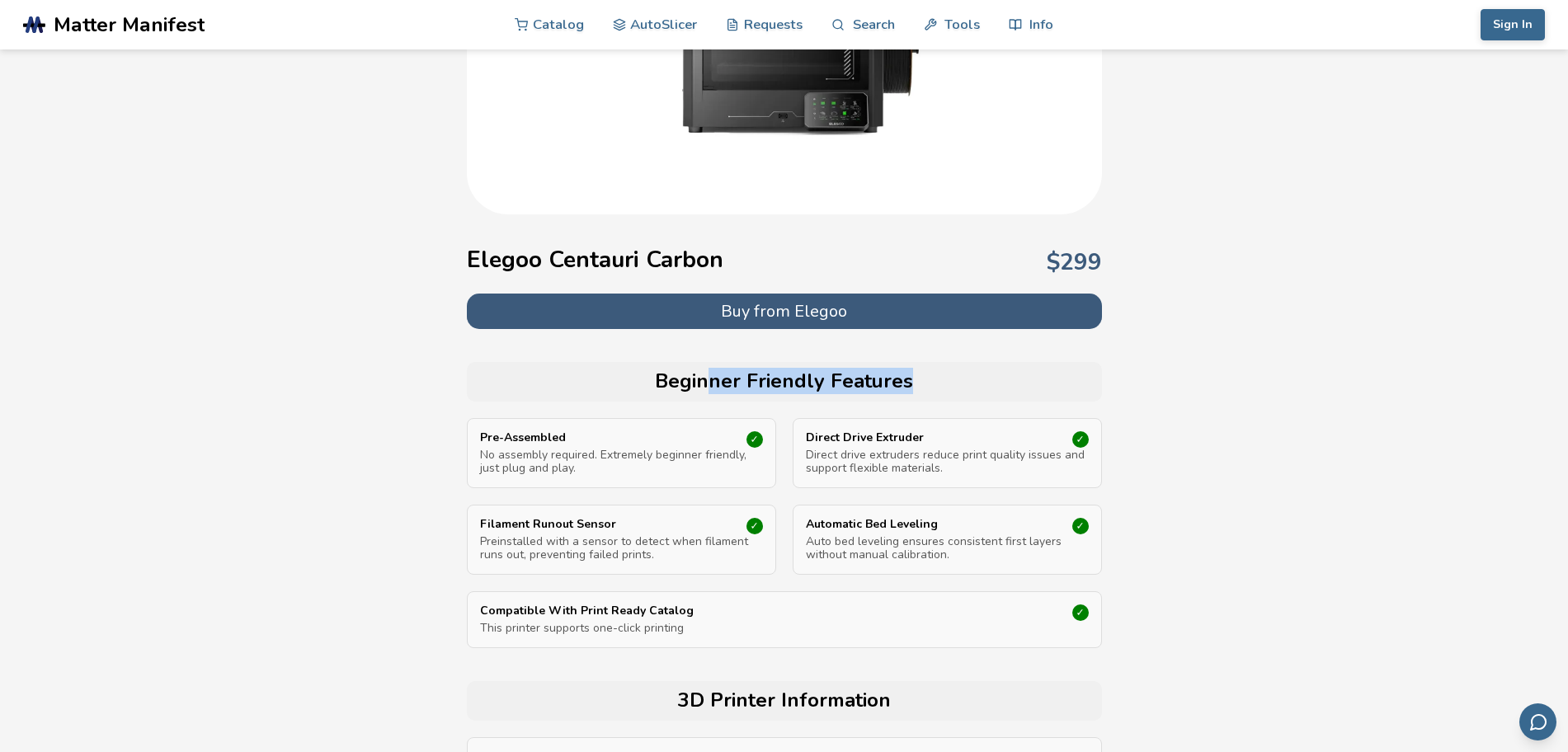
drag, startPoint x: 711, startPoint y: 393, endPoint x: 918, endPoint y: 388, distance: 207.1
click at [918, 388] on h2 "Beginner Friendly Features" at bounding box center [784, 381] width 619 height 23
click at [852, 399] on div "Beginner Friendly Features" at bounding box center [784, 381] width 635 height 40
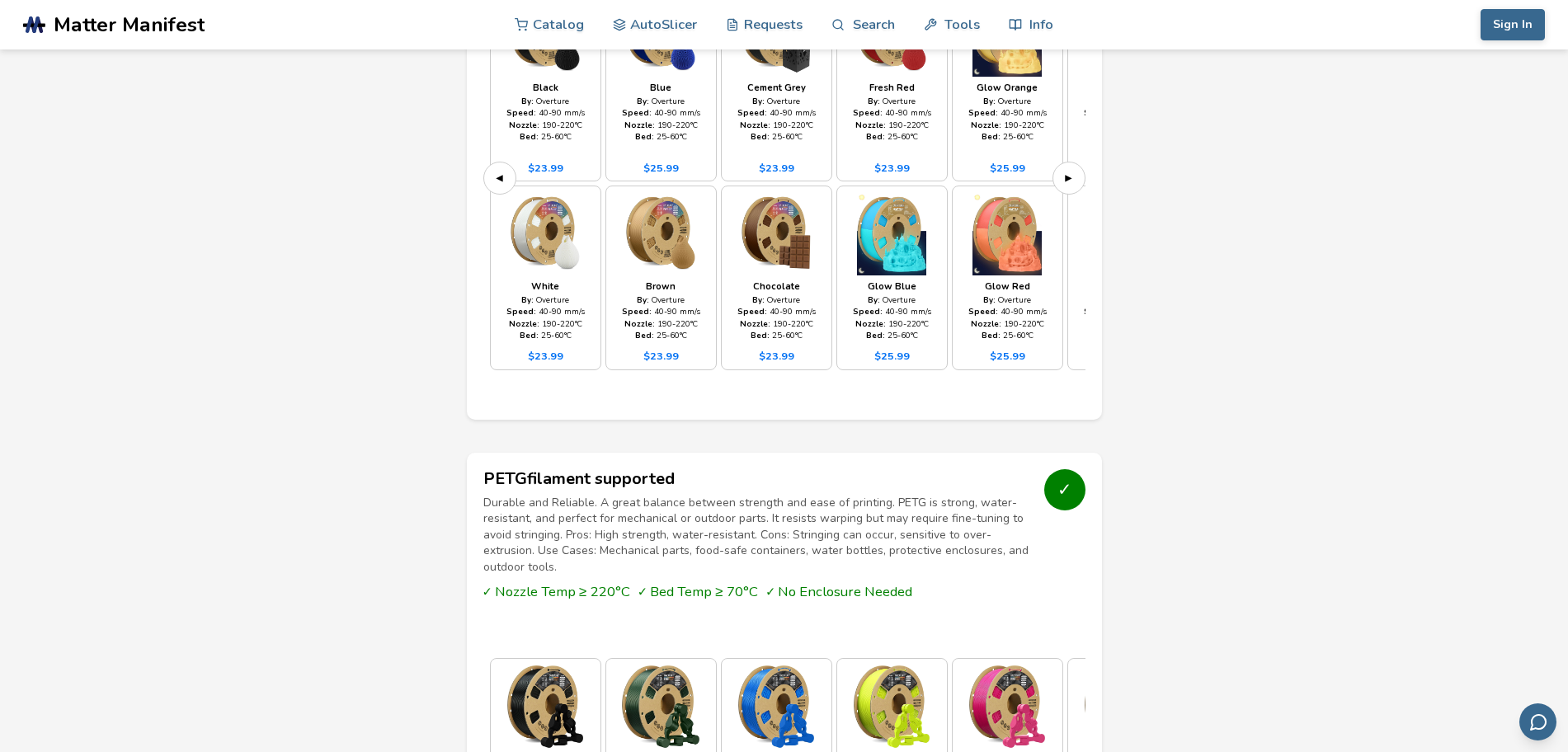
scroll to position [1443, 0]
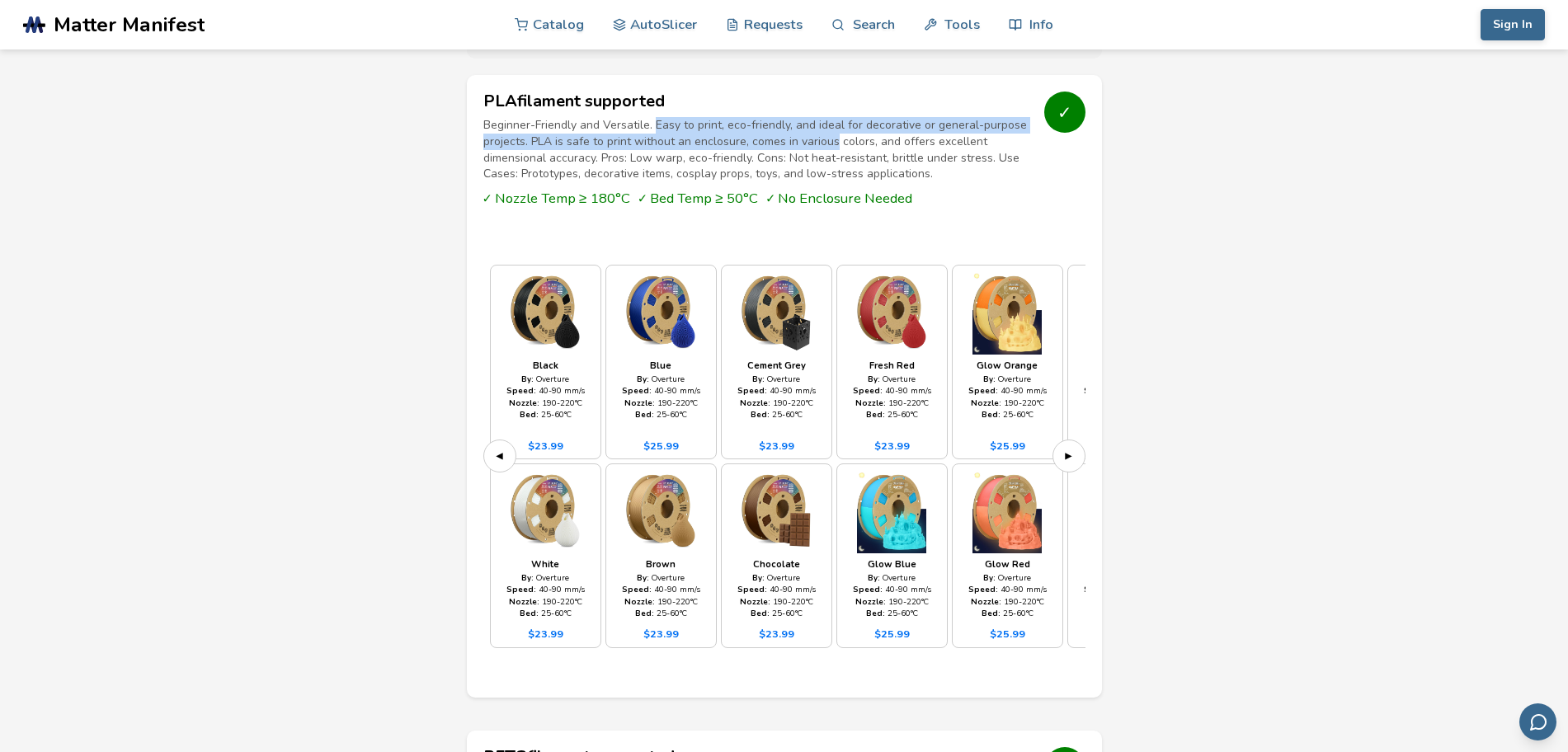
drag, startPoint x: 656, startPoint y: 107, endPoint x: 833, endPoint y: 137, distance: 179.5
click at [832, 136] on p "Beginner-Friendly and Versatile. Easy to print, eco-friendly, and ideal for dec…" at bounding box center [758, 149] width 549 height 64
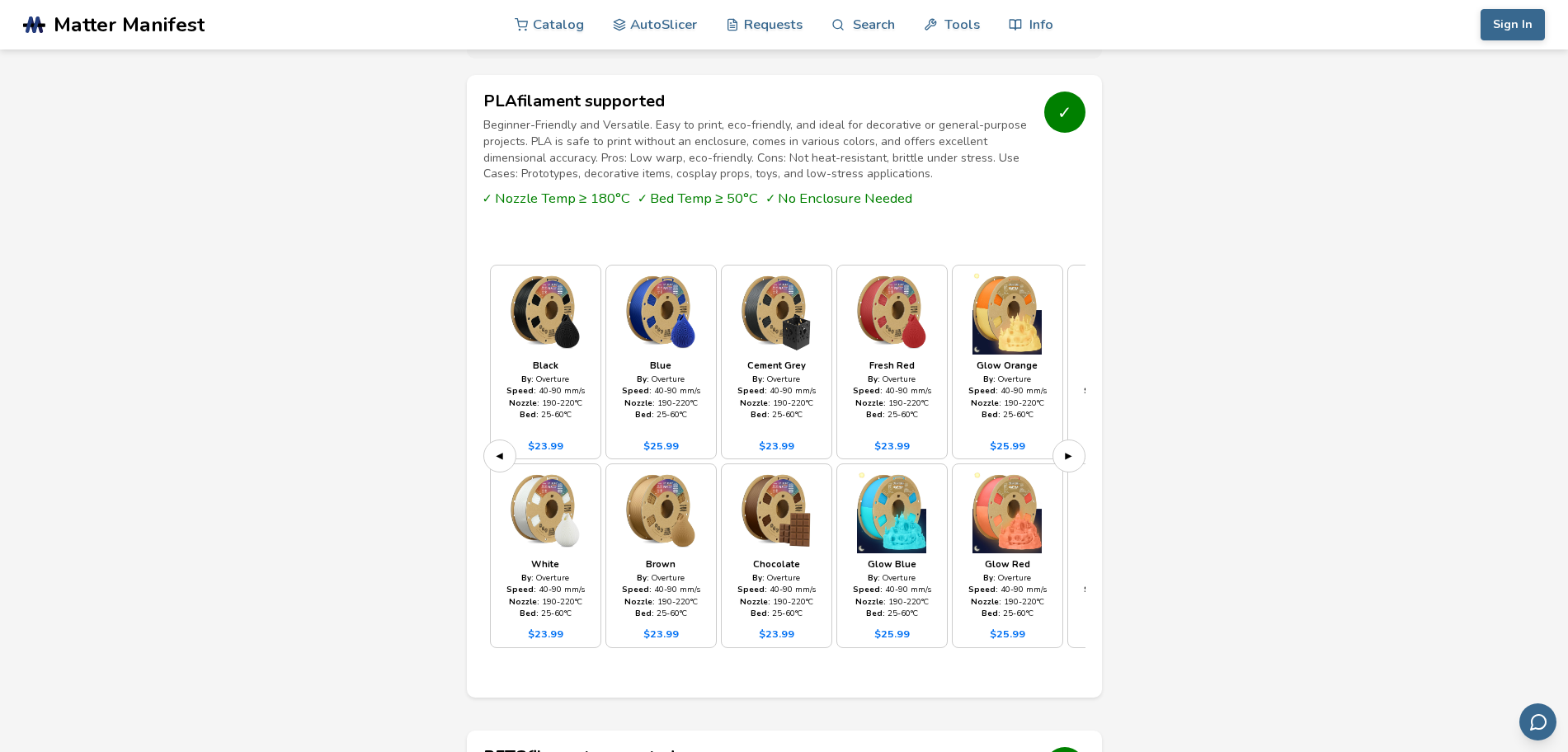
click at [833, 137] on p "Beginner-Friendly and Versatile. Easy to print, eco-friendly, and ideal for dec…" at bounding box center [758, 149] width 549 height 64
drag, startPoint x: 550, startPoint y: 122, endPoint x: 802, endPoint y: 119, distance: 252.0
click at [802, 118] on p "Beginner-Friendly and Versatile. Easy to print, eco-friendly, and ideal for dec…" at bounding box center [758, 149] width 549 height 64
click at [726, 138] on p "Beginner-Friendly and Versatile. Easy to print, eco-friendly, and ideal for dec…" at bounding box center [758, 149] width 549 height 64
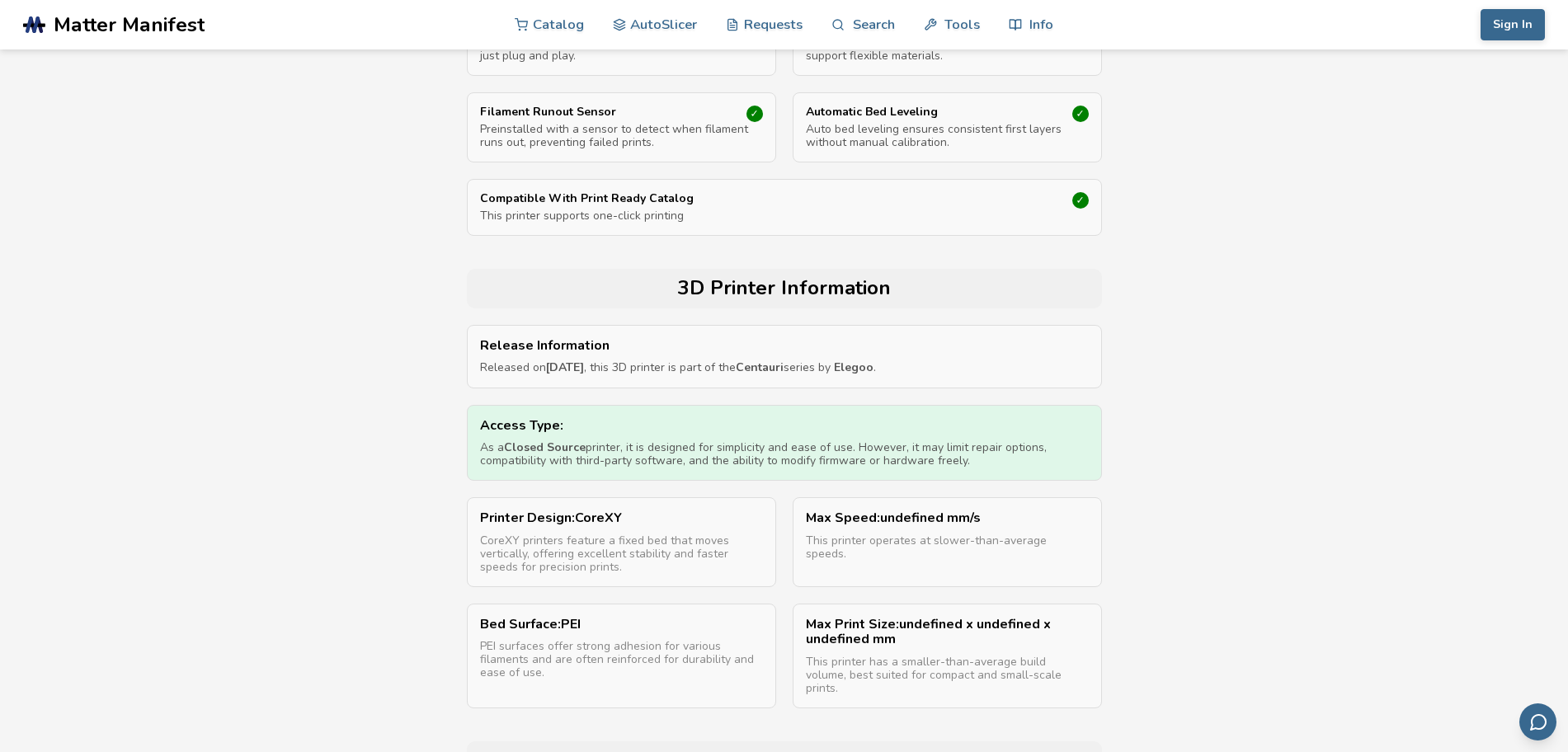
scroll to position [206, 0]
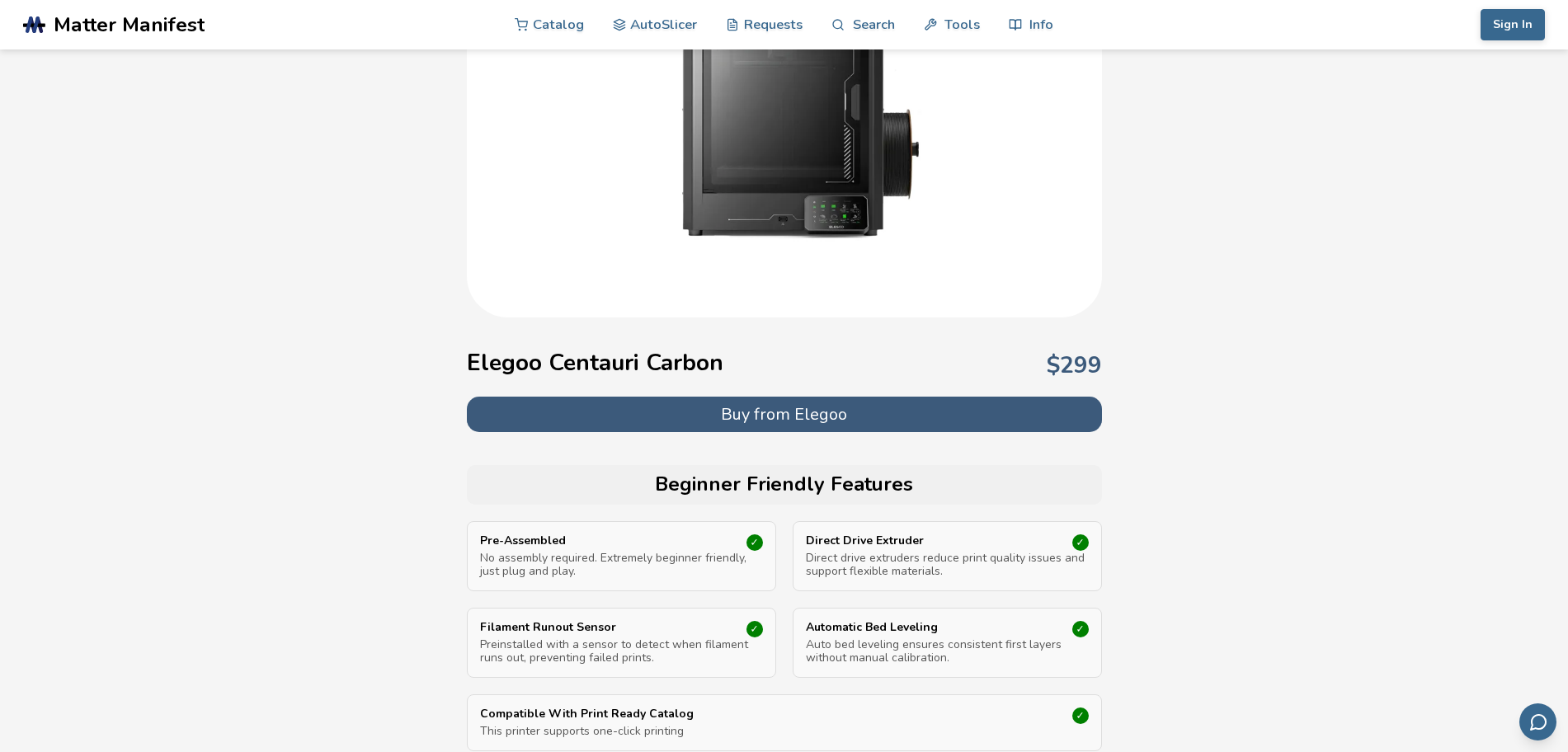
click at [558, 360] on h1 "Elegoo Centauri Carbon" at bounding box center [595, 363] width 257 height 27
drag, startPoint x: 557, startPoint y: 360, endPoint x: 485, endPoint y: 364, distance: 72.1
click at [485, 364] on h1 "Elegoo Centauri Carbon" at bounding box center [595, 363] width 257 height 27
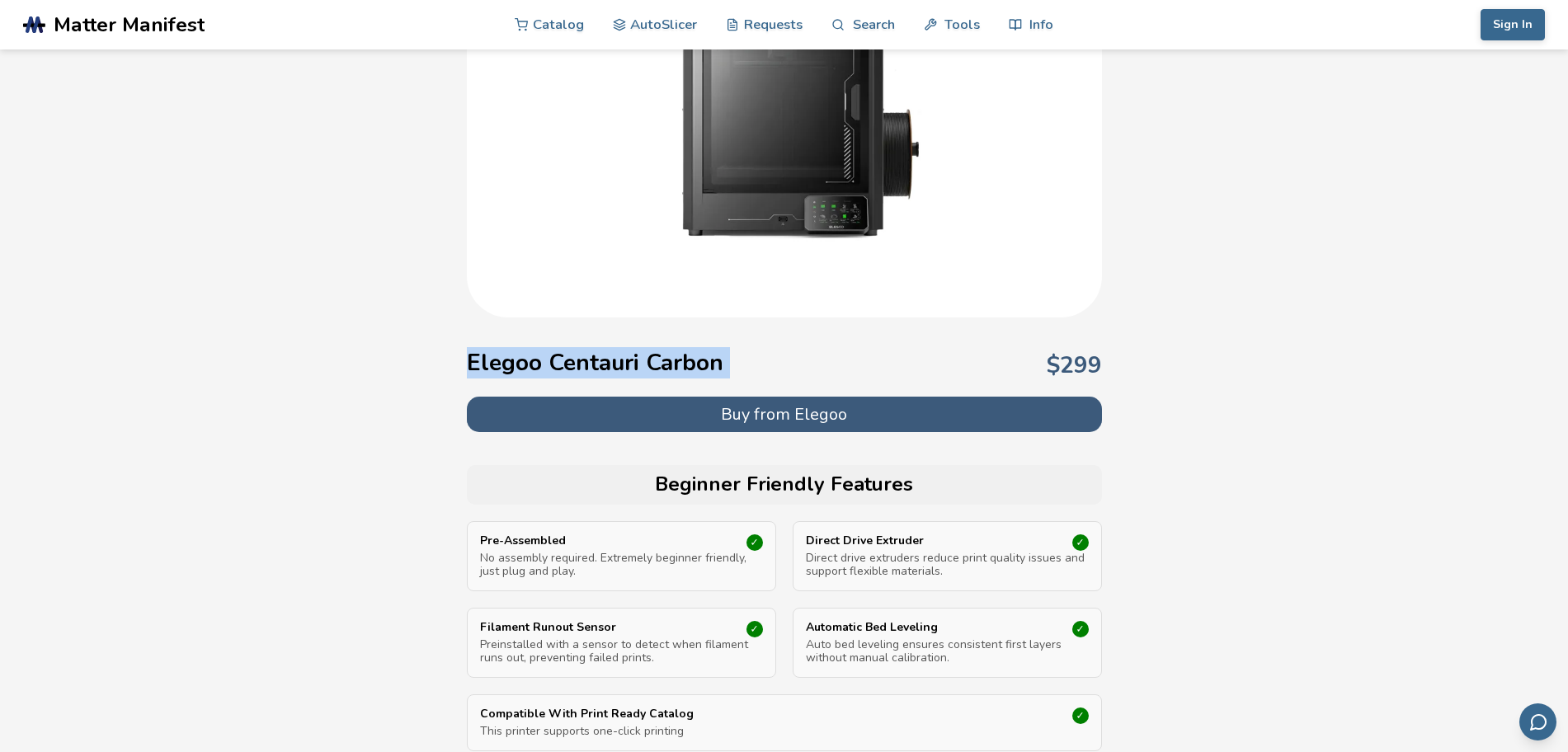
click at [485, 364] on h1 "Elegoo Centauri Carbon" at bounding box center [595, 363] width 257 height 27
drag, startPoint x: 485, startPoint y: 364, endPoint x: 616, endPoint y: 371, distance: 131.2
click at [616, 371] on h1 "Elegoo Centauri Carbon" at bounding box center [595, 363] width 257 height 27
drag, startPoint x: 619, startPoint y: 334, endPoint x: 584, endPoint y: 379, distance: 57.0
copy h1 "Elegoo Centauri Carbon"
